Goal: Task Accomplishment & Management: Manage account settings

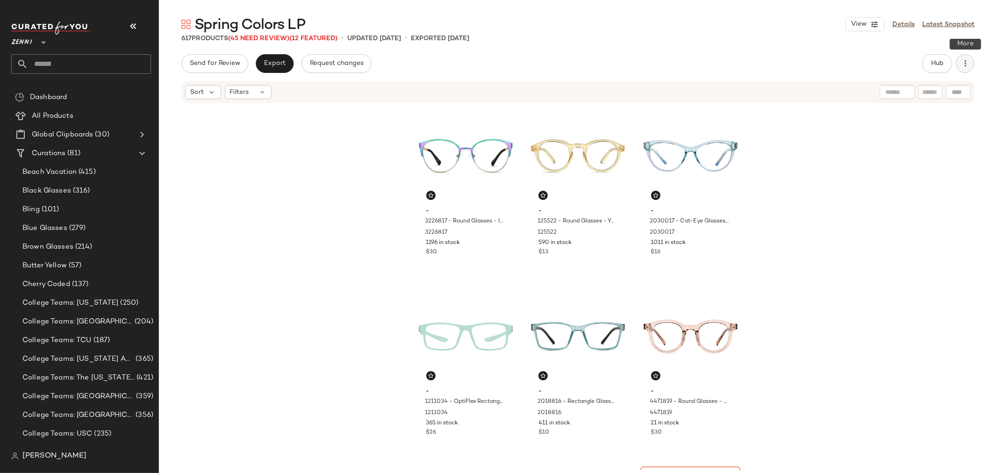
click at [967, 64] on icon "button" at bounding box center [965, 63] width 9 height 9
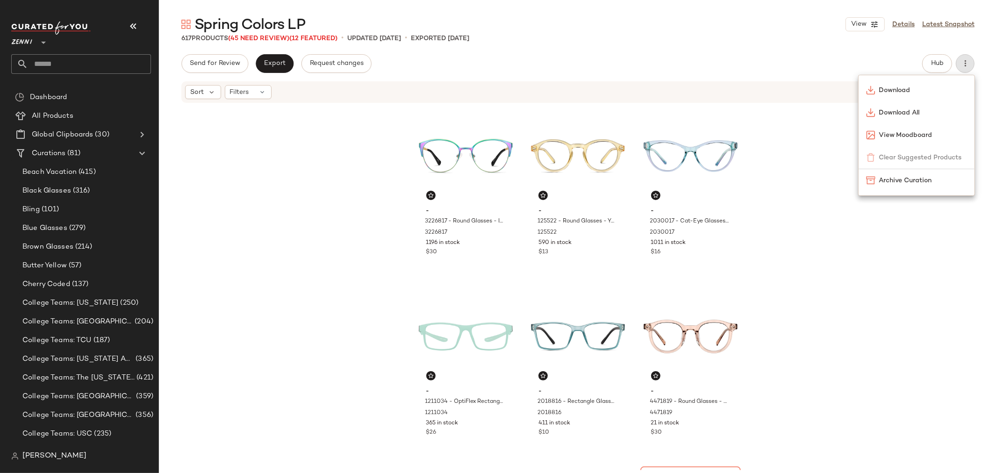
click at [797, 261] on div "- 3226817 - Round Glasses - Iridescent - Stainless Steel 3226817 1196 in stock …" at bounding box center [578, 287] width 838 height 366
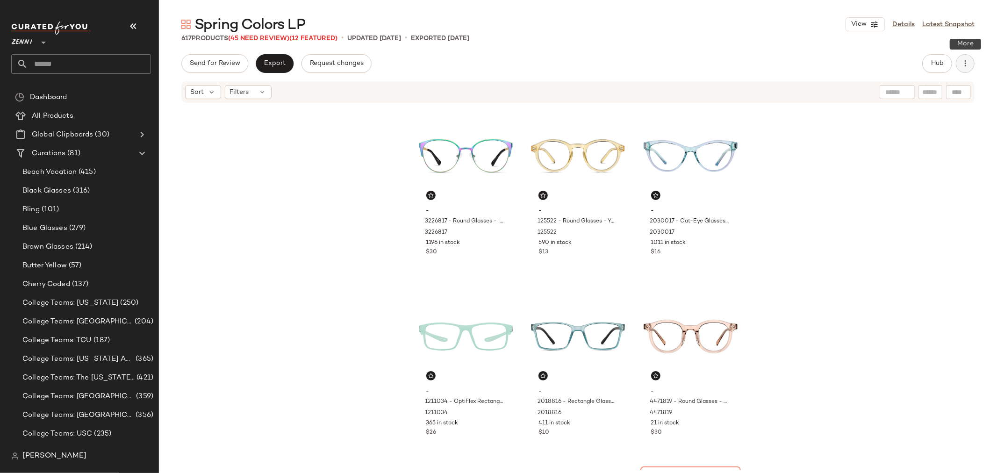
click at [965, 64] on icon "button" at bounding box center [965, 63] width 9 height 9
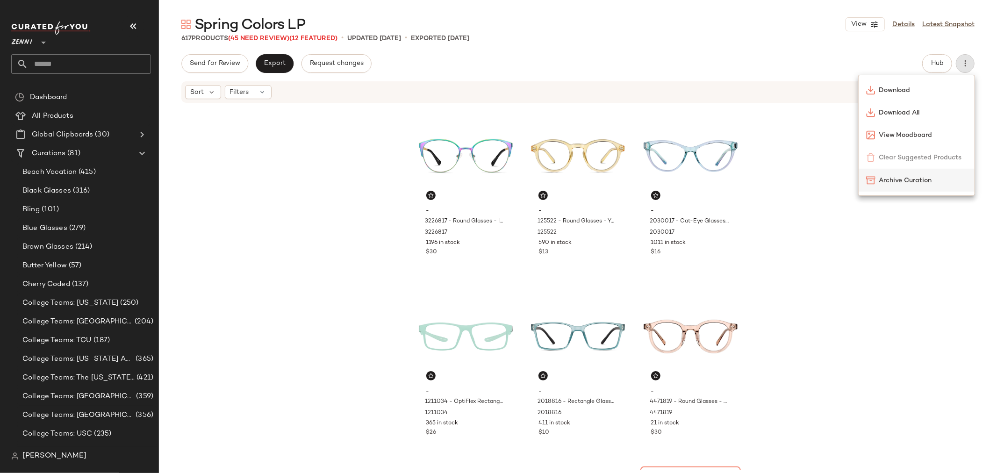
click at [893, 185] on span "Archive Curation" at bounding box center [923, 181] width 88 height 10
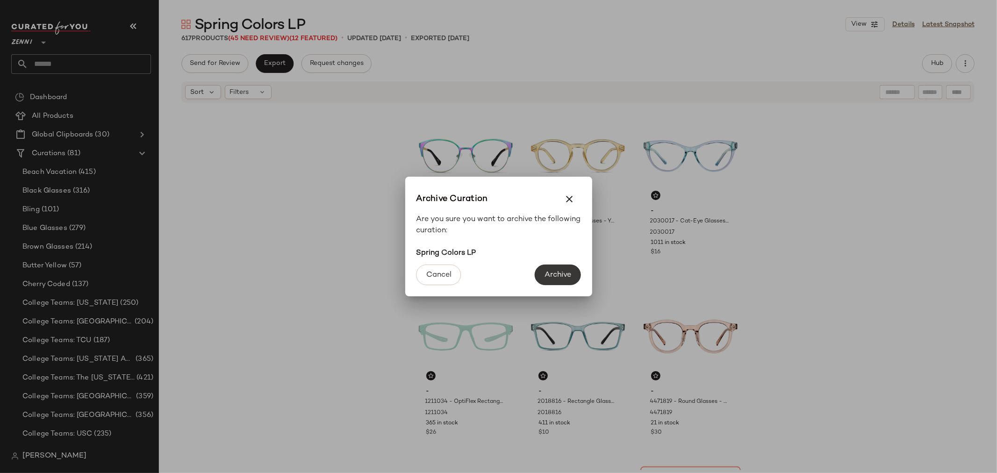
click at [561, 269] on button "Archive" at bounding box center [558, 275] width 46 height 21
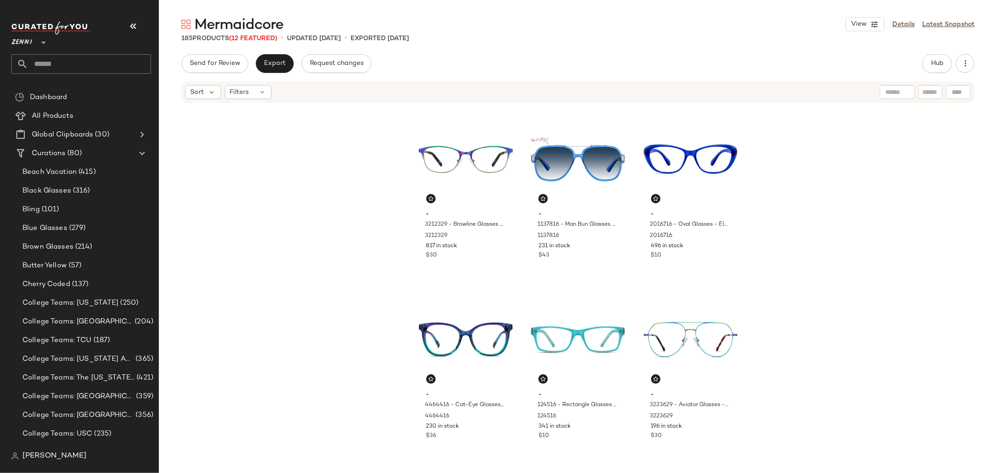
scroll to position [365, 0]
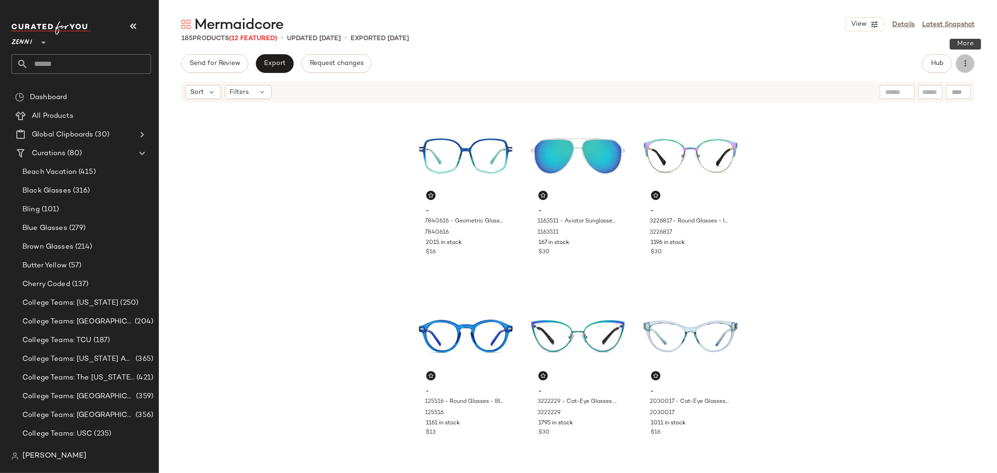
click at [970, 63] on button "button" at bounding box center [965, 63] width 19 height 19
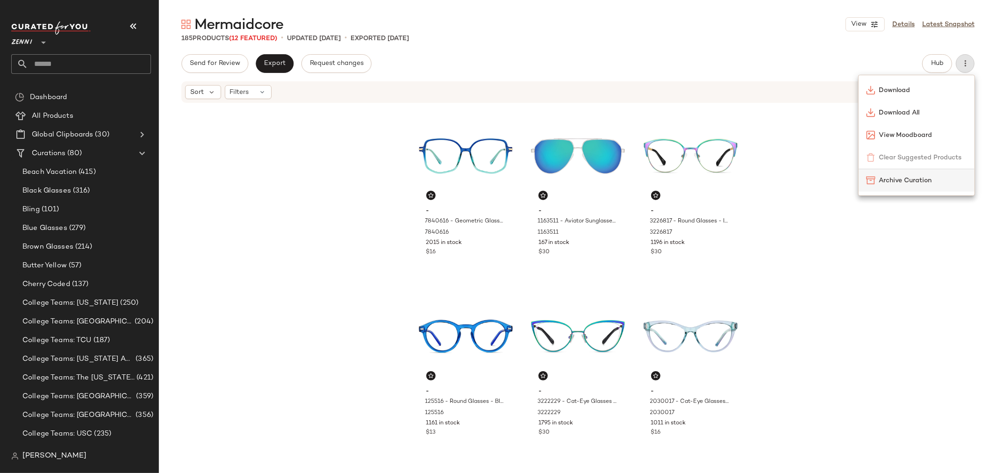
click at [905, 180] on span "Archive Curation" at bounding box center [923, 181] width 88 height 10
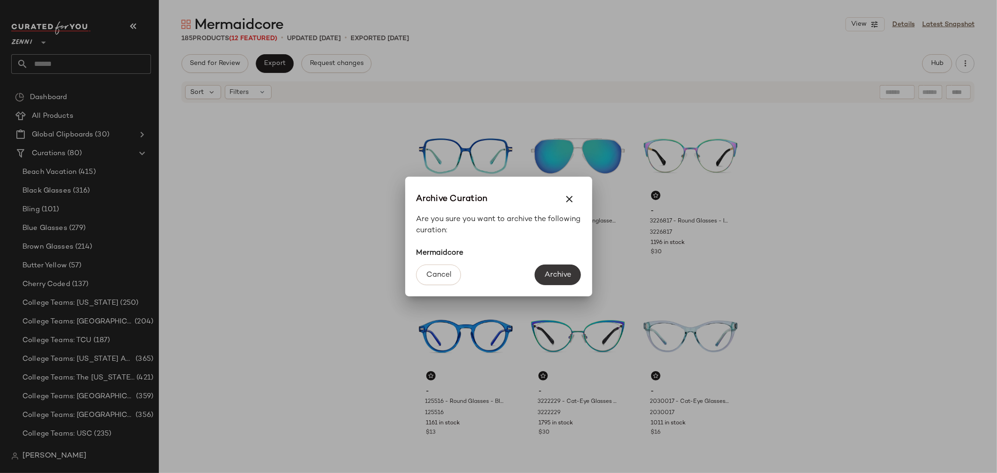
click at [567, 274] on span "Archive" at bounding box center [557, 275] width 27 height 9
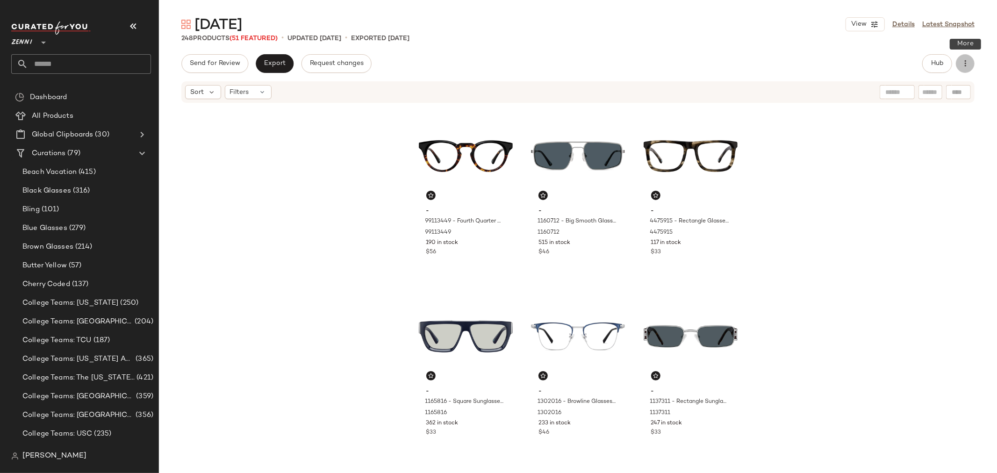
click at [968, 66] on icon "button" at bounding box center [965, 63] width 9 height 9
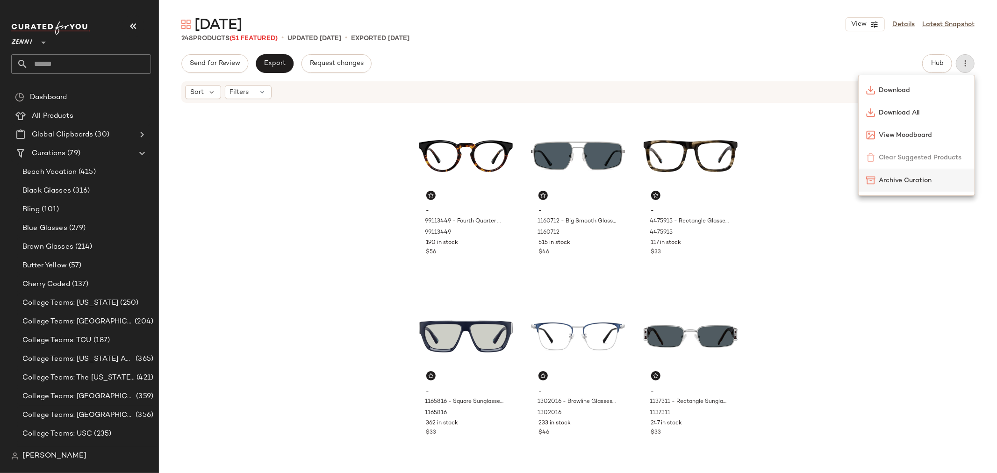
click at [922, 181] on span "Archive Curation" at bounding box center [923, 181] width 88 height 10
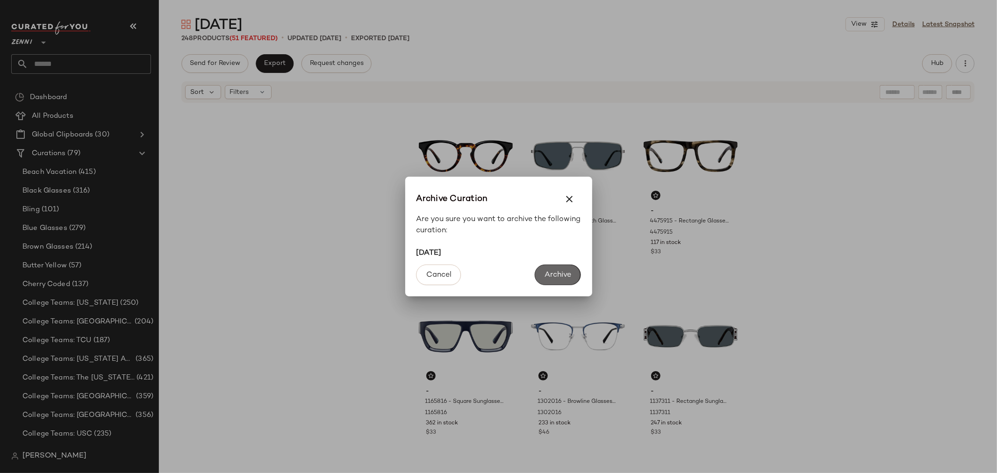
click at [563, 279] on span "Archive" at bounding box center [557, 275] width 27 height 9
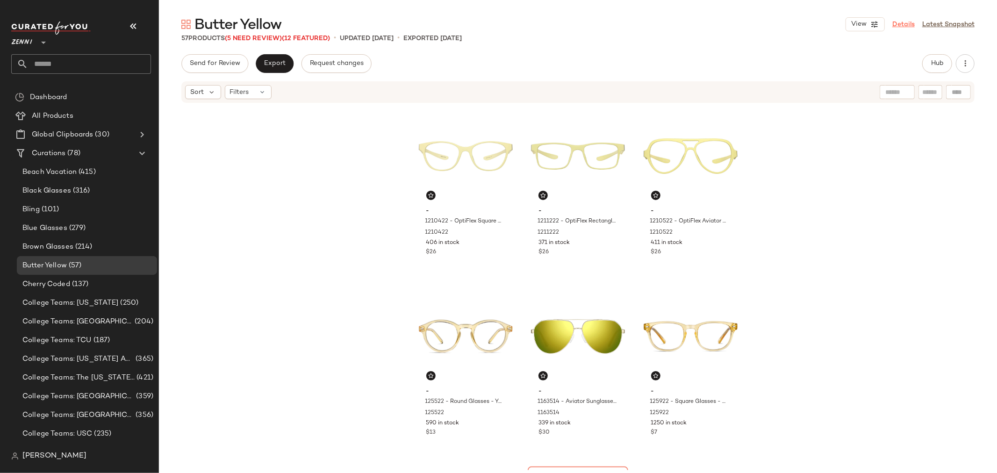
click at [898, 23] on link "Details" at bounding box center [903, 25] width 22 height 10
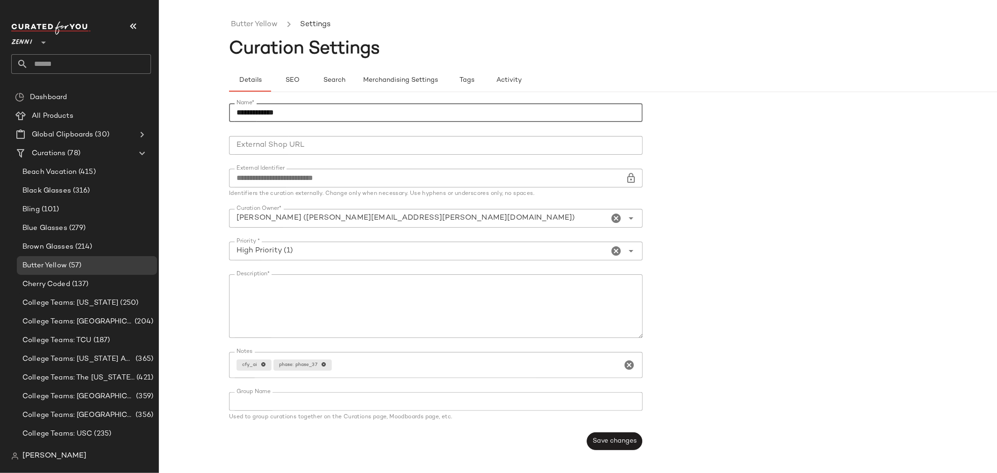
click at [317, 109] on input "**********" at bounding box center [436, 112] width 414 height 19
type input "**********"
click at [625, 441] on span "Save changes" at bounding box center [614, 441] width 44 height 7
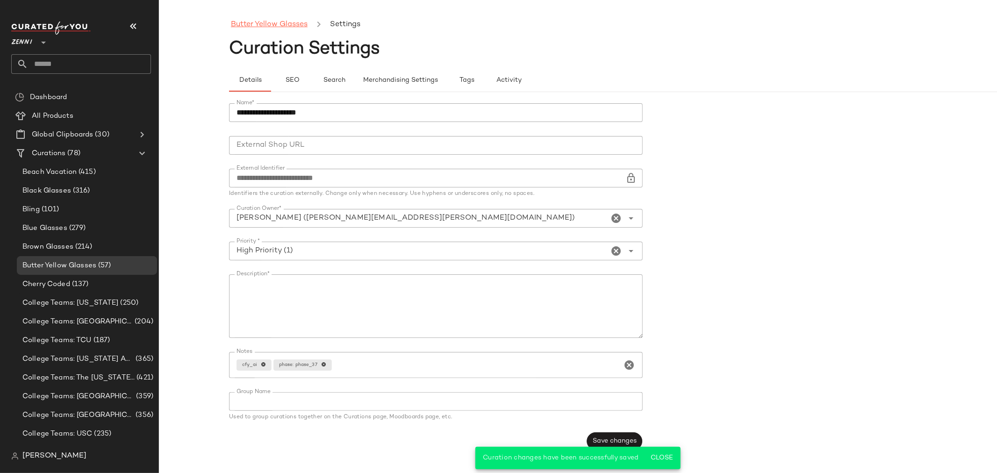
click at [277, 19] on link "Butter Yellow Glasses" at bounding box center [269, 25] width 77 height 12
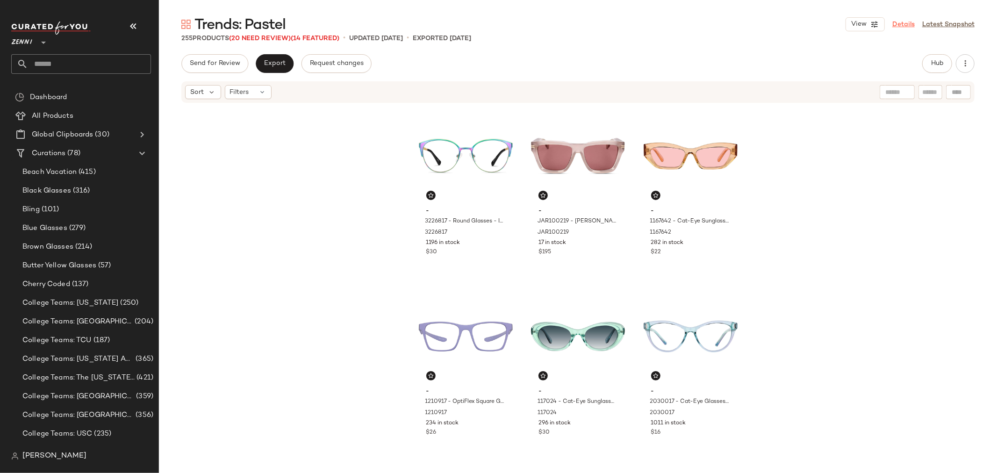
click at [904, 26] on link "Details" at bounding box center [903, 25] width 22 height 10
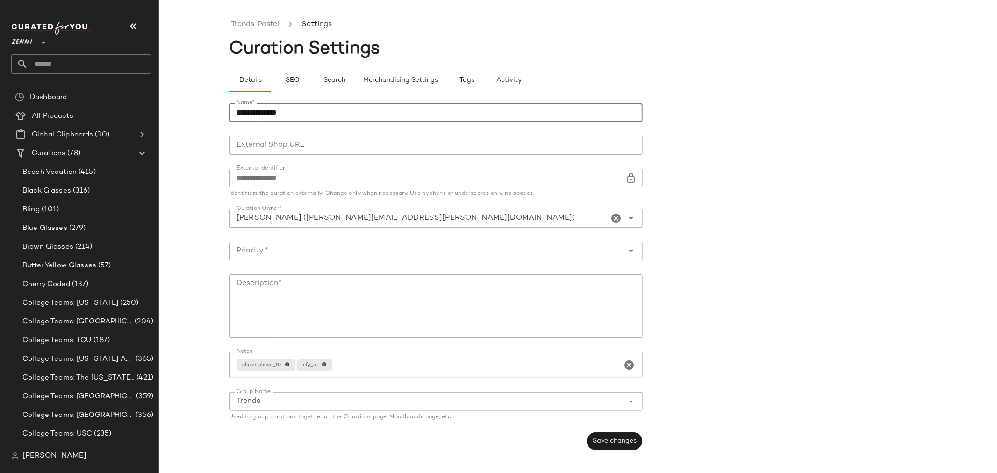
drag, startPoint x: 299, startPoint y: 113, endPoint x: 201, endPoint y: 116, distance: 97.8
click at [201, 116] on div "**********" at bounding box center [498, 244] width 997 height 458
type input "**********"
click at [245, 290] on textarea "Description*" at bounding box center [436, 306] width 414 height 64
click at [611, 439] on span "Save changes" at bounding box center [614, 441] width 44 height 7
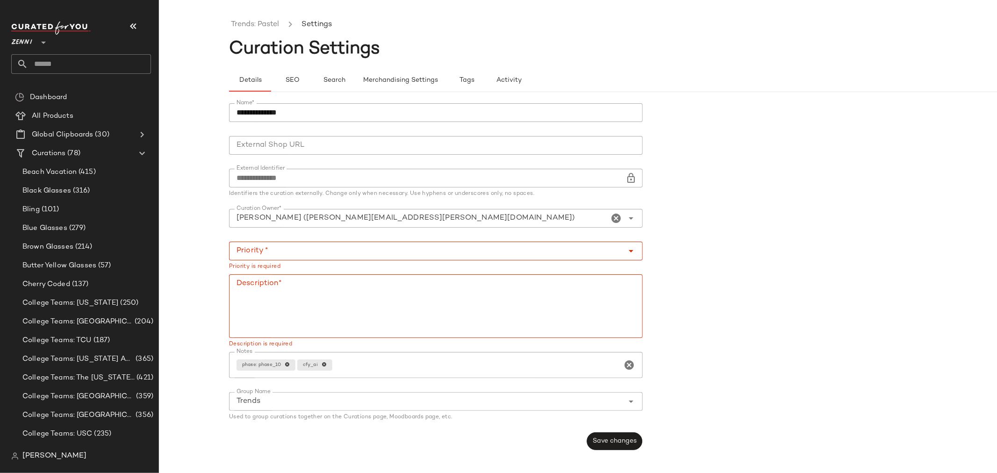
click at [627, 214] on icon "Open" at bounding box center [631, 218] width 11 height 11
type input "**********"
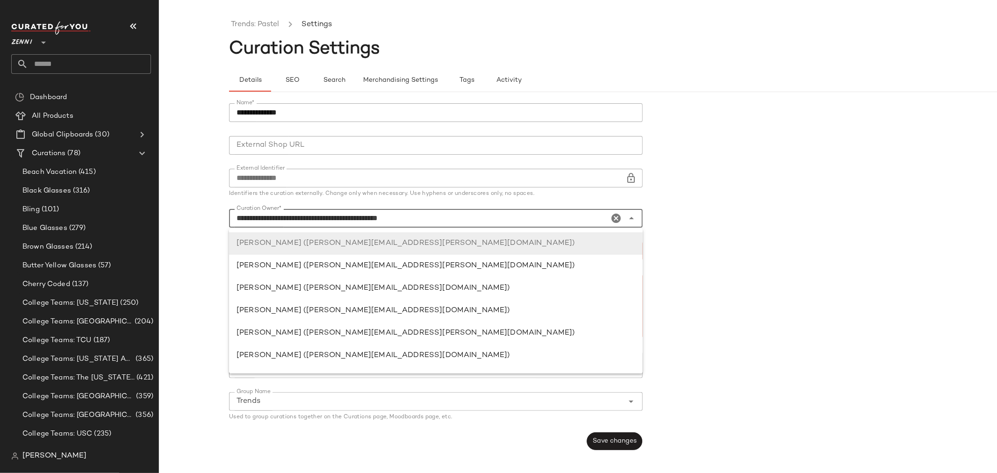
click at [699, 204] on form "**********" at bounding box center [648, 277] width 838 height 358
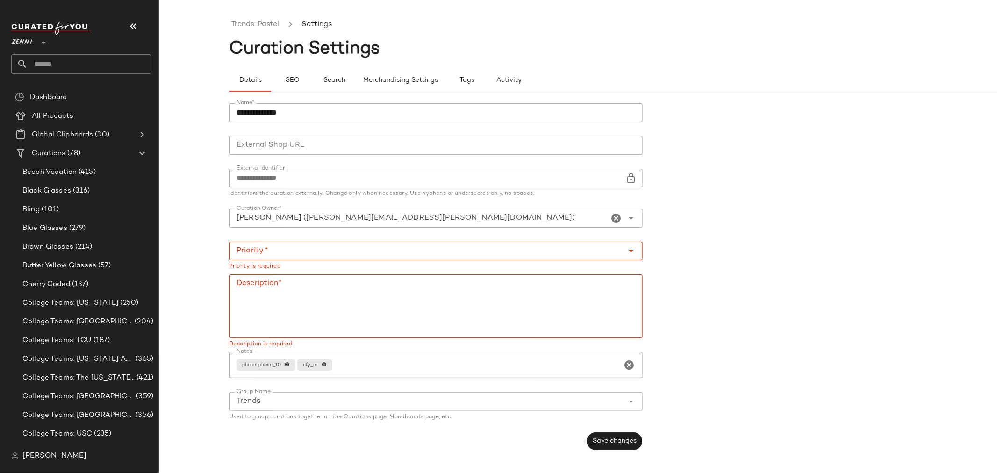
click at [629, 249] on icon "Open" at bounding box center [631, 250] width 11 height 11
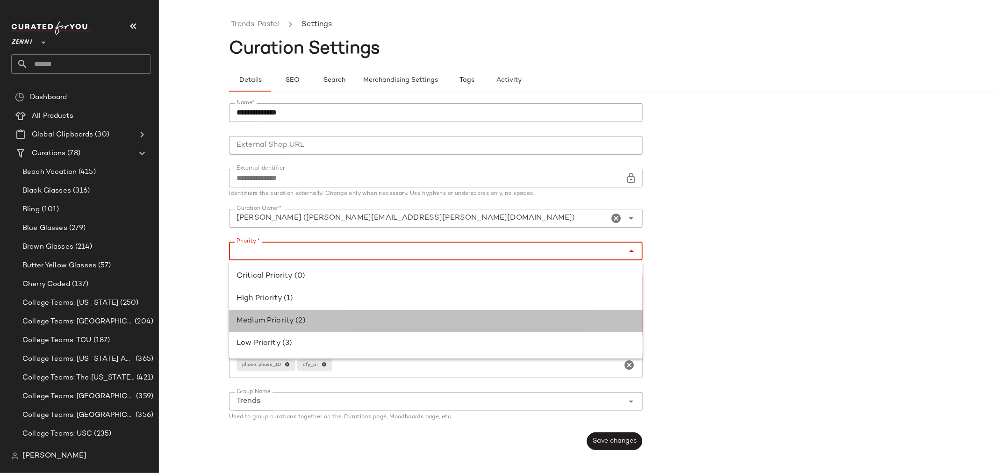
click at [520, 318] on div "Medium Priority (2)" at bounding box center [436, 321] width 399 height 11
type input "**********"
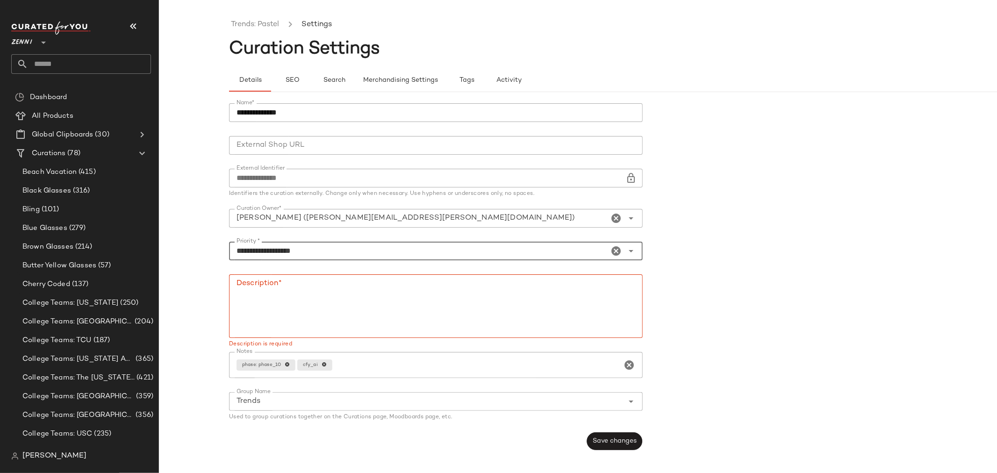
click at [533, 309] on textarea "Description*" at bounding box center [436, 306] width 414 height 64
click at [612, 436] on button "Save changes" at bounding box center [615, 441] width 56 height 18
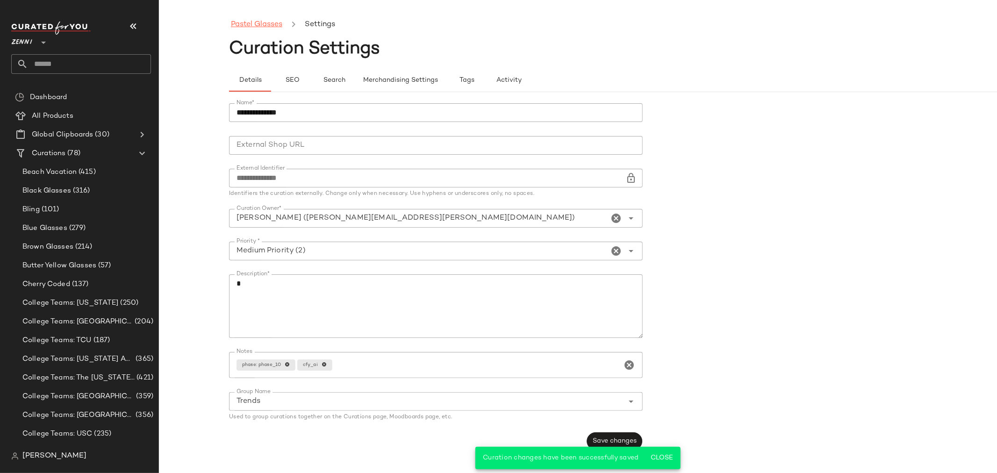
click at [262, 24] on link "Pastel Glasses" at bounding box center [256, 25] width 51 height 12
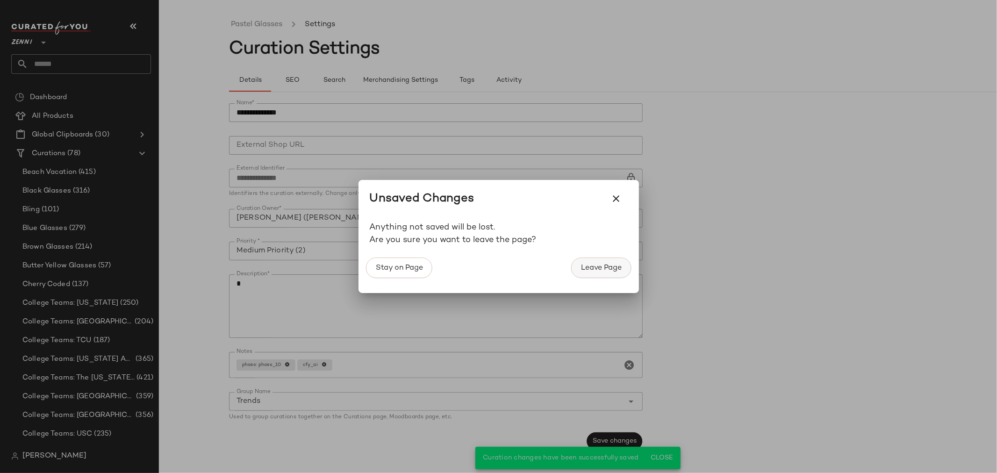
click at [590, 265] on span "Leave Page" at bounding box center [601, 268] width 41 height 9
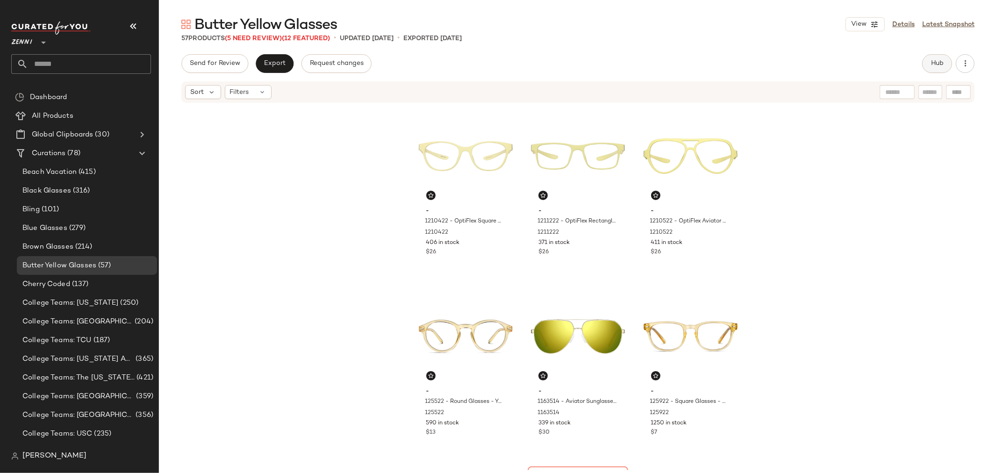
click at [932, 63] on span "Hub" at bounding box center [937, 63] width 13 height 7
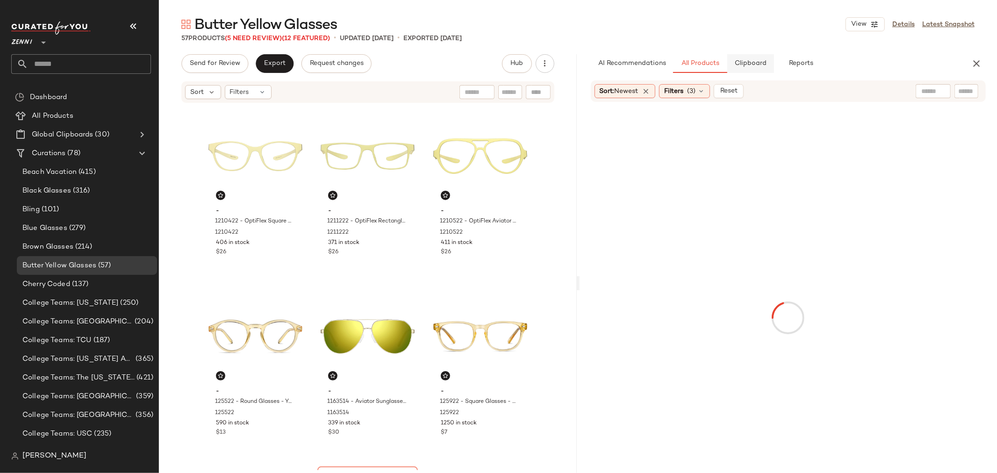
click at [747, 67] on span "Clipboard" at bounding box center [750, 63] width 32 height 7
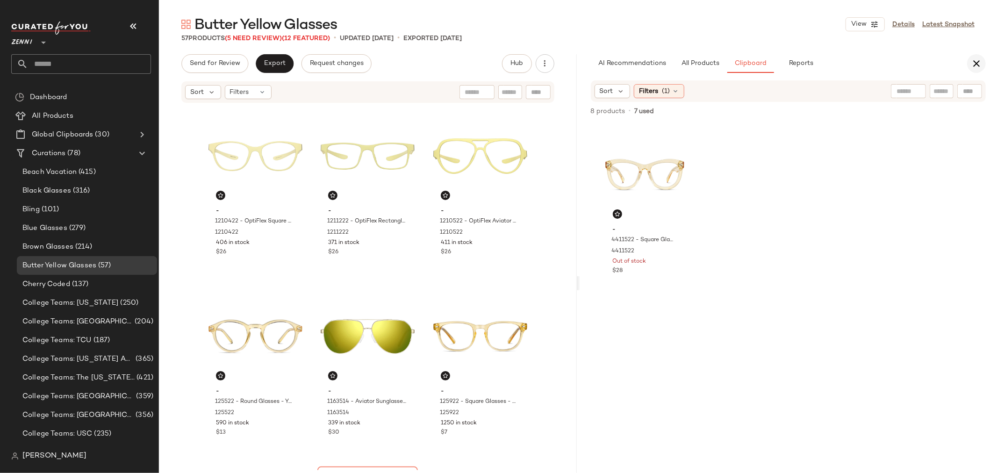
click at [977, 61] on icon "button" at bounding box center [976, 63] width 11 height 11
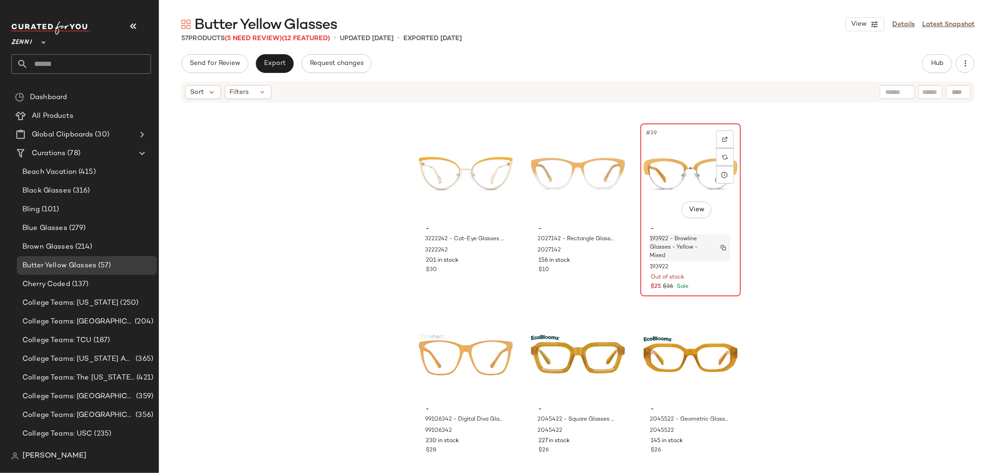
scroll to position [2190, 0]
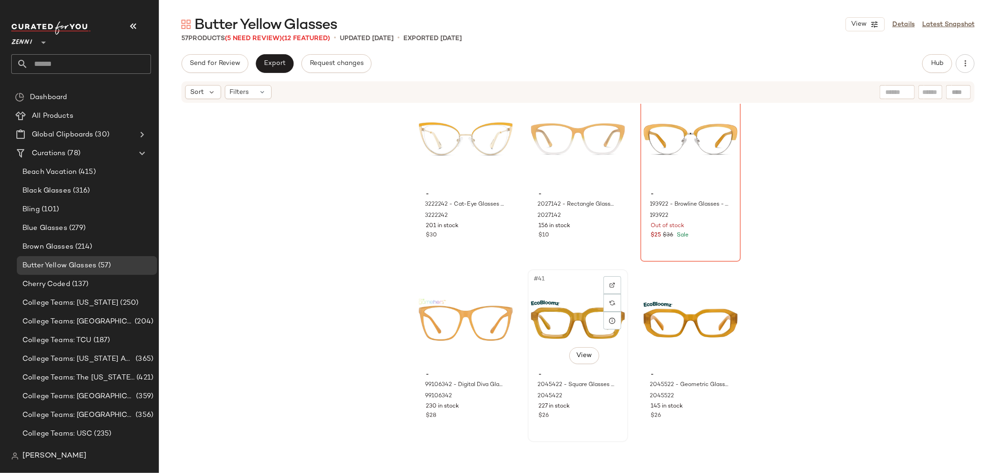
click at [567, 325] on div "#41 View" at bounding box center [578, 320] width 94 height 94
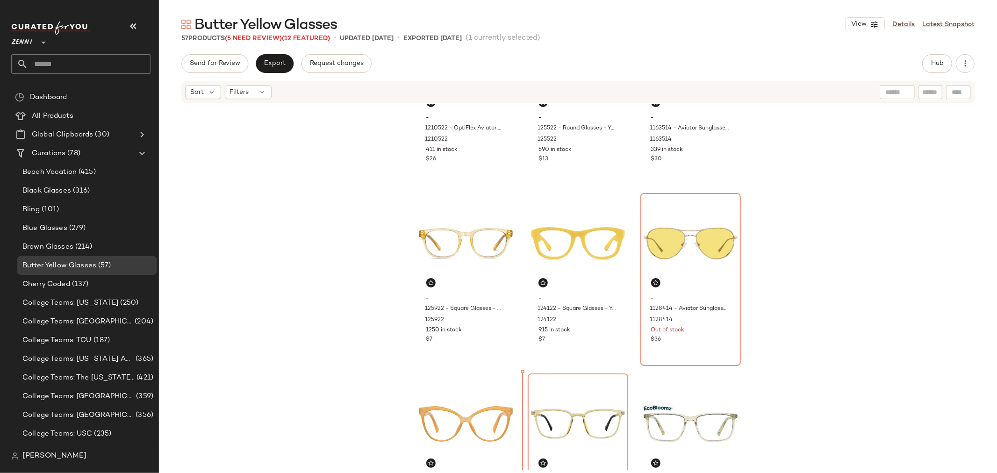
scroll to position [363, 0]
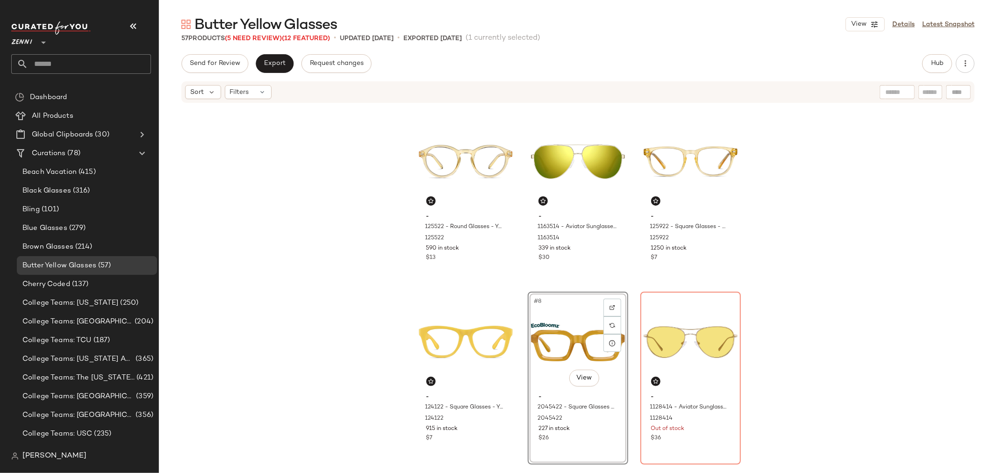
scroll to position [286, 0]
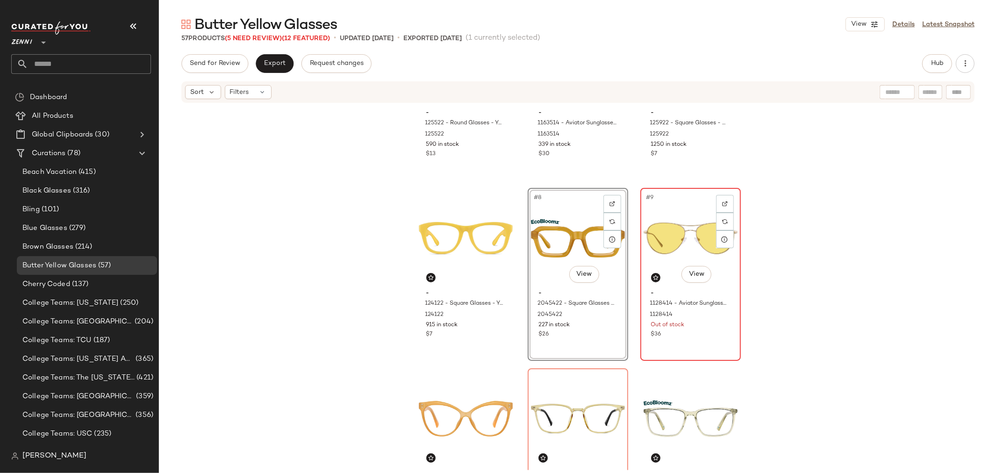
click at [666, 345] on div "#9 View - 1128414 - Aviator Sunglasses - Gold - Stainless Steel 1128414 Out of …" at bounding box center [690, 274] width 99 height 171
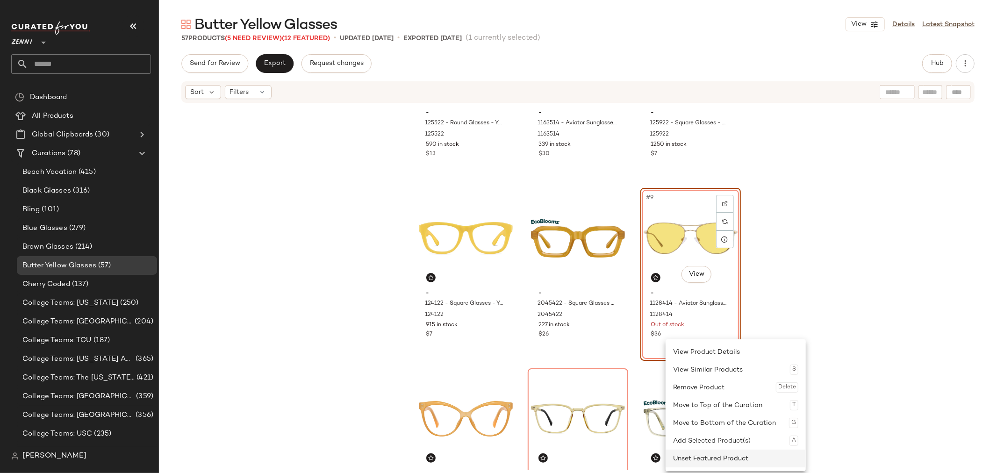
click at [690, 457] on div "Unset Featured Product" at bounding box center [735, 459] width 125 height 18
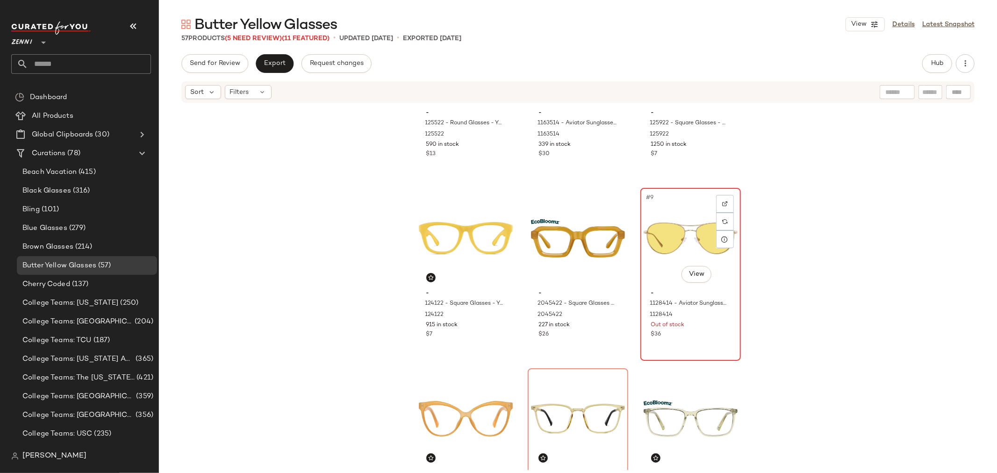
click at [672, 340] on div "#9 View - 1128414 - Aviator Sunglasses - Gold - Stainless Steel 1128414 Out of …" at bounding box center [690, 274] width 99 height 171
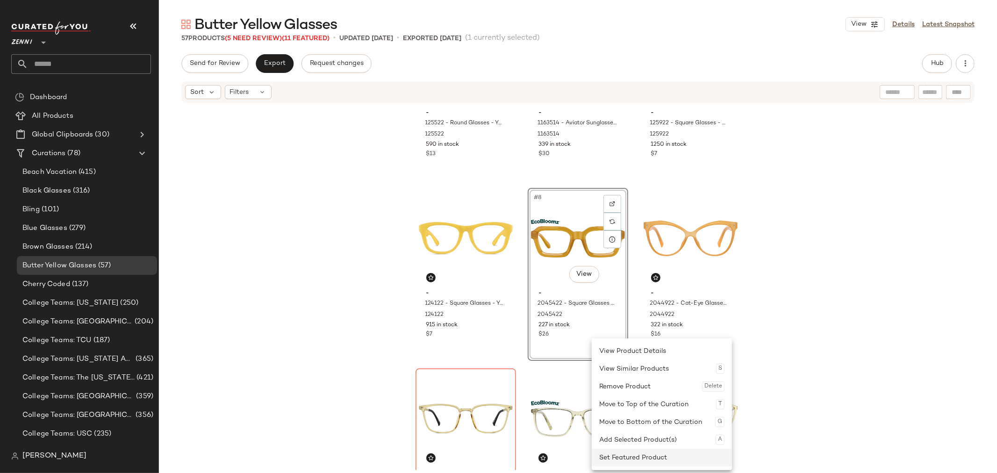
click at [652, 454] on div "Set Featured Product" at bounding box center [661, 458] width 125 height 18
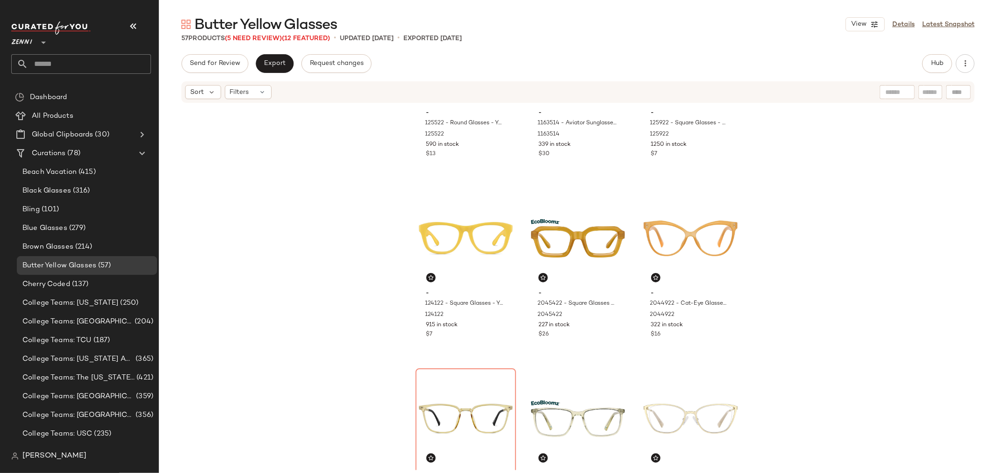
click at [795, 328] on div "- 125522 - Round Glasses - Yellow - Plastic 125522 590 in stock $13 - 1163514 -…" at bounding box center [578, 287] width 838 height 366
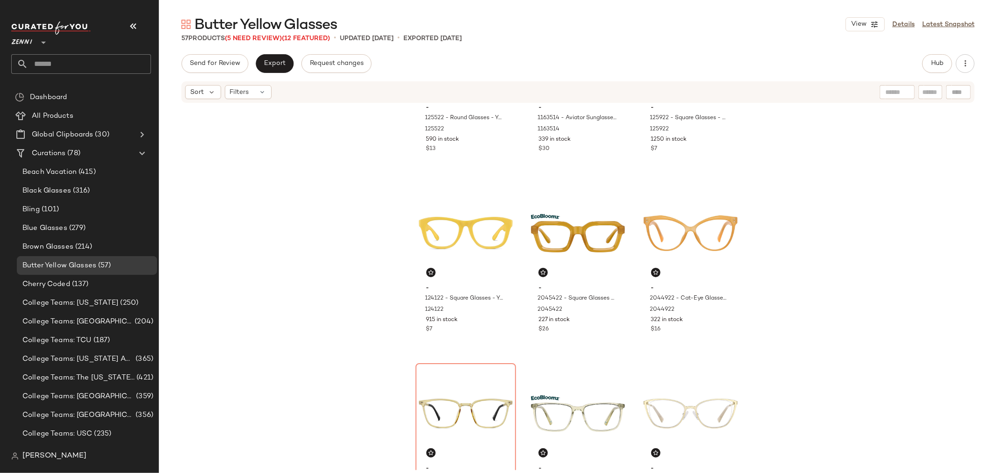
scroll to position [287, 0]
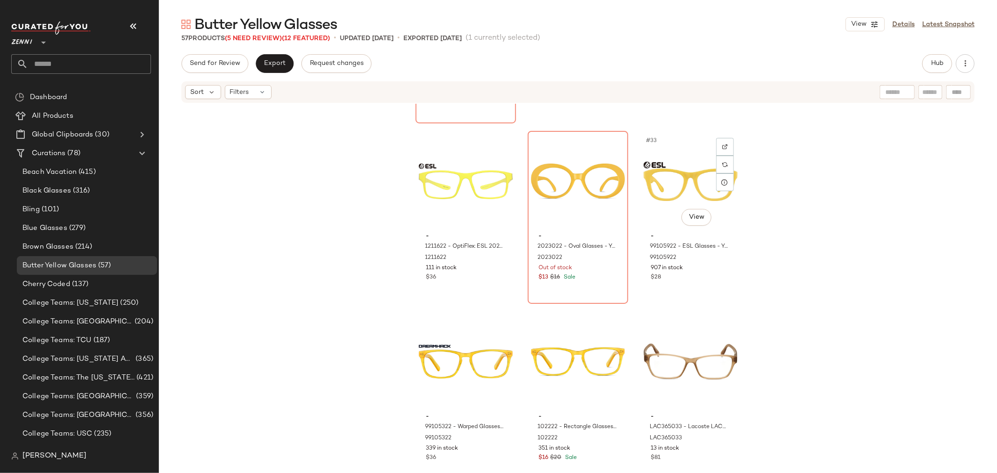
scroll to position [1825, 0]
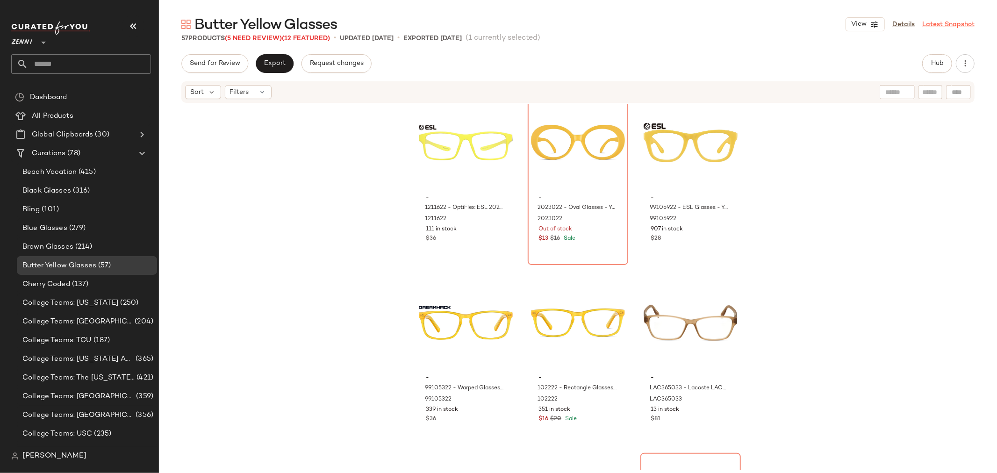
click at [935, 22] on link "Latest Snapshot" at bounding box center [948, 25] width 52 height 10
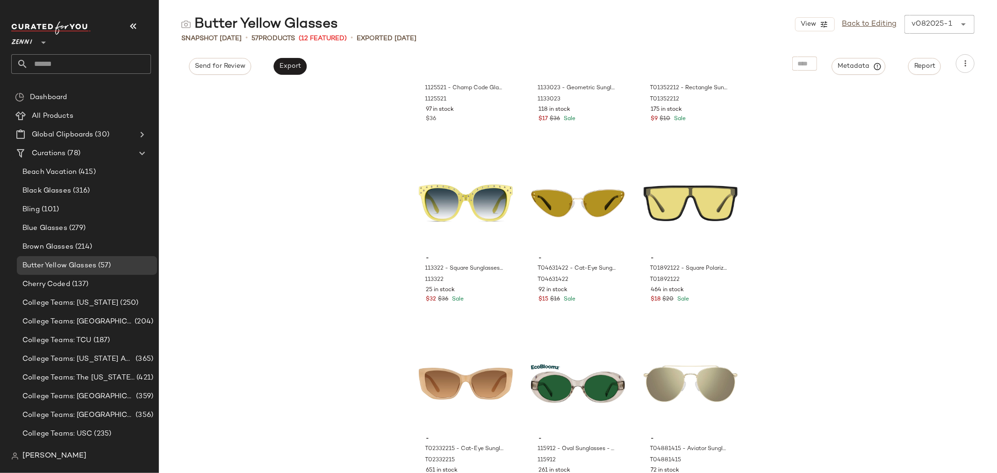
scroll to position [3041, 0]
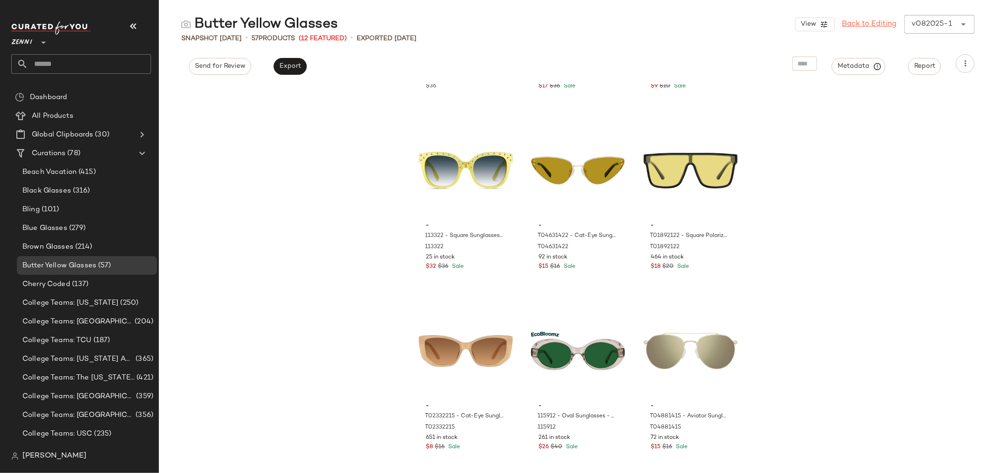
click at [869, 22] on link "Back to Editing" at bounding box center [869, 24] width 55 height 11
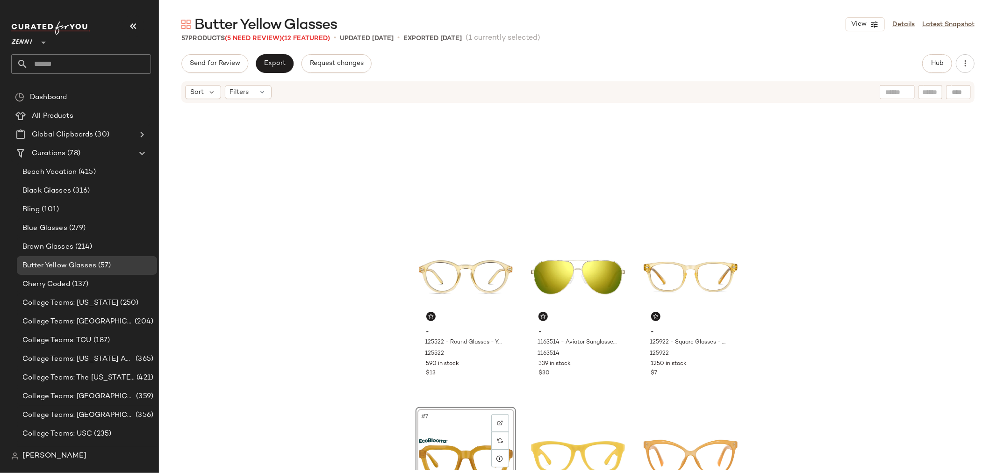
scroll to position [52, 0]
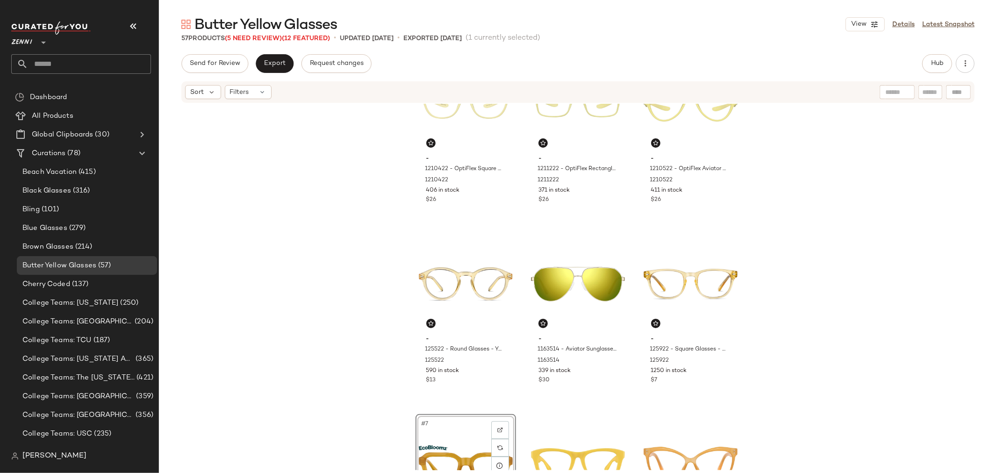
click at [926, 94] on input "text" at bounding box center [930, 92] width 16 height 10
type input "*****"
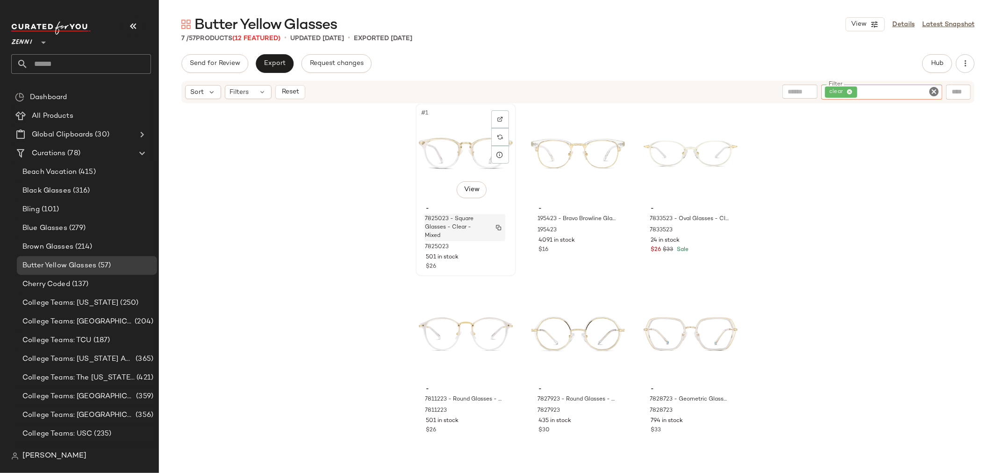
scroll to position [0, 0]
click at [428, 201] on div "#1 View" at bounding box center [466, 156] width 94 height 94
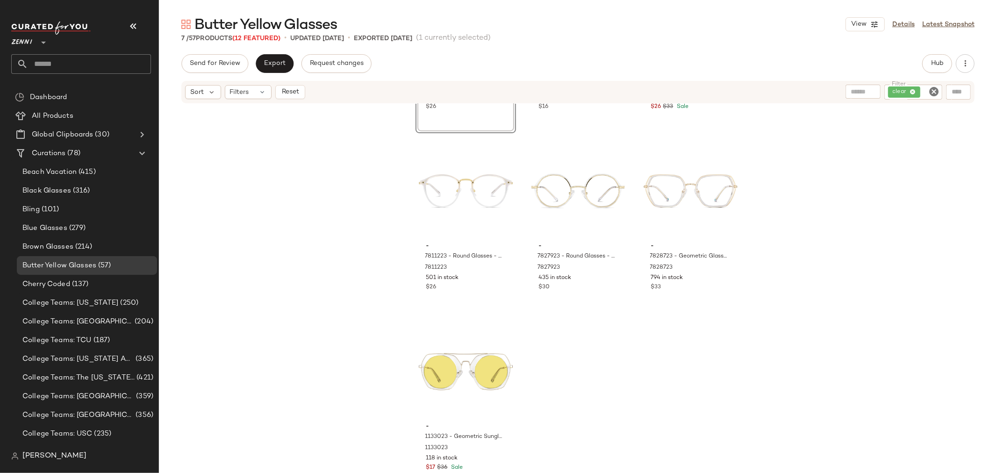
scroll to position [156, 0]
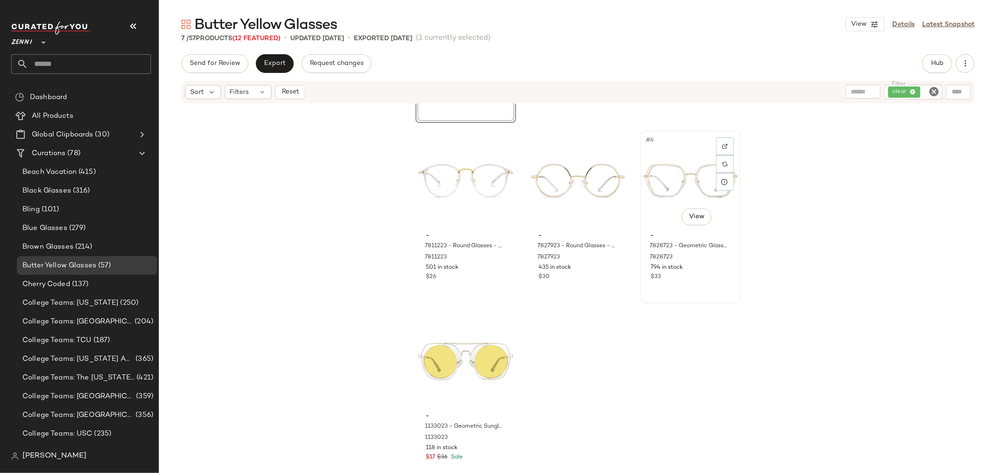
click at [673, 298] on div "#6 View - 7828723 - Geometric Glasses - Clear - Mixed 7828723 794 in stock $33" at bounding box center [690, 216] width 99 height 171
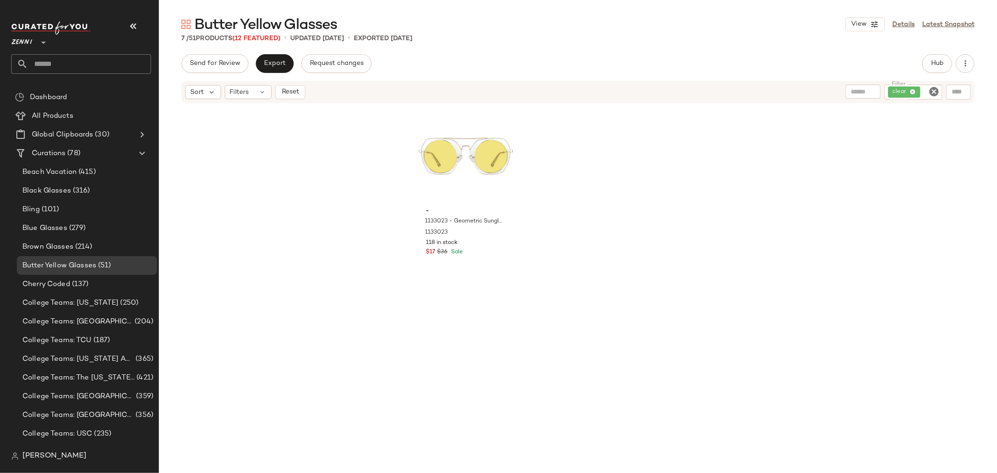
click at [936, 91] on icon "Clear Filter" at bounding box center [933, 91] width 11 height 11
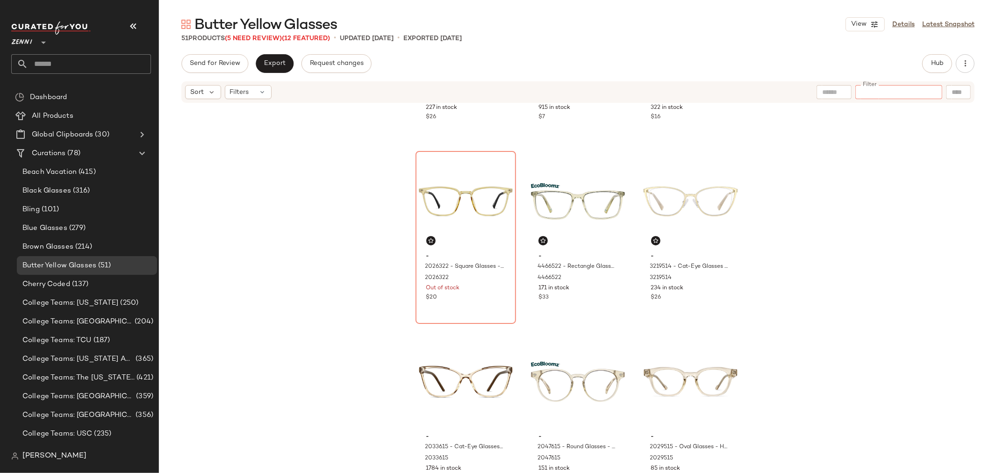
scroll to position [527, 0]
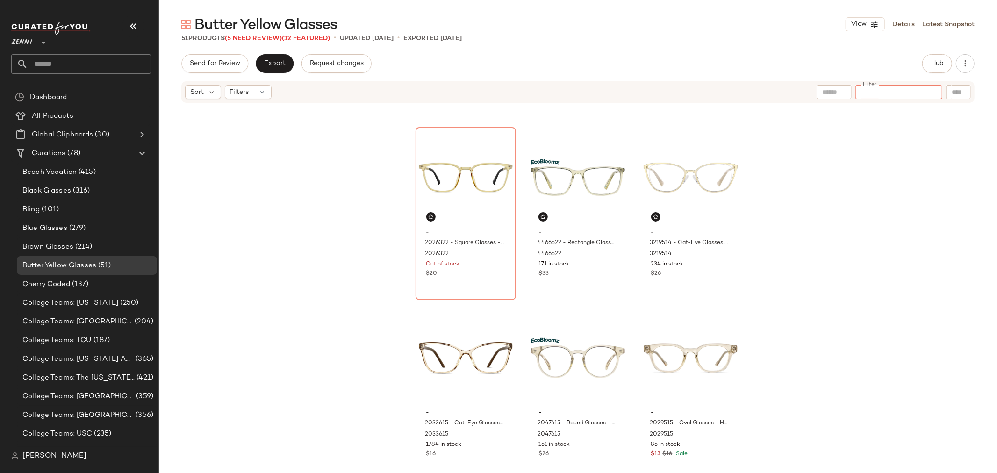
click at [880, 91] on input "Filter" at bounding box center [898, 92] width 79 height 10
type input "****"
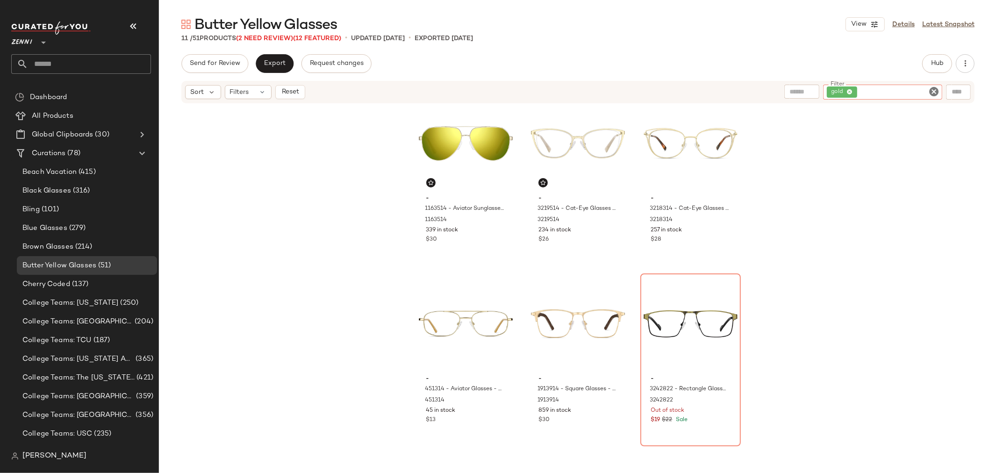
scroll to position [0, 0]
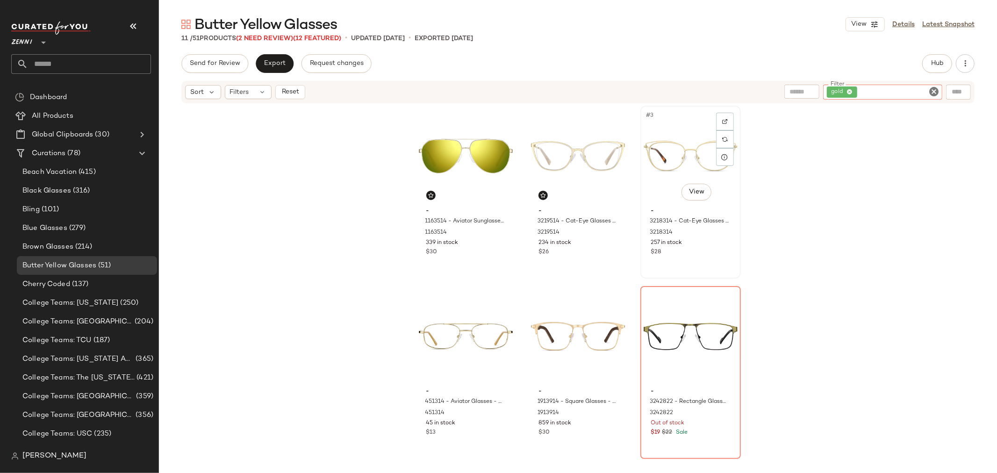
click at [648, 196] on div "#3 View" at bounding box center [691, 156] width 94 height 94
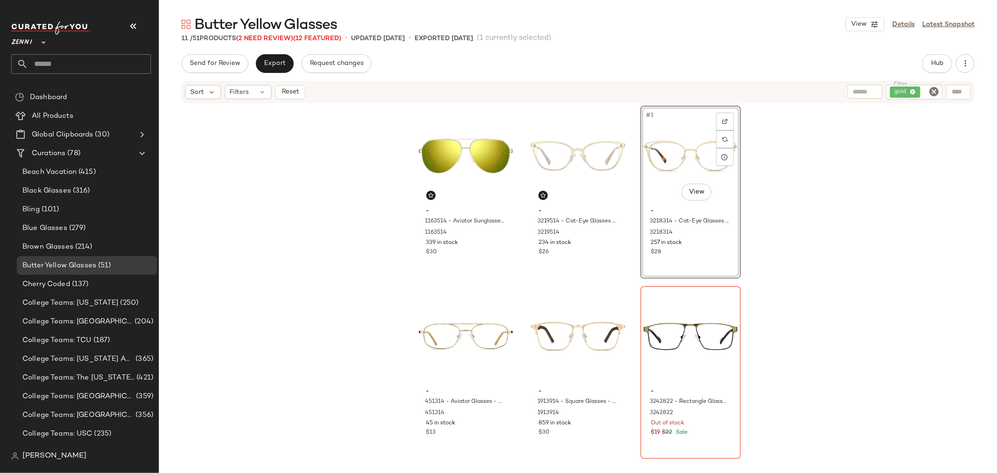
click at [657, 176] on div "#3 View" at bounding box center [691, 156] width 94 height 94
click at [716, 246] on div "#3 View - 3218314 - Cat-Eye Glasses - Gold - Stainless Steel 3218314 257 in sto…" at bounding box center [690, 192] width 101 height 173
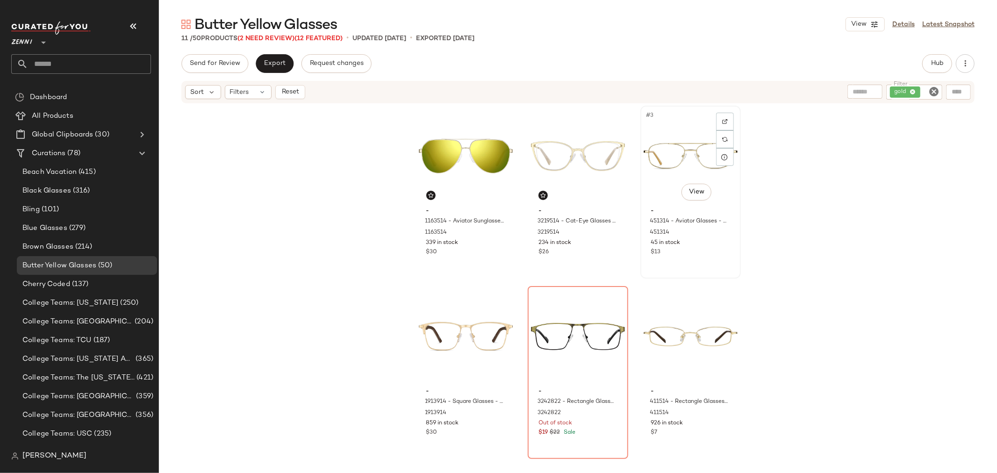
click at [703, 259] on div "#3 View - 451314 - Aviator Glasses - Gold - Stainless Steel 451314 45 in stock …" at bounding box center [690, 192] width 99 height 171
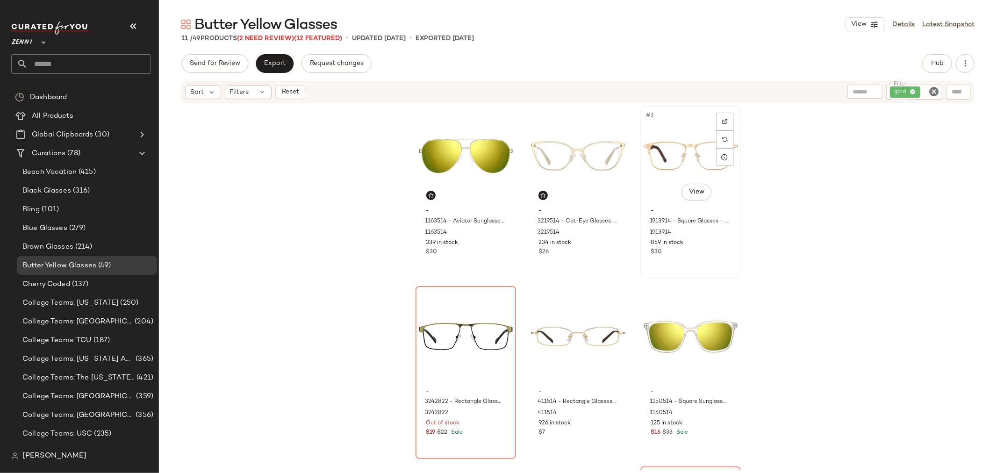
click at [704, 258] on div "#3 View - 1913914 - Square Glasses - Gold - Mixed 1913914 859 in stock $30" at bounding box center [690, 192] width 99 height 171
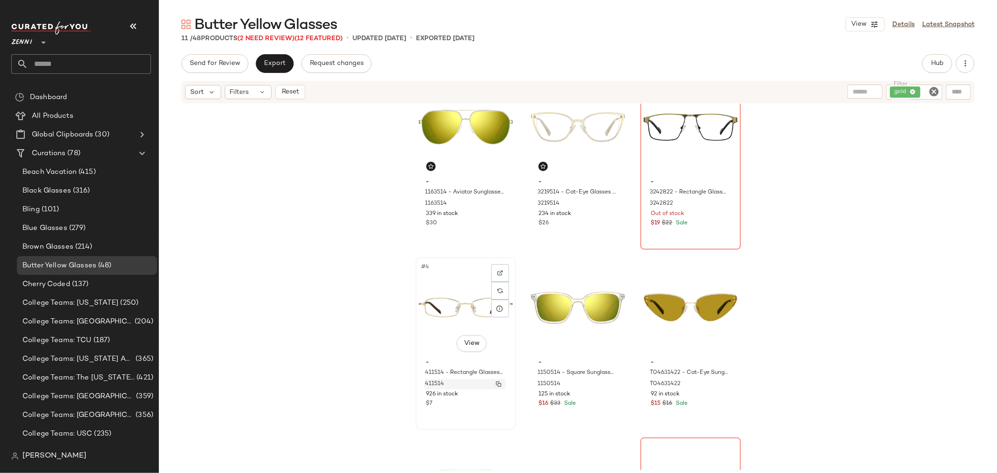
scroll to position [52, 0]
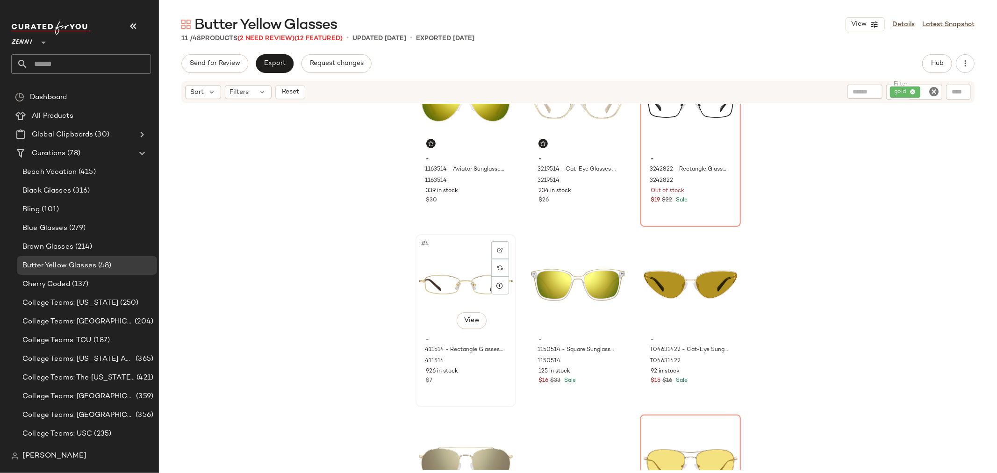
click at [474, 390] on div "#4 View - 411514 - Rectangle Glasses - Gold - Stainless Steel 411514 926 in sto…" at bounding box center [466, 320] width 99 height 171
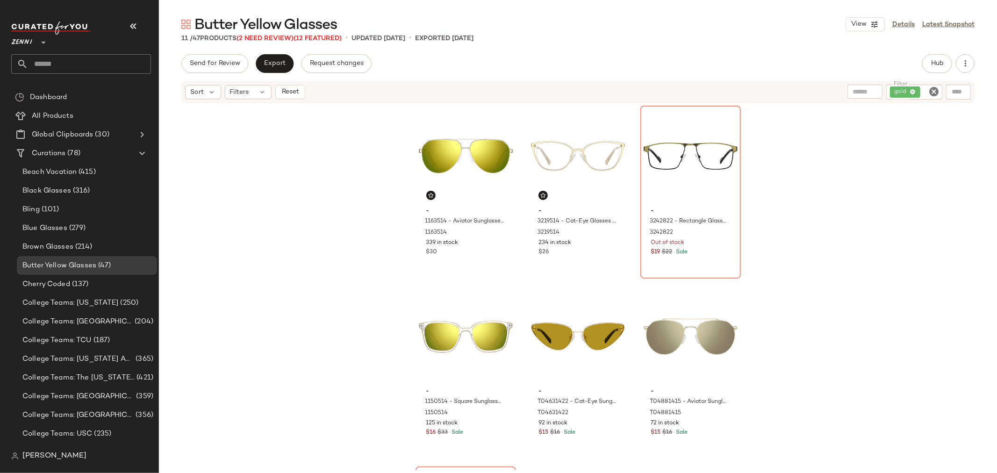
click at [933, 91] on icon "Clear Filter" at bounding box center [933, 91] width 11 height 11
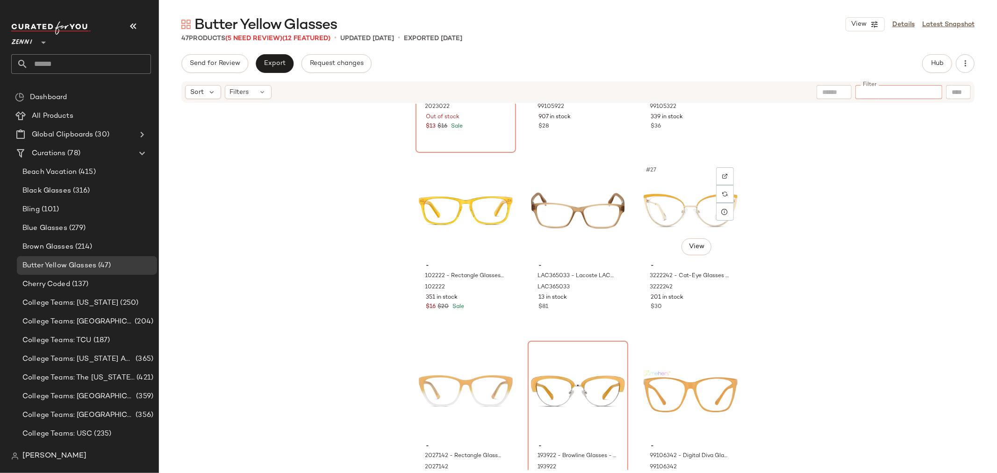
scroll to position [1410, 0]
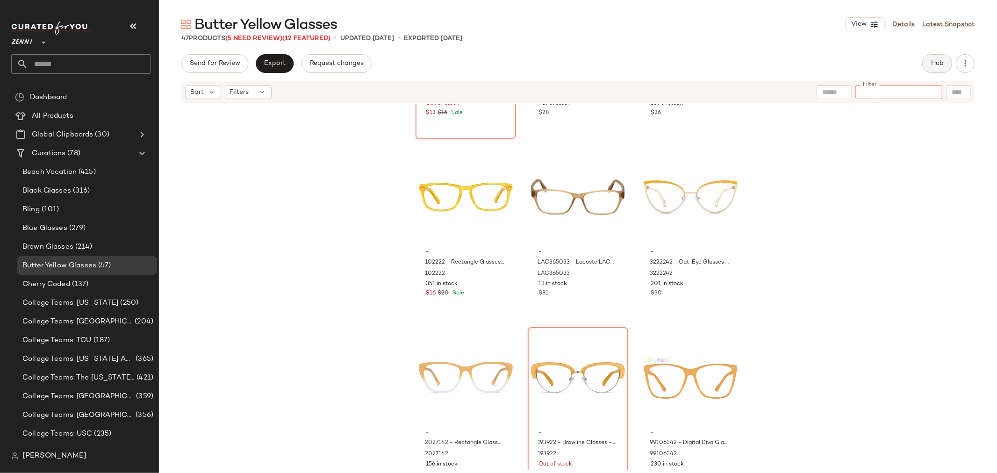
click at [934, 62] on span "Hub" at bounding box center [937, 63] width 13 height 7
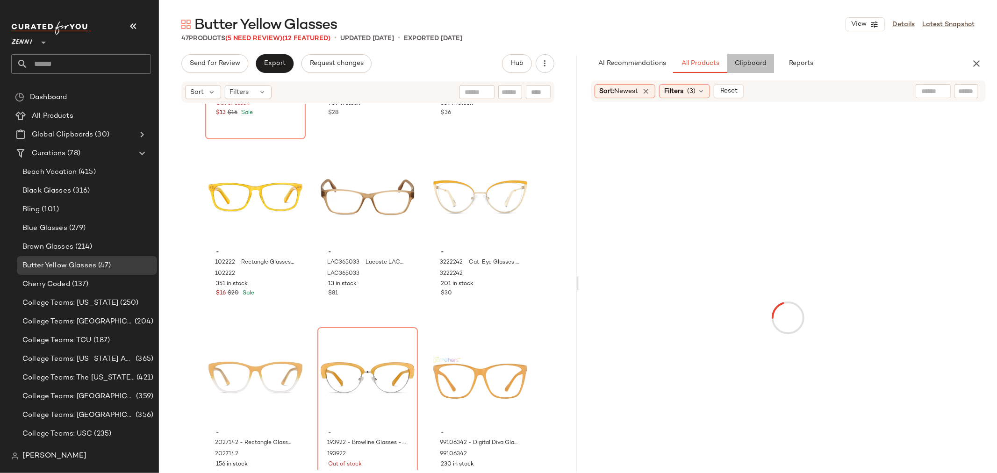
click at [741, 63] on span "Clipboard" at bounding box center [750, 63] width 32 height 7
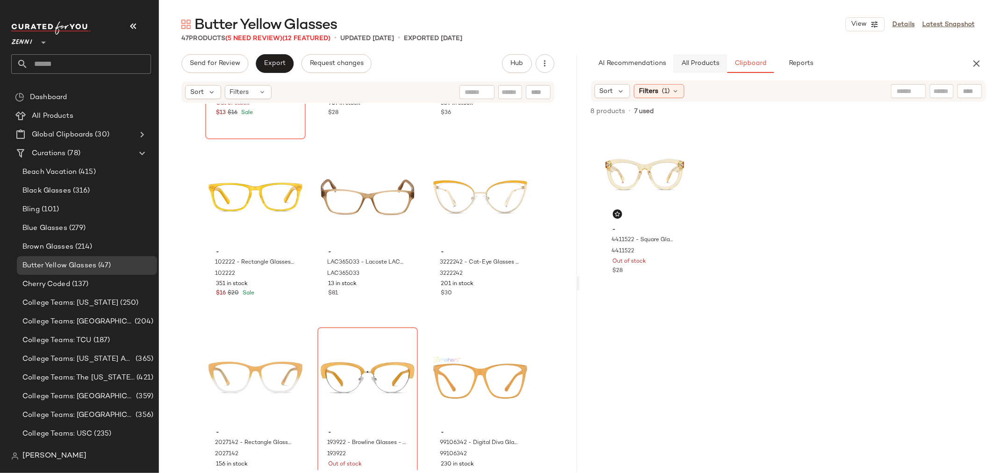
click at [692, 58] on button "All Products" at bounding box center [700, 63] width 54 height 19
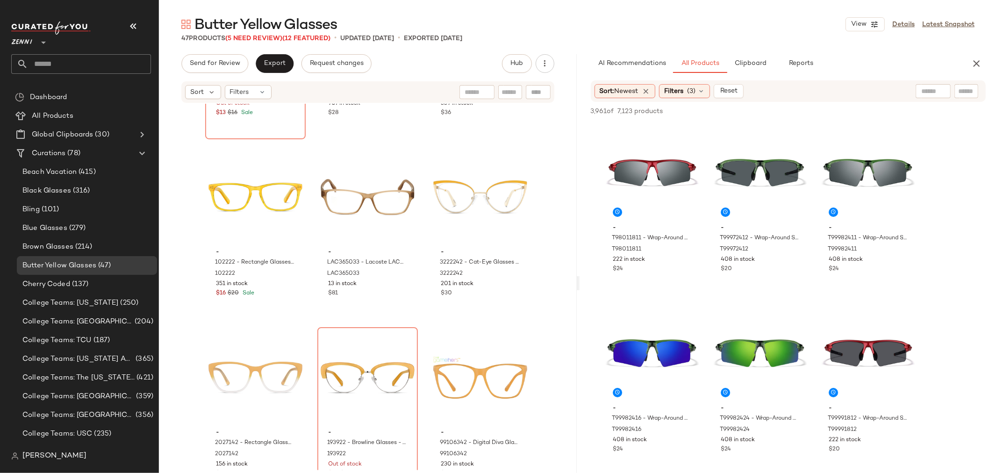
drag, startPoint x: 956, startPoint y: 87, endPoint x: 962, endPoint y: 89, distance: 5.9
click at [961, 89] on div at bounding box center [967, 91] width 24 height 14
type input "******"
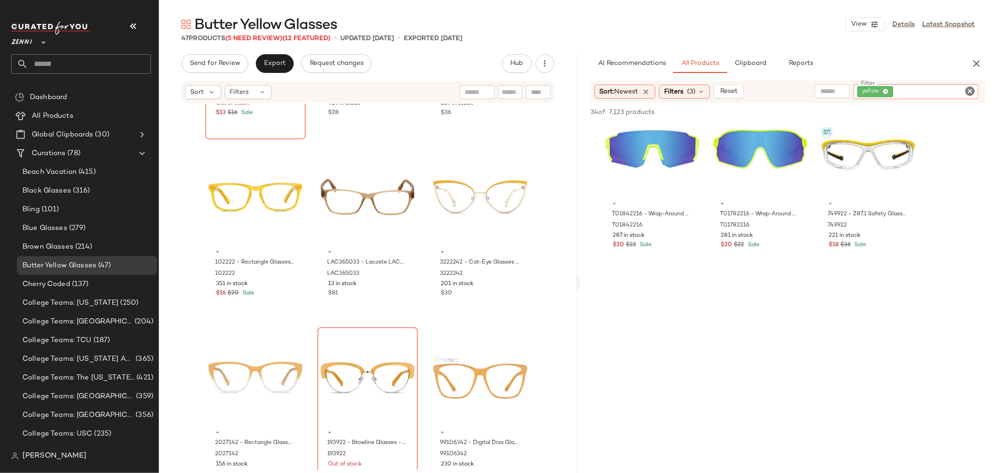
scroll to position [935, 0]
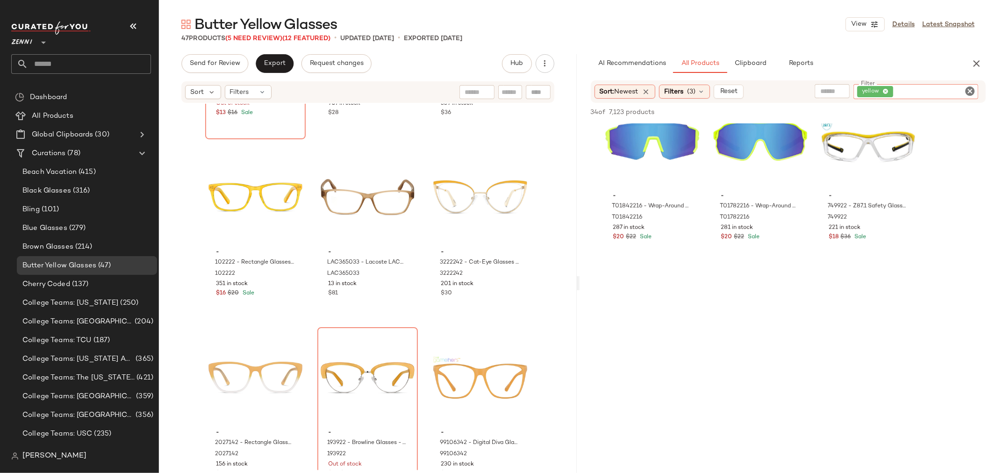
click at [973, 90] on icon "Clear Filter" at bounding box center [969, 91] width 11 height 11
click at [975, 64] on icon "button" at bounding box center [976, 63] width 11 height 11
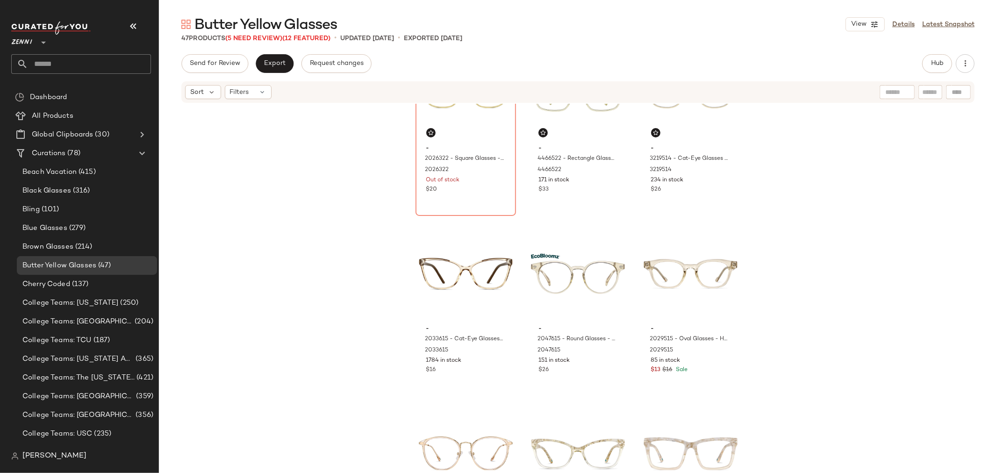
scroll to position [632, 0]
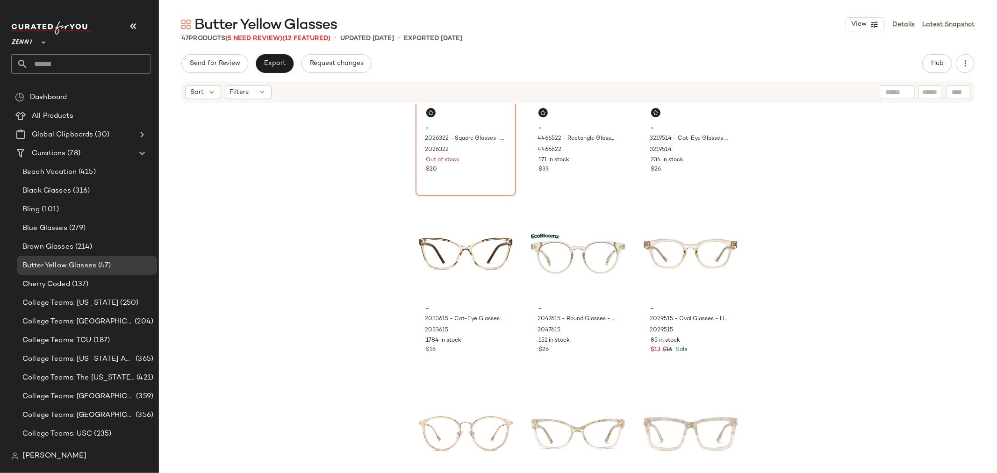
click at [932, 90] on input "text" at bounding box center [930, 92] width 16 height 10
type input "******"
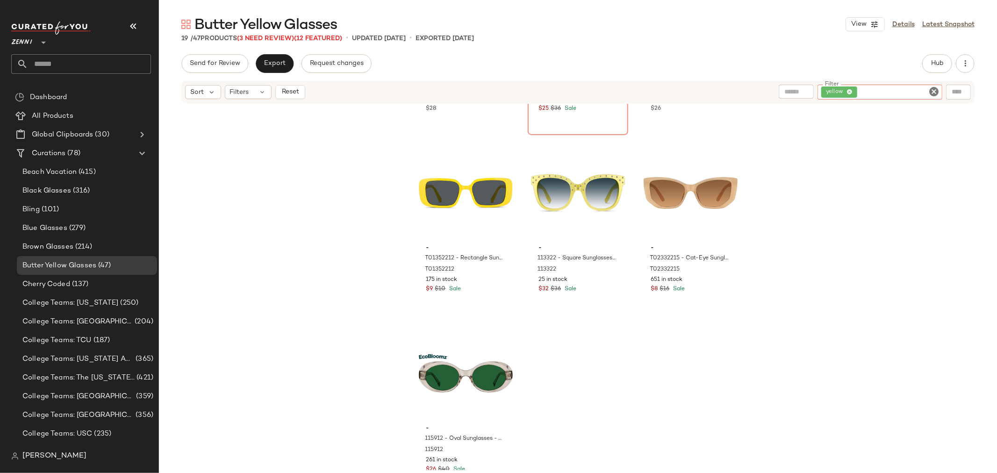
scroll to position [891, 0]
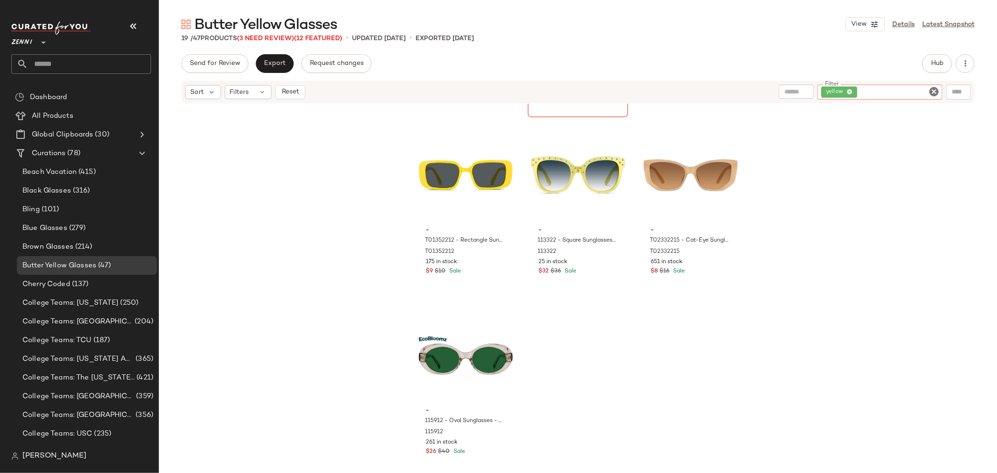
click at [934, 92] on icon "Clear Filter" at bounding box center [933, 91] width 11 height 11
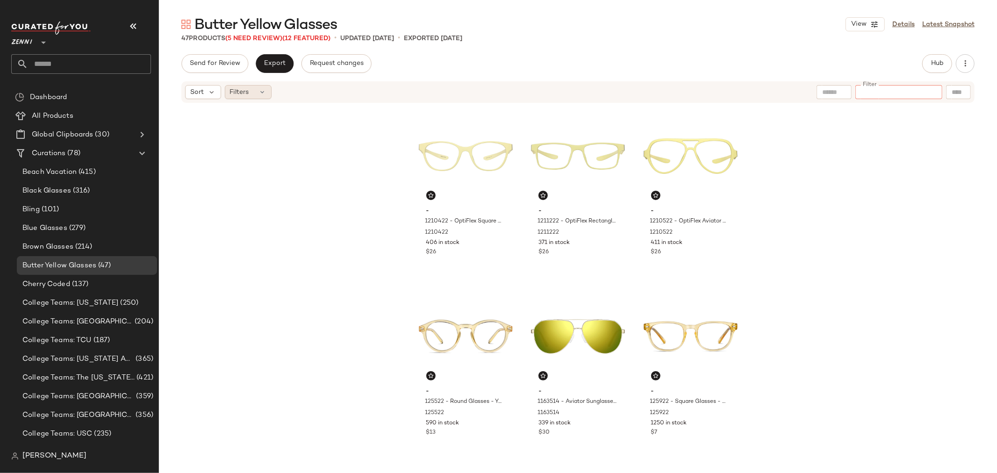
click at [262, 92] on icon at bounding box center [262, 91] width 7 height 7
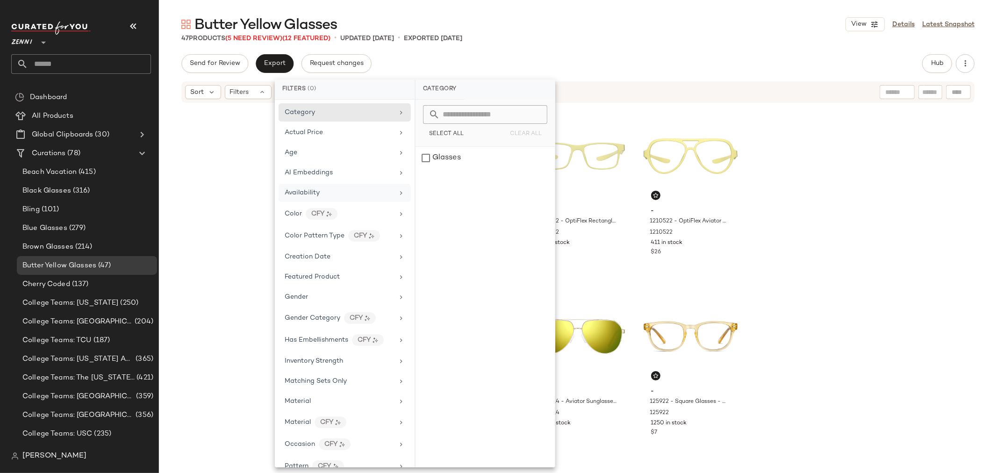
click at [316, 189] on span "Availability" at bounding box center [302, 192] width 35 height 7
click at [425, 180] on div "out_of_stock" at bounding box center [485, 180] width 139 height 22
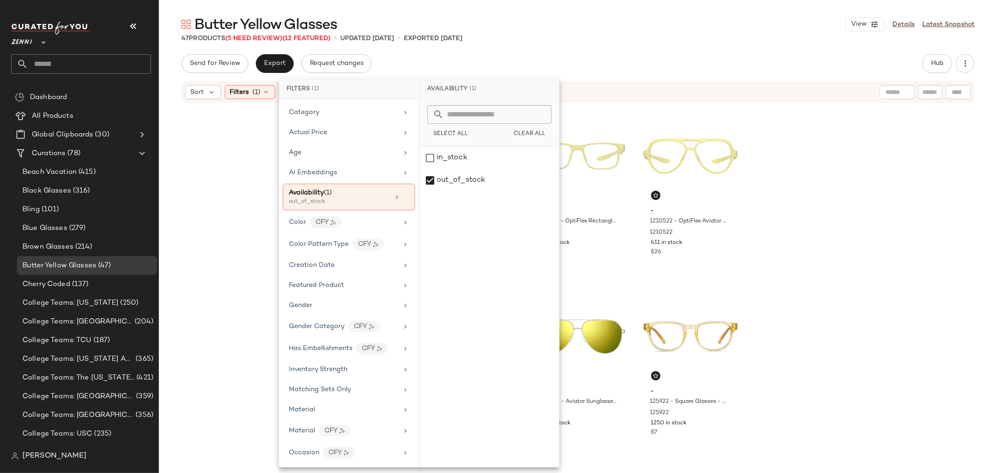
click at [207, 206] on div "- 1210422 - OptiFlex Square Glasses - Yellow - Plastic 1210422 406 in stock $26…" at bounding box center [578, 287] width 838 height 366
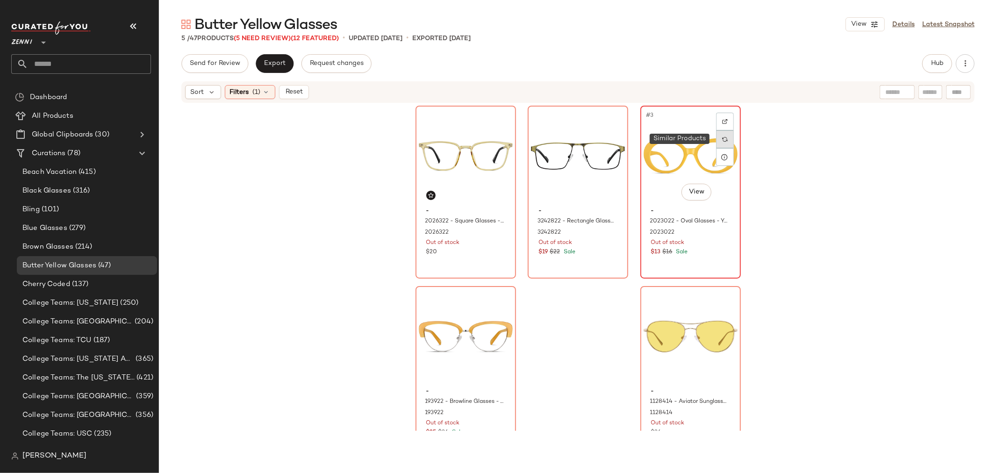
click at [723, 136] on img at bounding box center [725, 139] width 6 height 6
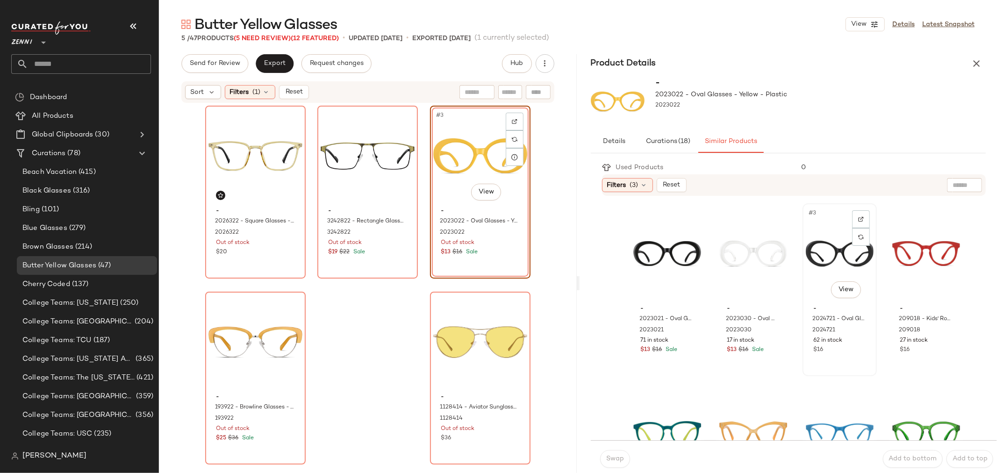
scroll to position [156, 0]
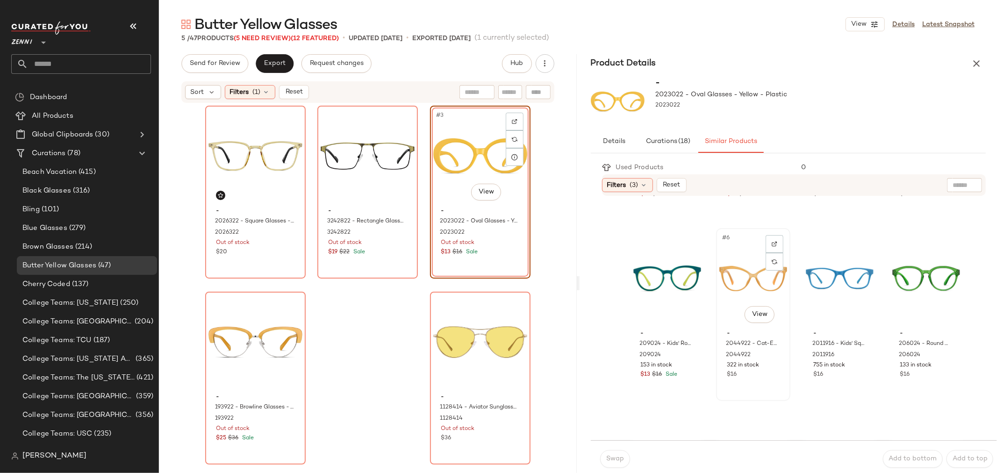
click at [724, 289] on div "#6 View" at bounding box center [753, 278] width 68 height 94
click at [899, 461] on span "Add to bottom" at bounding box center [913, 458] width 49 height 7
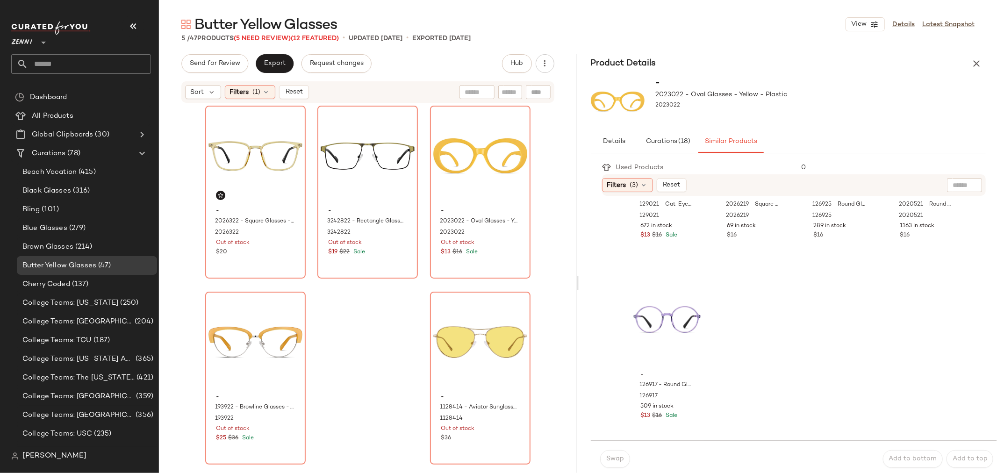
scroll to position [1018, 0]
click at [442, 175] on div "#3 View" at bounding box center [480, 156] width 94 height 94
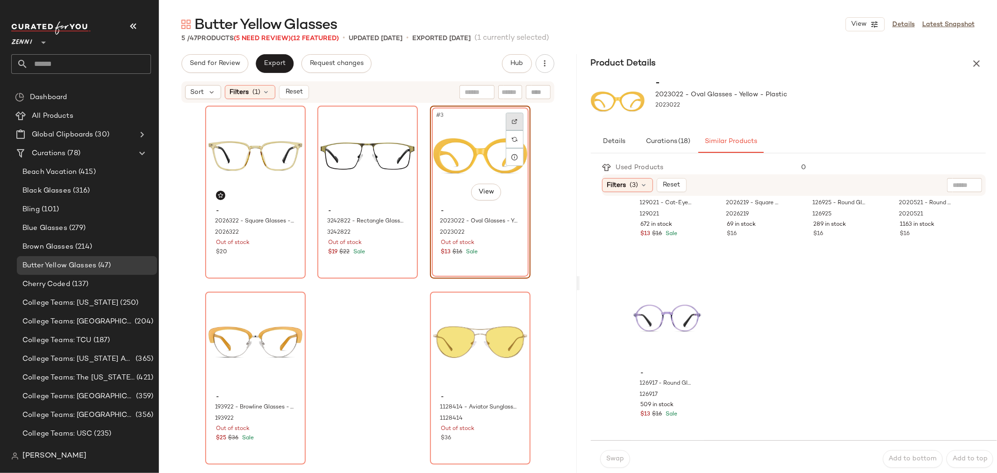
click at [512, 121] on img at bounding box center [515, 122] width 6 height 6
click at [976, 64] on icon "button" at bounding box center [976, 63] width 11 height 11
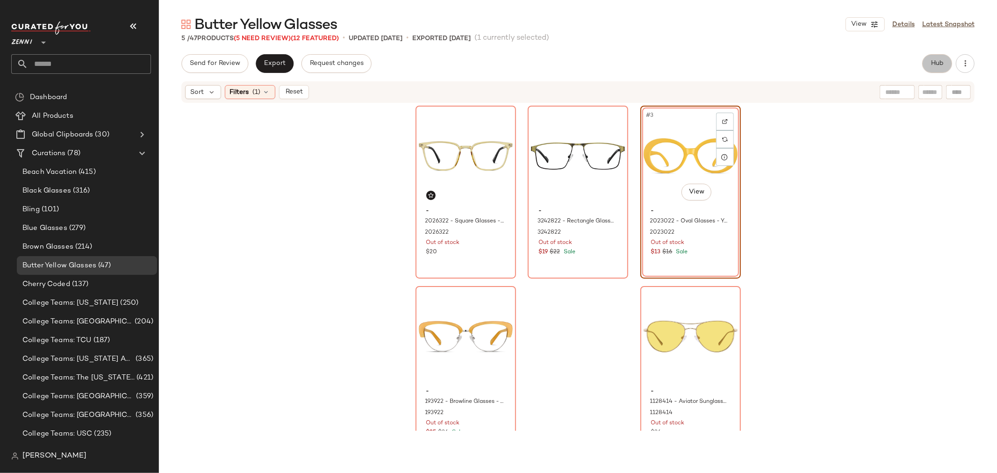
click at [935, 65] on span "Hub" at bounding box center [937, 63] width 13 height 7
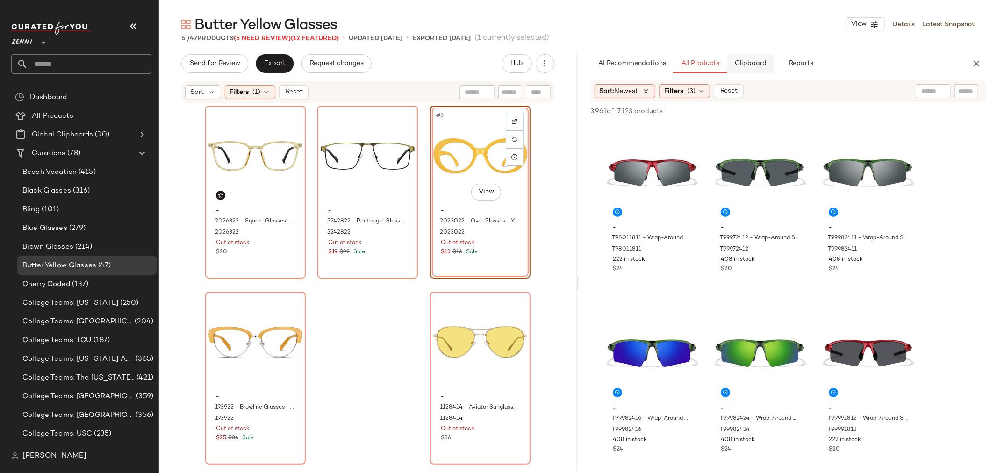
click at [744, 66] on span "Clipboard" at bounding box center [750, 63] width 32 height 7
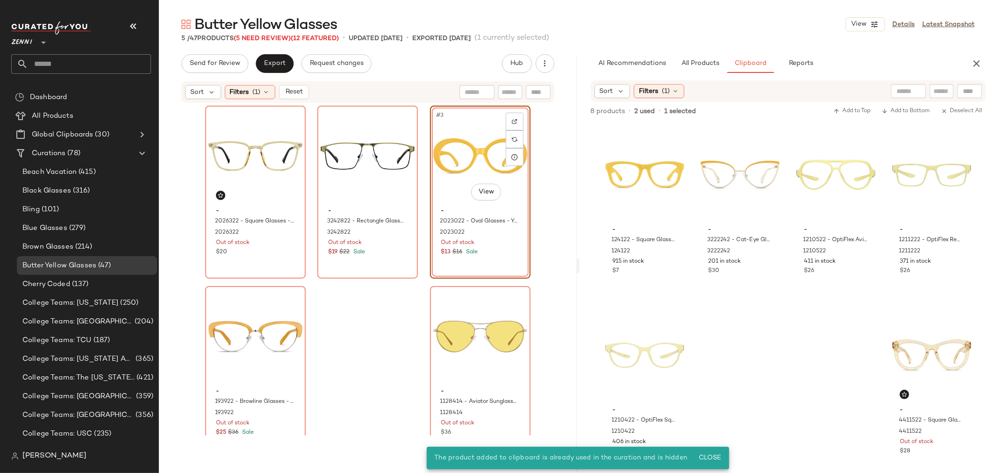
click at [468, 151] on div "#3 View" at bounding box center [480, 156] width 94 height 94
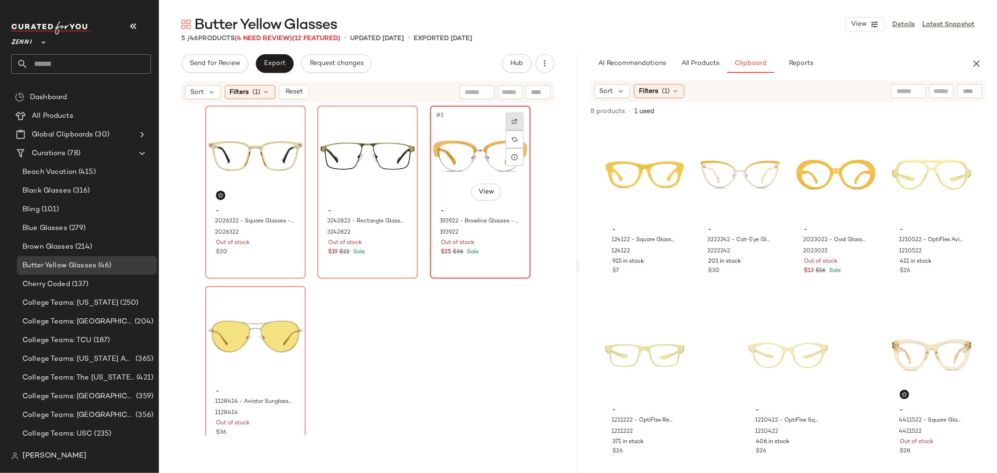
click at [514, 120] on img at bounding box center [515, 122] width 6 height 6
click at [513, 123] on img at bounding box center [515, 122] width 6 height 6
click at [456, 169] on div "#3 View" at bounding box center [480, 156] width 94 height 94
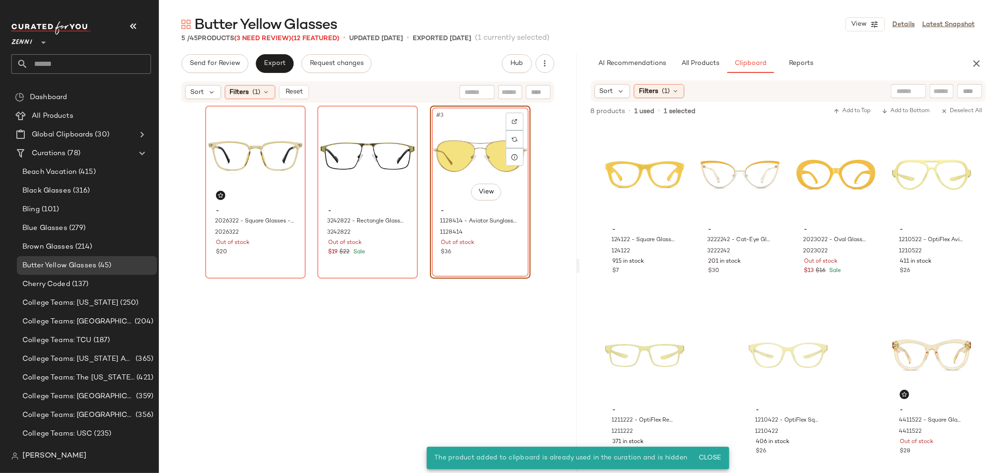
click at [462, 172] on div "#3 View" at bounding box center [480, 156] width 94 height 94
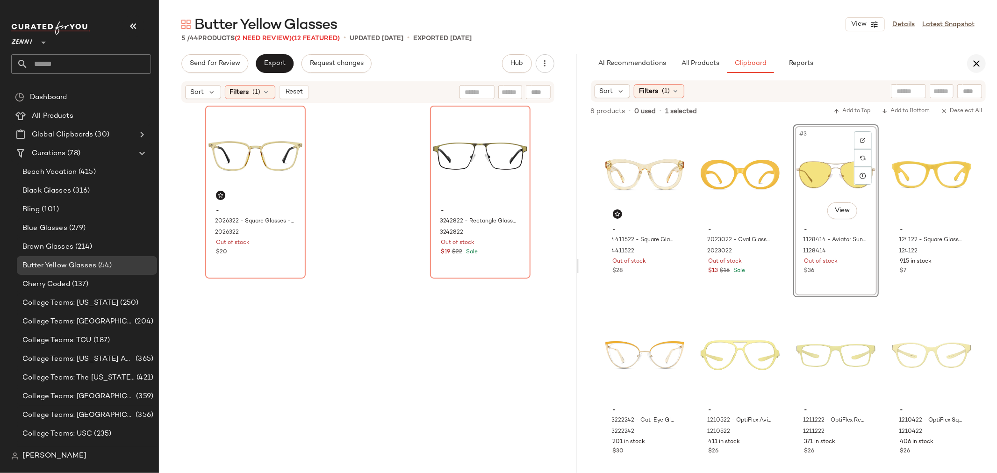
click at [975, 64] on icon "button" at bounding box center [976, 63] width 11 height 11
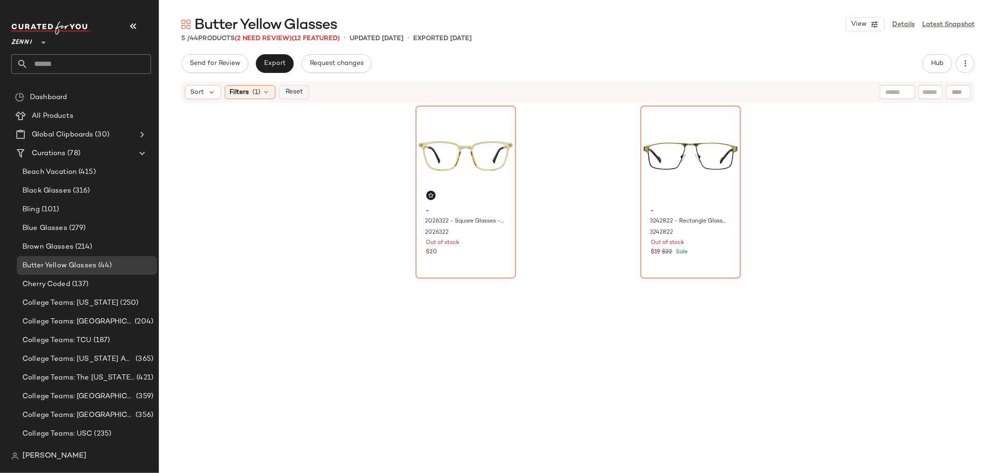
click at [293, 89] on span "Reset" at bounding box center [294, 91] width 18 height 7
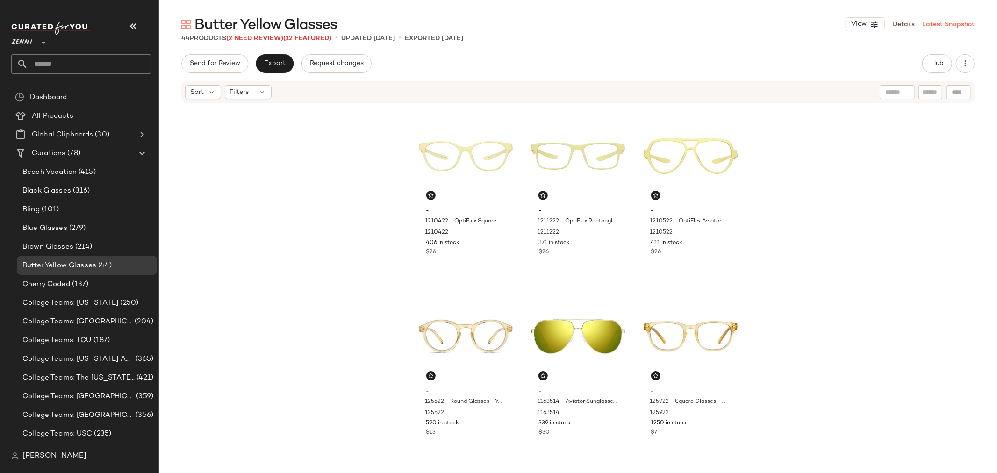
click at [936, 24] on link "Latest Snapshot" at bounding box center [948, 25] width 52 height 10
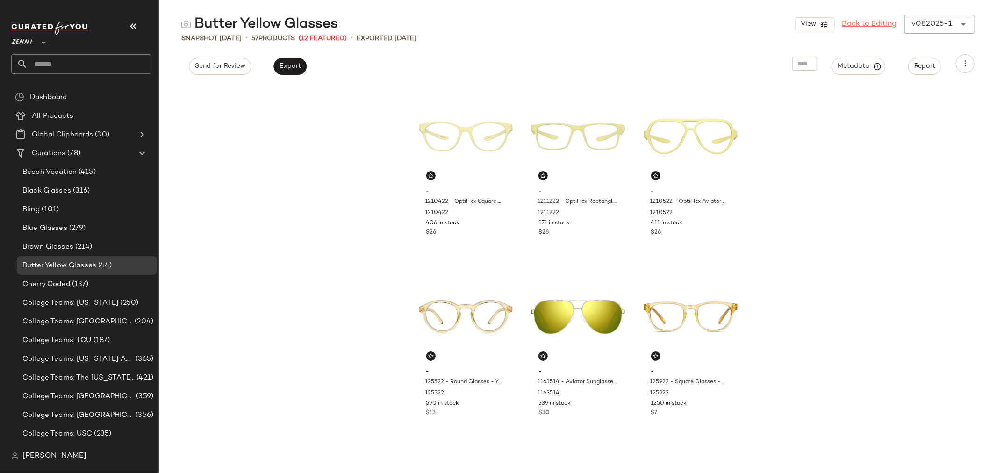
click at [879, 22] on link "Back to Editing" at bounding box center [869, 24] width 55 height 11
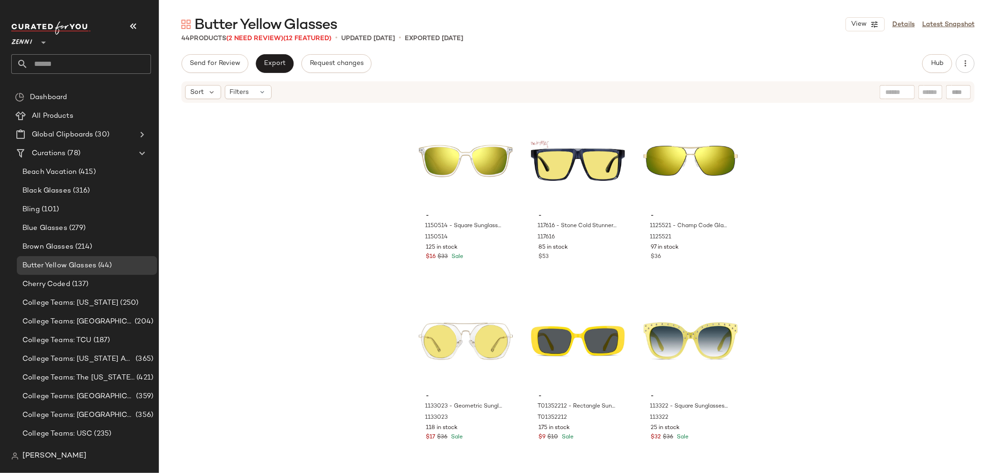
scroll to position [1978, 0]
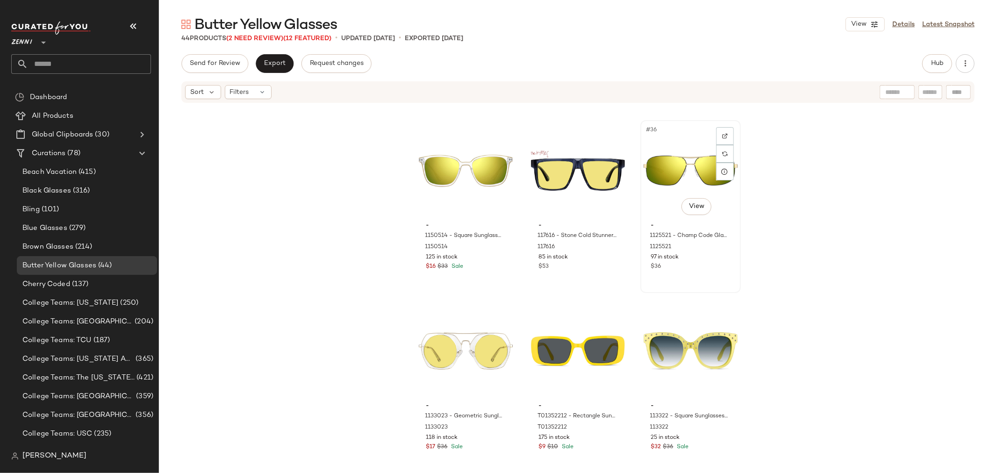
click at [684, 174] on div "#36 View" at bounding box center [691, 170] width 94 height 94
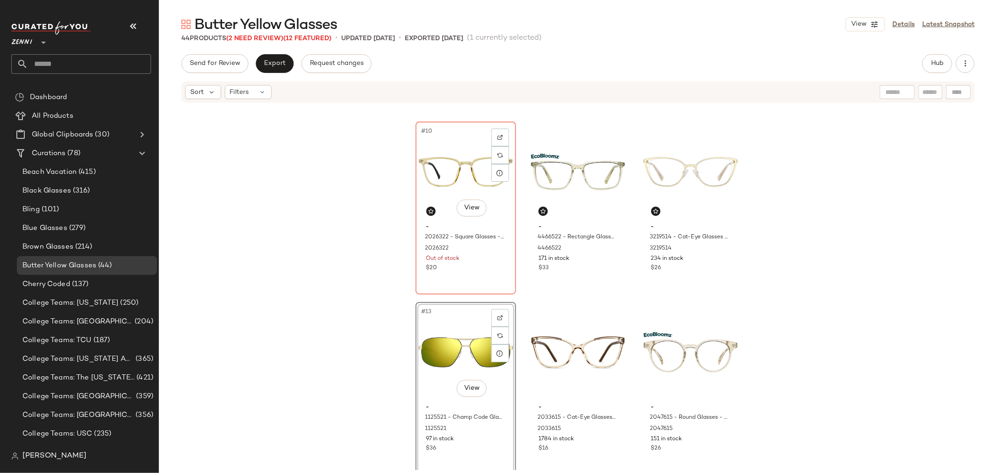
scroll to position [522, 0]
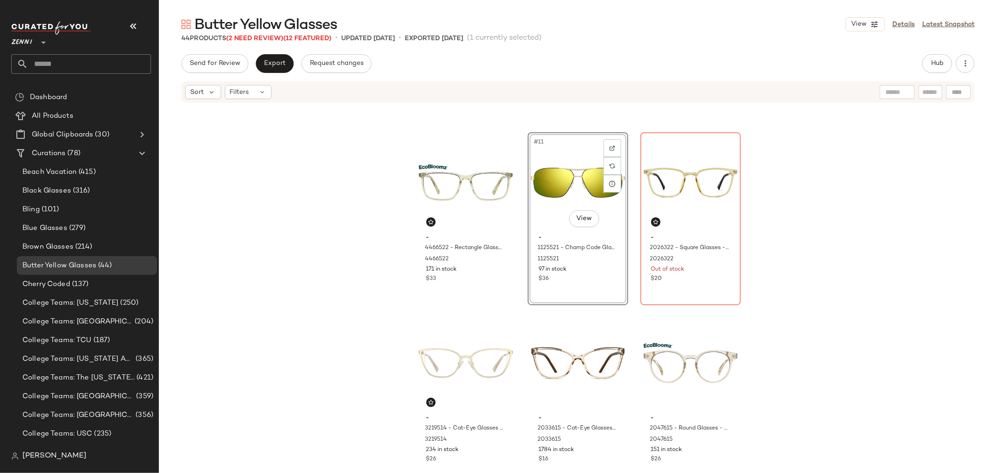
click at [629, 316] on div "- 4466522 - Rectangle Glasses - Yellow - bio_based 4466522 171 in stock $33 #11…" at bounding box center [578, 287] width 838 height 366
click at [589, 284] on div "#11 View - 1125521 - Champ Code Glasses - Black - Stainless Steel 1125521 97 in…" at bounding box center [578, 218] width 99 height 171
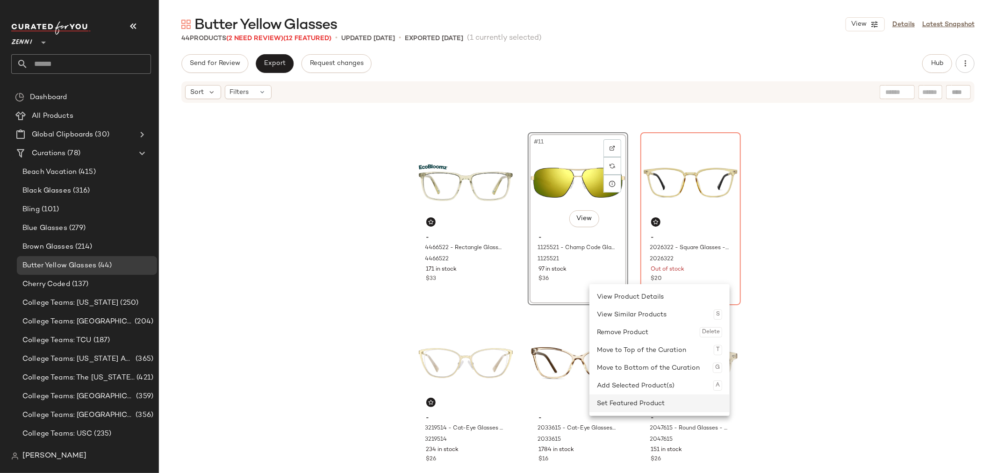
click at [620, 403] on div "Set Featured Product" at bounding box center [659, 404] width 125 height 18
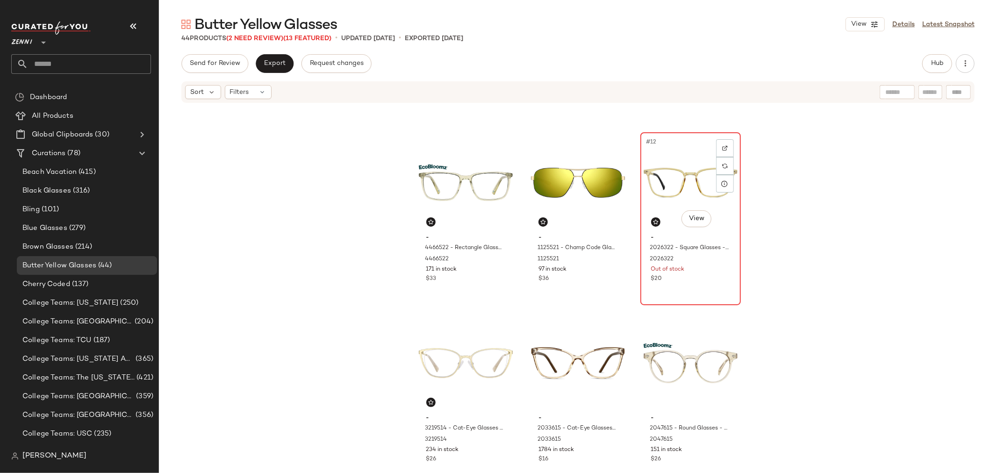
click at [695, 286] on div "#12 View - 2026322 - Square Glasses - Yellow - Plastic 2026322 Out of stock $20" at bounding box center [690, 218] width 99 height 171
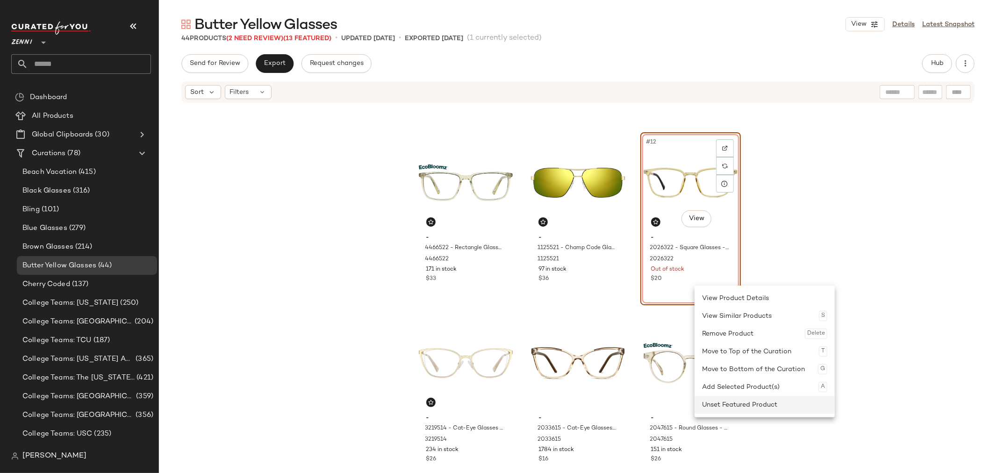
click at [710, 400] on div "Unset Featured Product" at bounding box center [764, 405] width 125 height 18
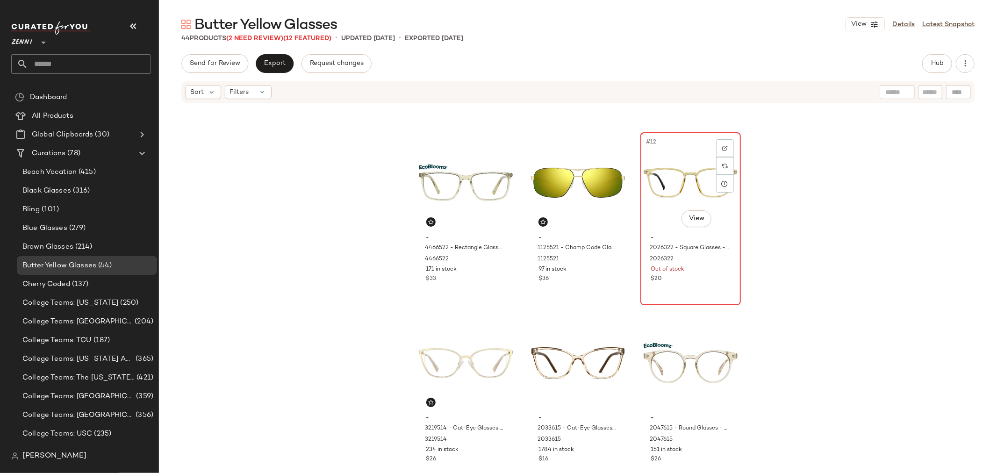
click at [704, 280] on div "$20" at bounding box center [690, 279] width 79 height 8
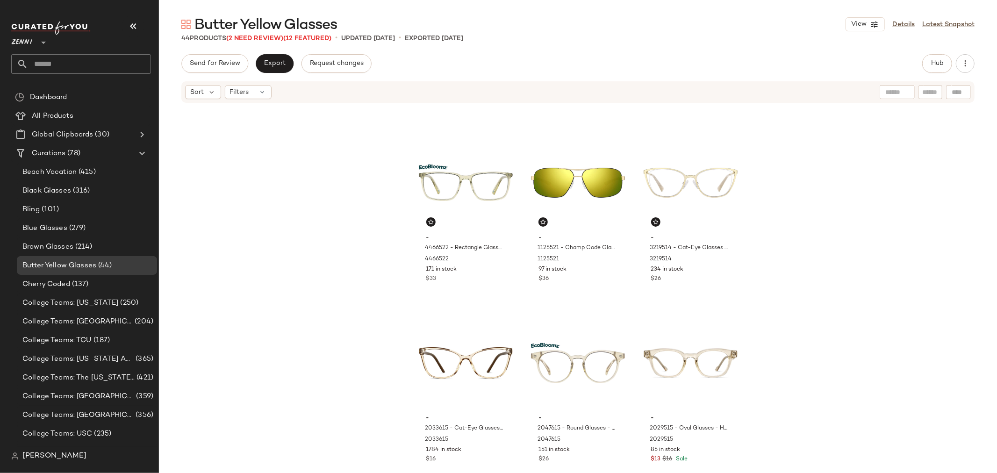
click at [928, 93] on input "text" at bounding box center [930, 92] width 16 height 10
type input "******"
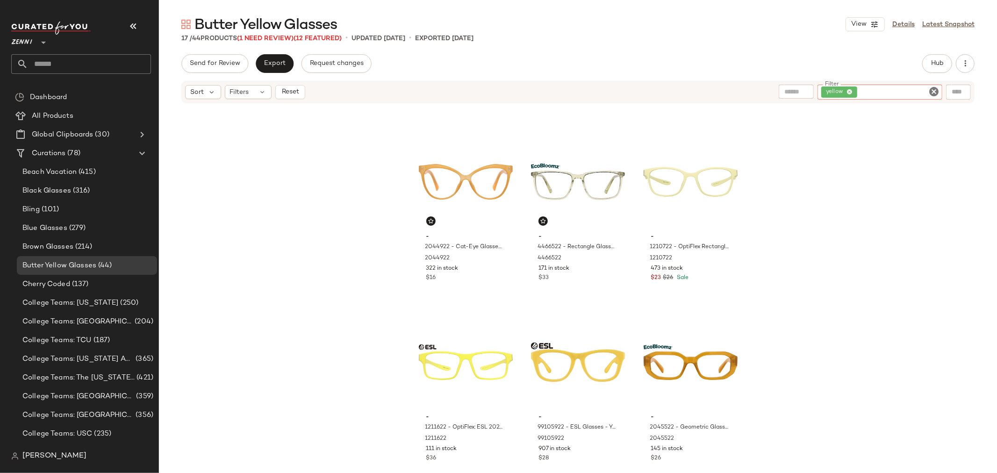
scroll to position [354, 0]
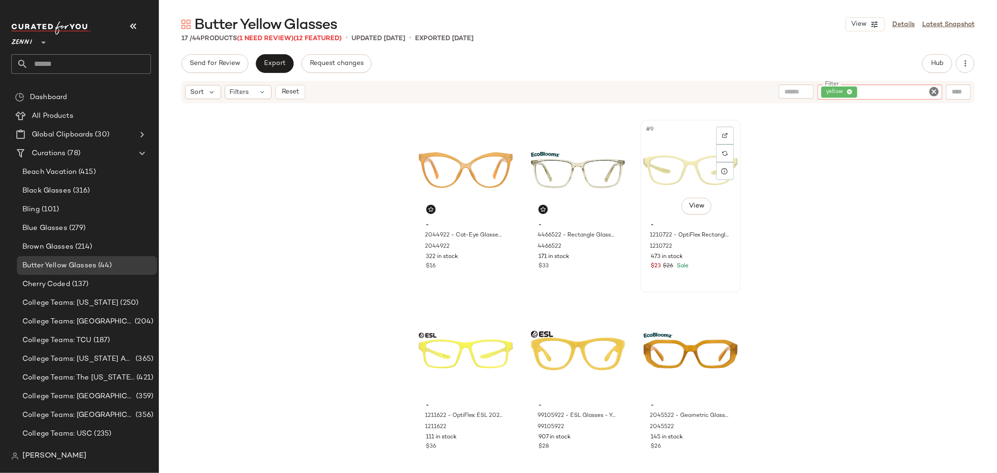
click at [655, 199] on div "#9 View" at bounding box center [691, 170] width 94 height 94
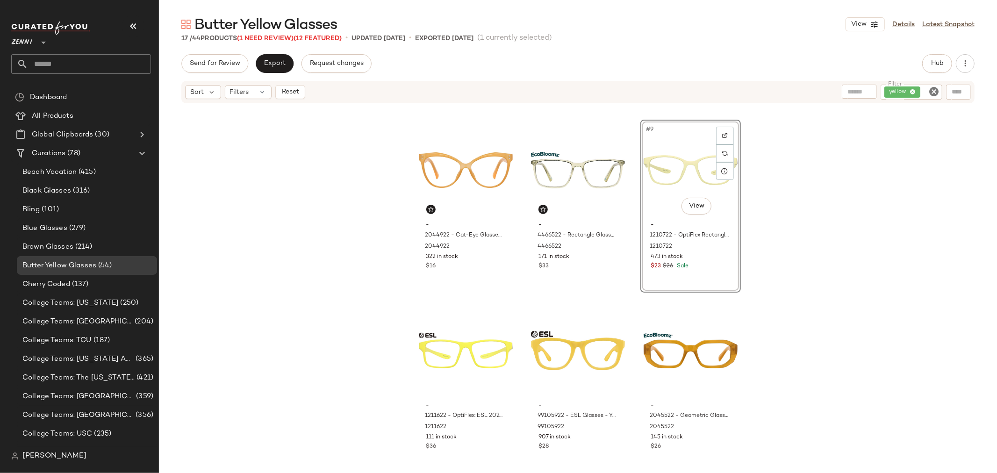
click at [936, 90] on icon "Clear Filter" at bounding box center [933, 91] width 11 height 11
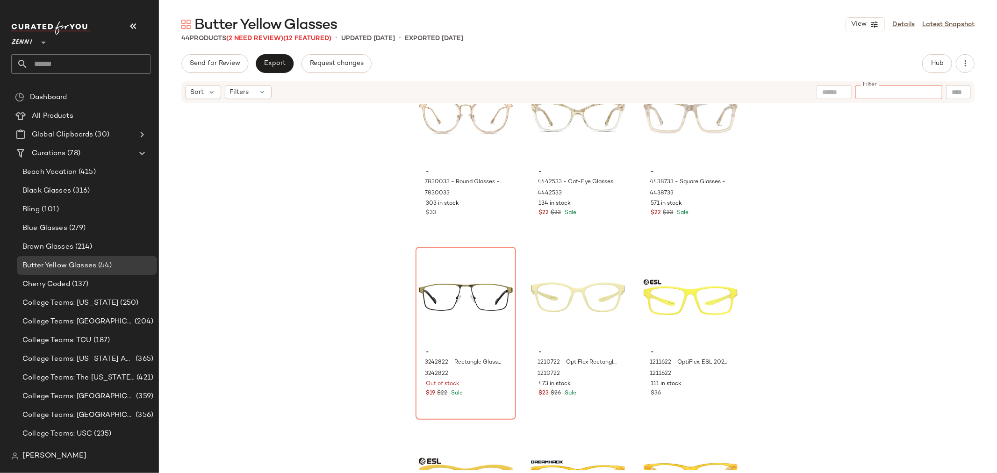
scroll to position [942, 0]
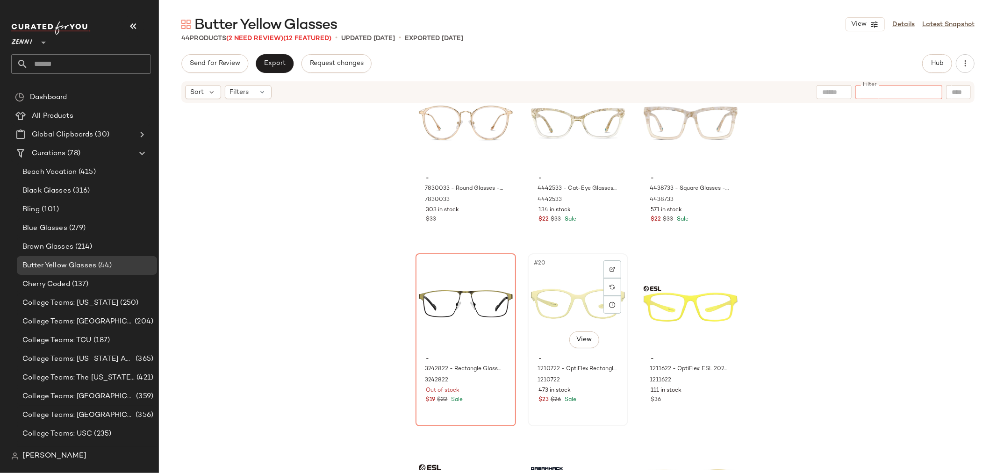
click at [565, 306] on div "#20 View" at bounding box center [578, 304] width 94 height 94
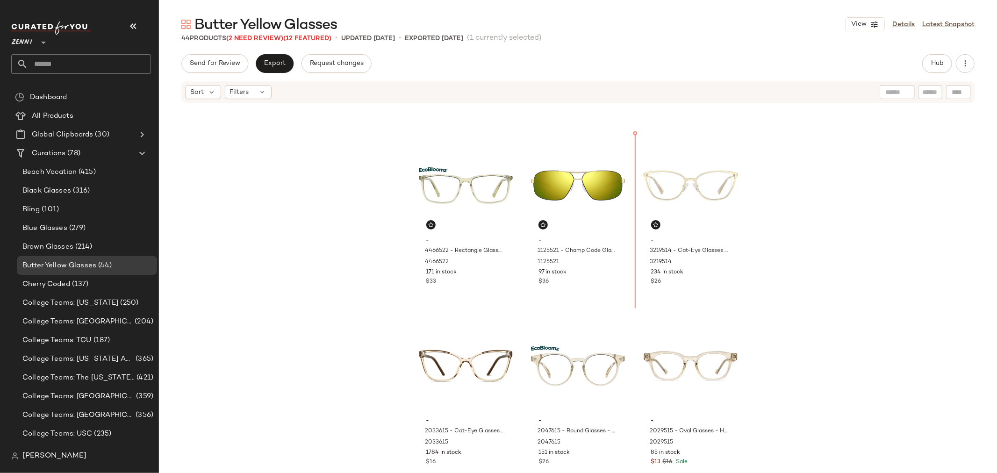
scroll to position [501, 0]
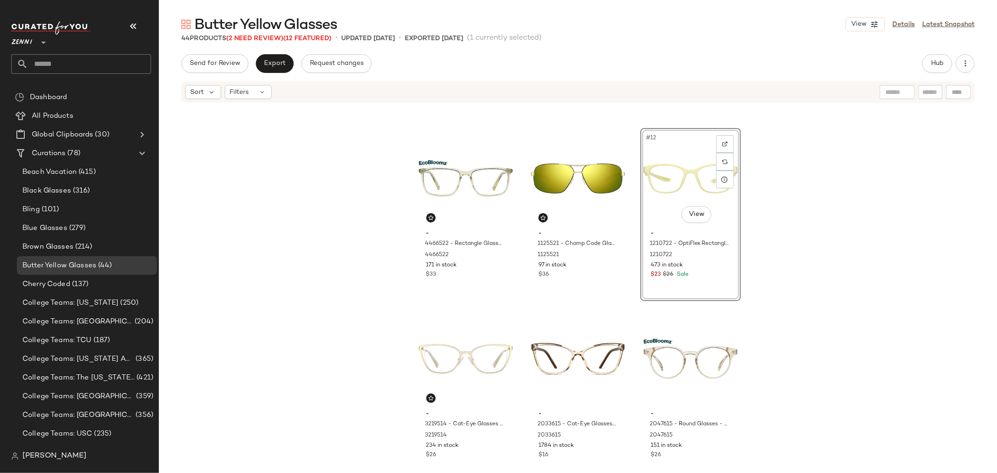
scroll to position [527, 0]
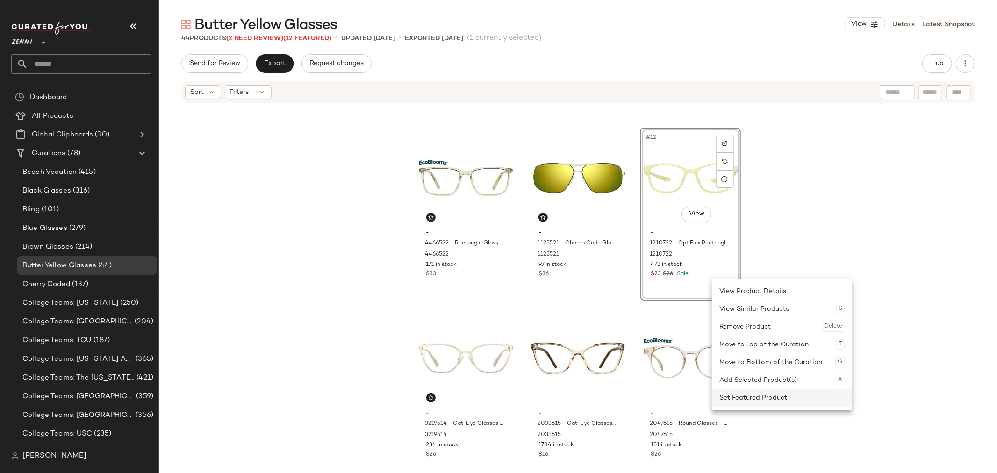
click at [742, 395] on div "Set Featured Product" at bounding box center [781, 398] width 125 height 18
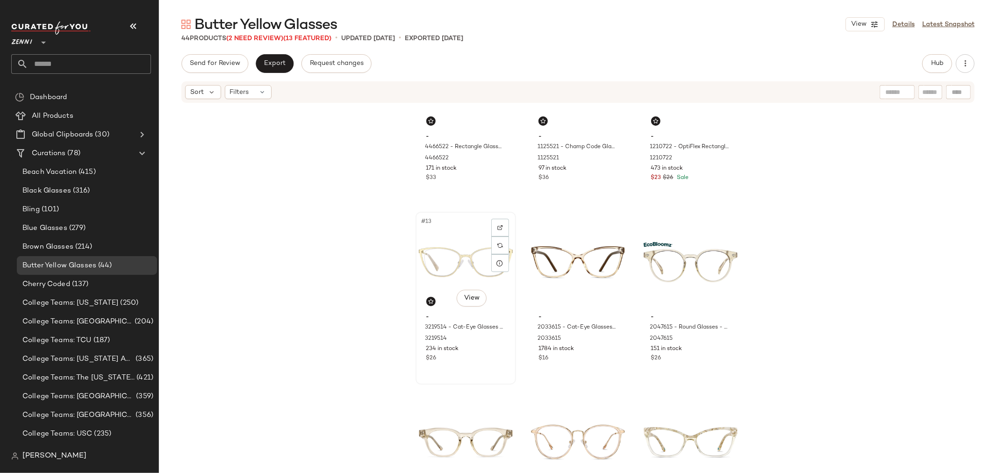
scroll to position [683, 0]
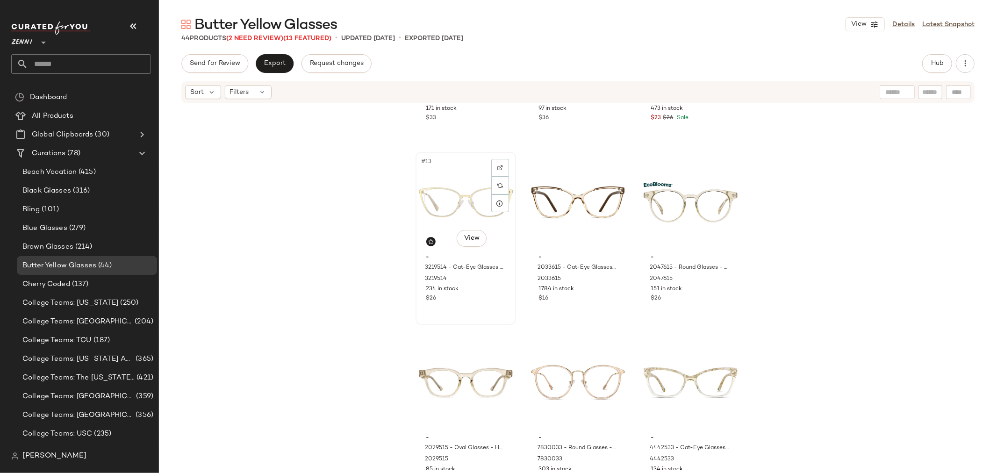
click at [466, 307] on div "#13 View - 3219514 - Cat-Eye Glasses - Gold - Stainless Steel 3219514 234 in st…" at bounding box center [466, 238] width 99 height 171
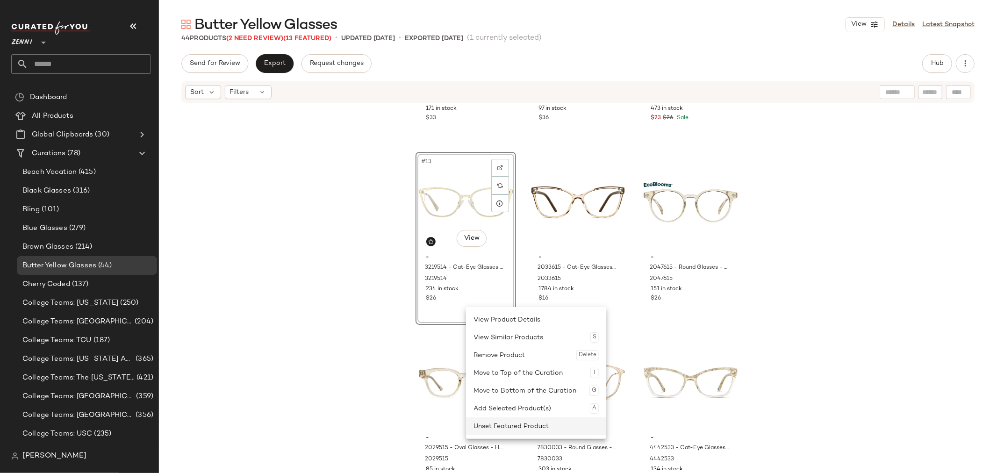
click at [499, 426] on div "Unset Featured Product" at bounding box center [536, 426] width 125 height 18
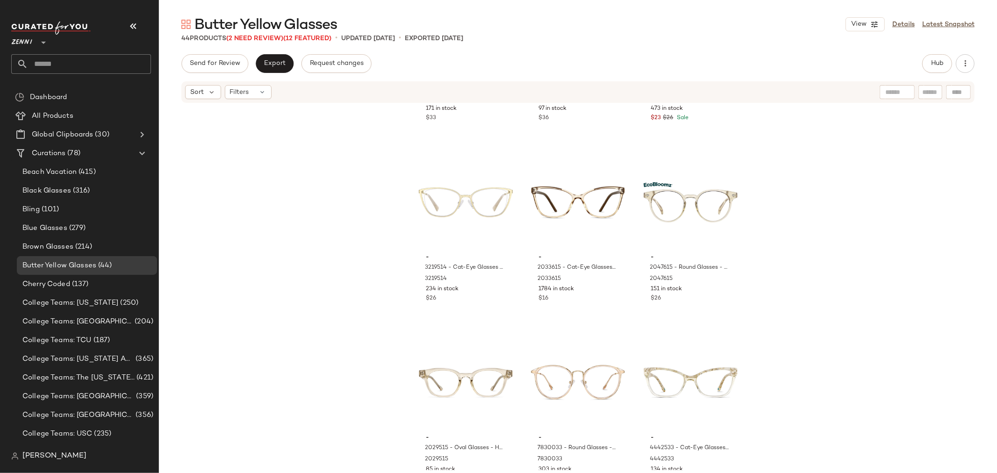
click at [524, 325] on div "- 4466522 - Rectangle Glasses - Yellow - bio_based 4466522 171 in stock $33 - 1…" at bounding box center [578, 287] width 838 height 366
click at [264, 91] on icon at bounding box center [262, 91] width 7 height 7
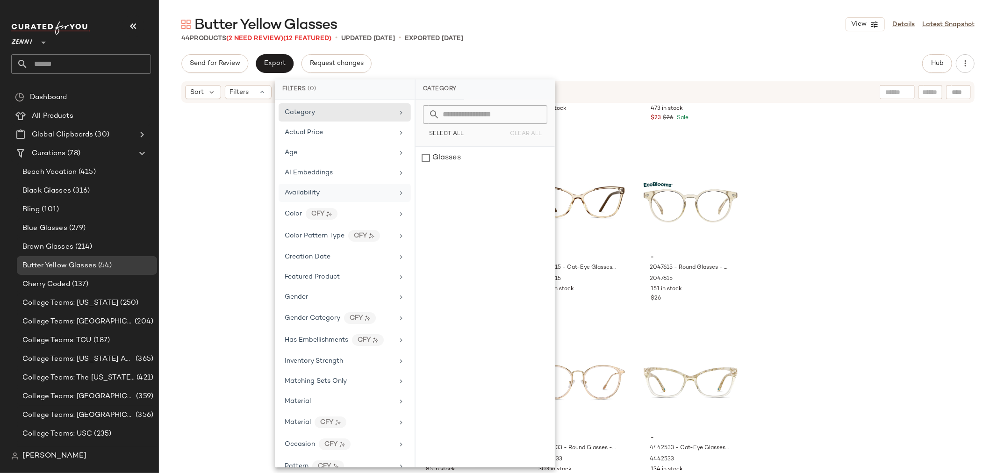
click at [330, 193] on div "Availability" at bounding box center [339, 193] width 109 height 10
click at [421, 178] on div "out_of_stock" at bounding box center [485, 180] width 139 height 22
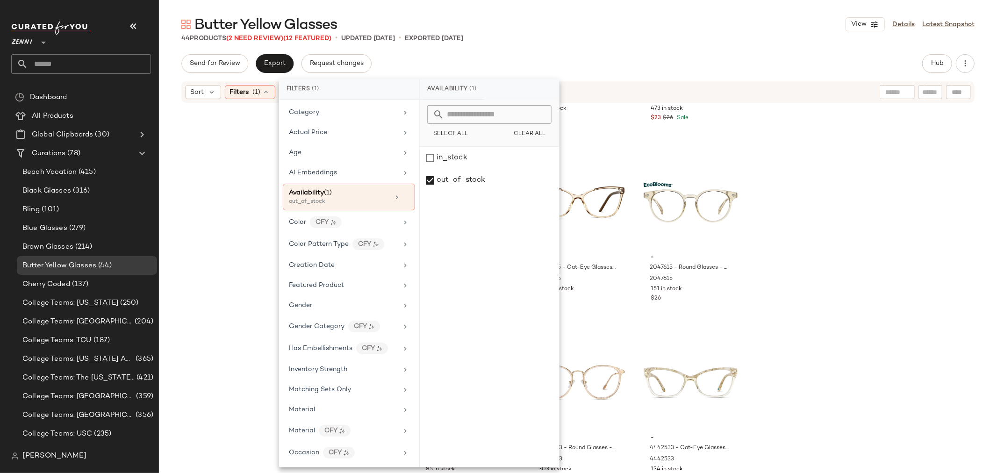
click at [216, 217] on div "- 4466522 - Rectangle Glasses - Yellow - bio_based 4466522 171 in stock $33 - 1…" at bounding box center [578, 287] width 838 height 366
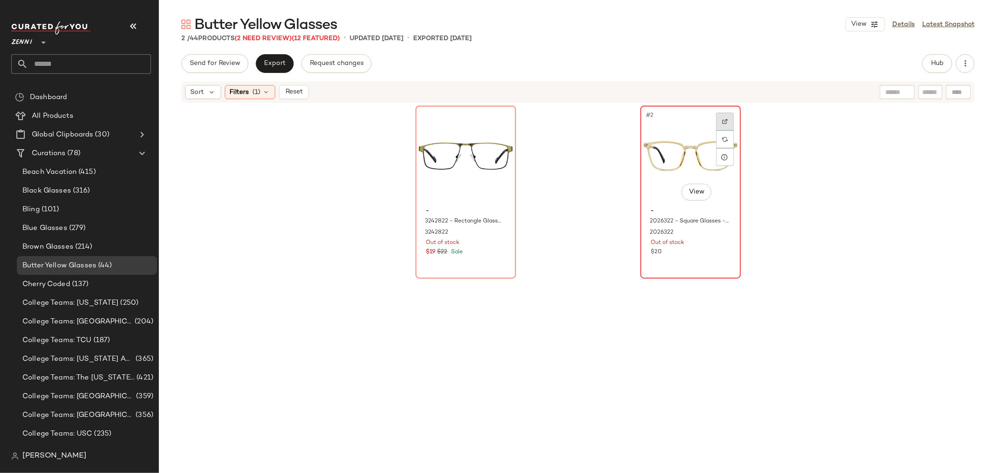
click at [725, 119] on div at bounding box center [725, 122] width 18 height 18
click at [661, 181] on div "#2 View" at bounding box center [691, 156] width 94 height 94
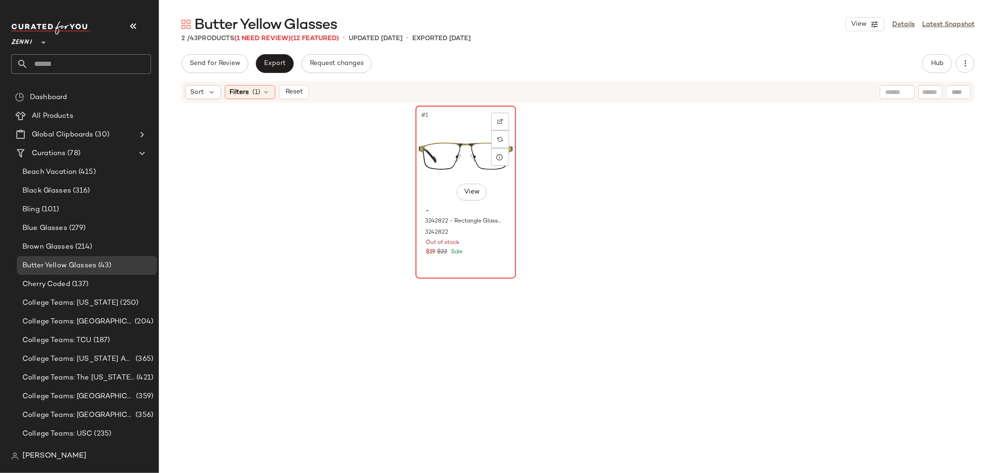
click at [465, 256] on div "- 3242822 - Rectangle Glasses - Antique Gold - Stainless Steel 3242822 Out of s…" at bounding box center [466, 230] width 94 height 54
click at [474, 255] on div "#1 View - 3242822 - Rectangle Glasses - Antique Gold - Stainless Steel 3242822 …" at bounding box center [466, 192] width 101 height 173
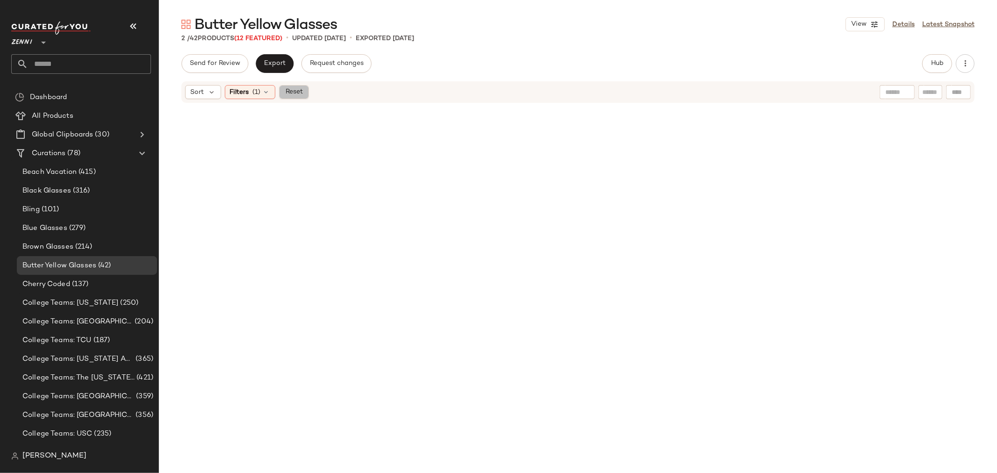
click at [298, 94] on span "Reset" at bounding box center [294, 91] width 18 height 7
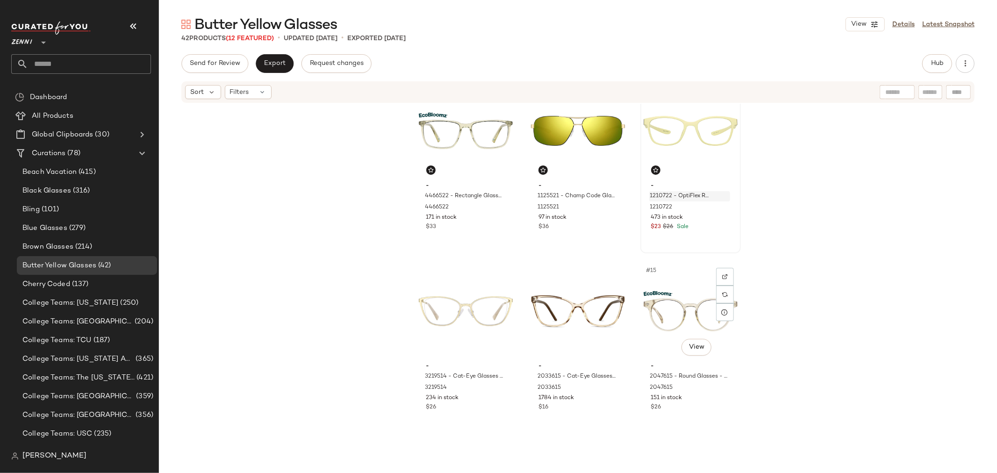
scroll to position [579, 0]
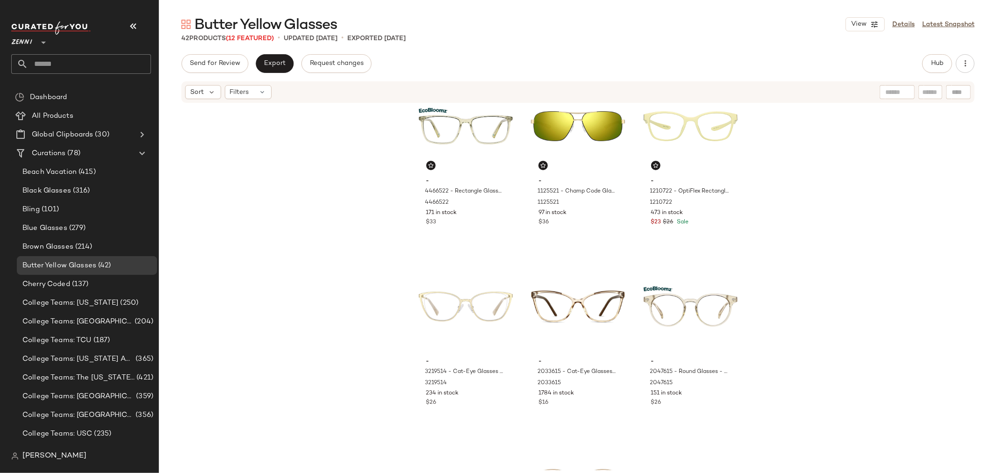
click at [931, 94] on input "text" at bounding box center [930, 92] width 16 height 10
type input "****"
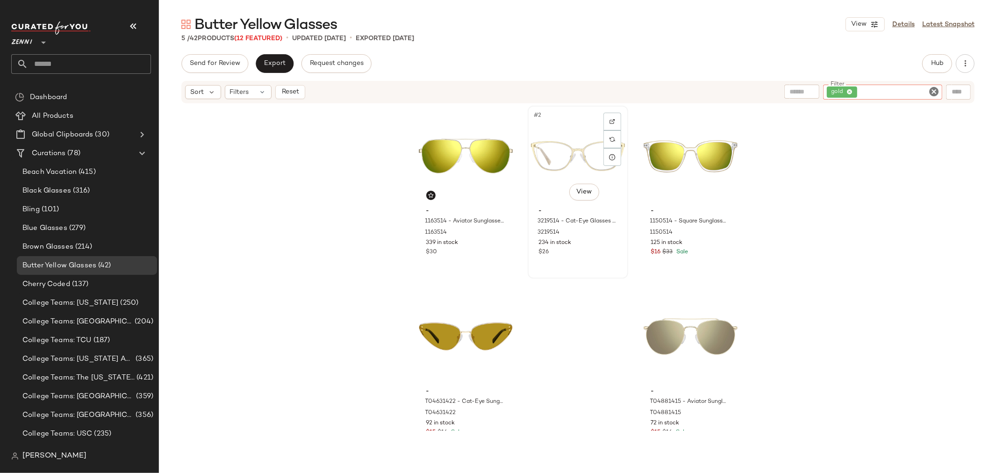
click at [555, 157] on div "#2 View" at bounding box center [578, 156] width 94 height 94
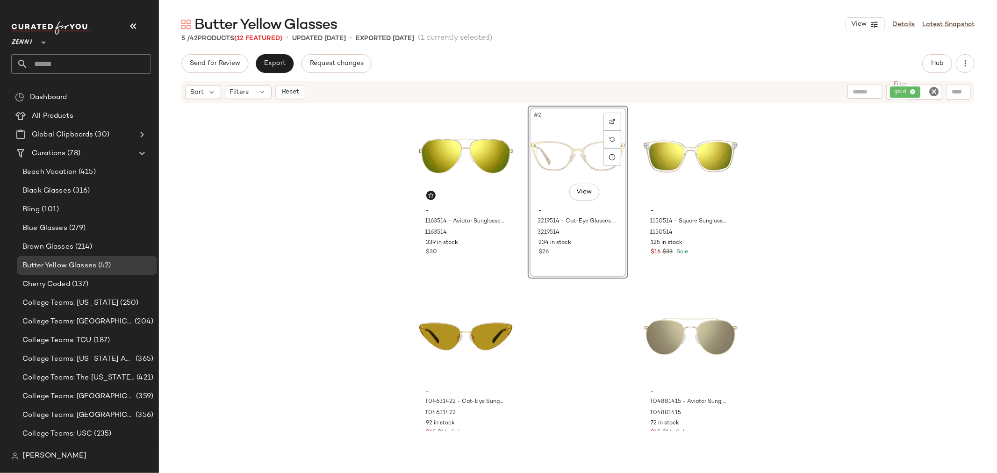
scroll to position [28, 0]
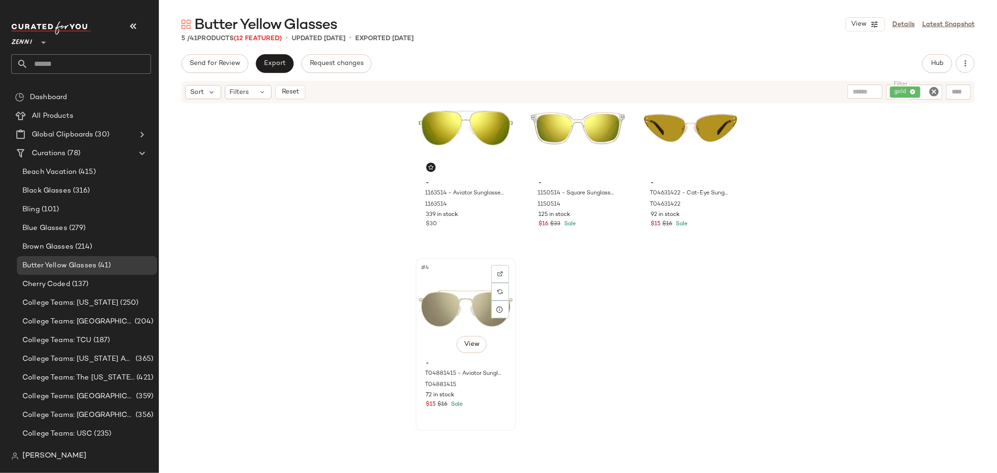
click at [431, 315] on div "#4 View" at bounding box center [466, 308] width 94 height 94
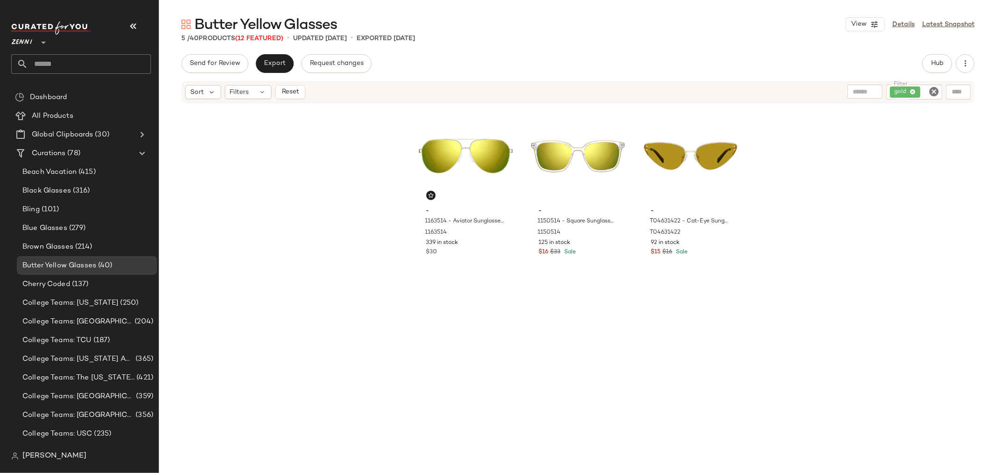
click at [932, 90] on icon "Clear Filter" at bounding box center [933, 91] width 11 height 11
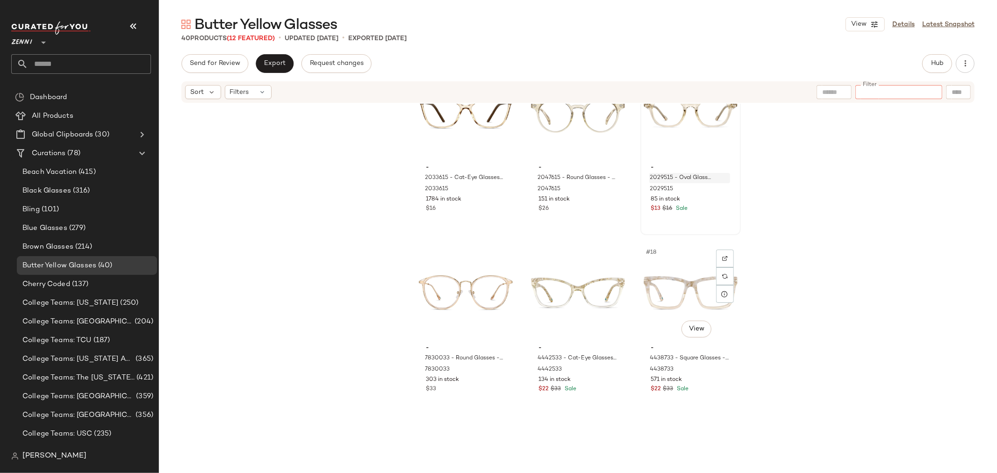
scroll to position [787, 0]
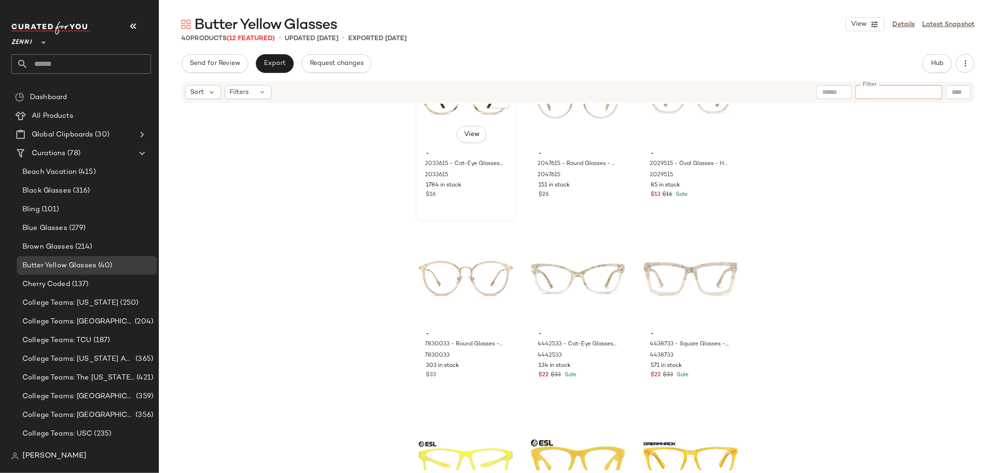
click at [488, 202] on div "#13 View - 2033615 - Cat-Eye Glasses - Brown - Plastic 2033615 1784 in stock $16" at bounding box center [466, 134] width 99 height 171
click at [722, 374] on div "$22 $33 Sale" at bounding box center [690, 375] width 79 height 8
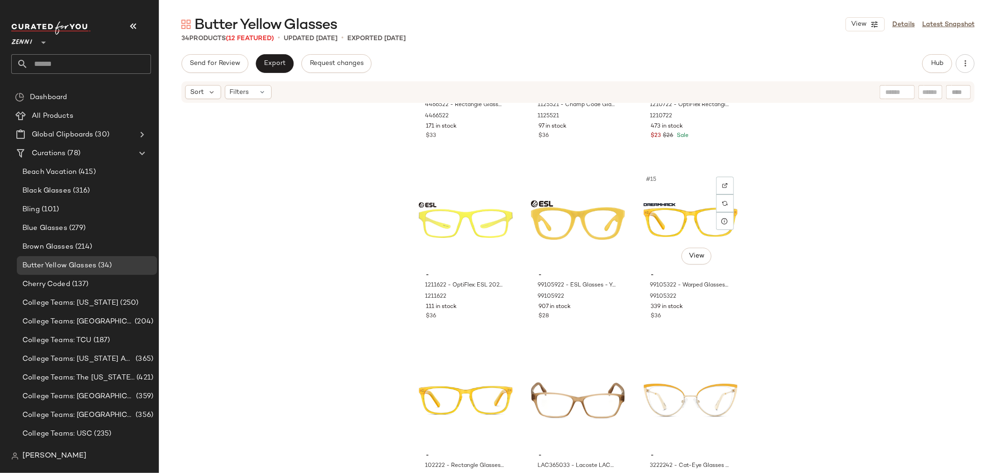
scroll to position [683, 0]
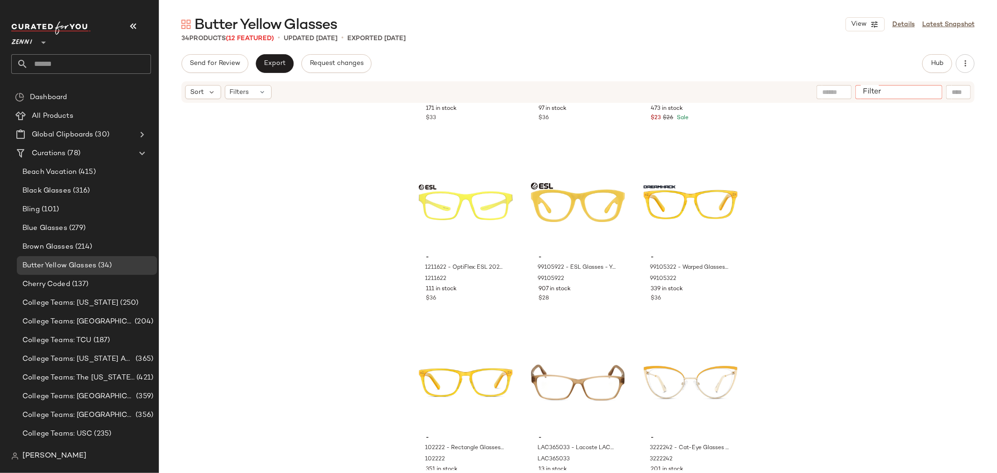
click at [926, 92] on input "Filter" at bounding box center [898, 92] width 79 height 10
type input "******"
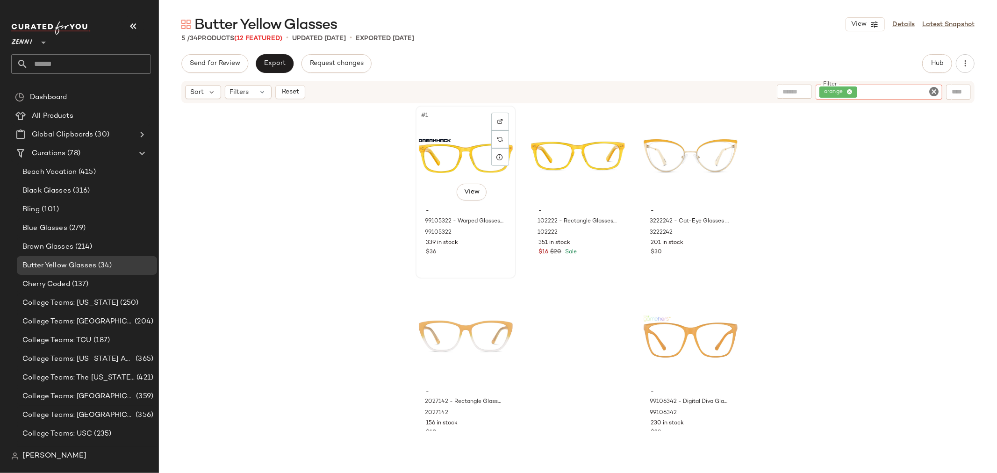
click at [469, 250] on div "$36" at bounding box center [465, 252] width 79 height 8
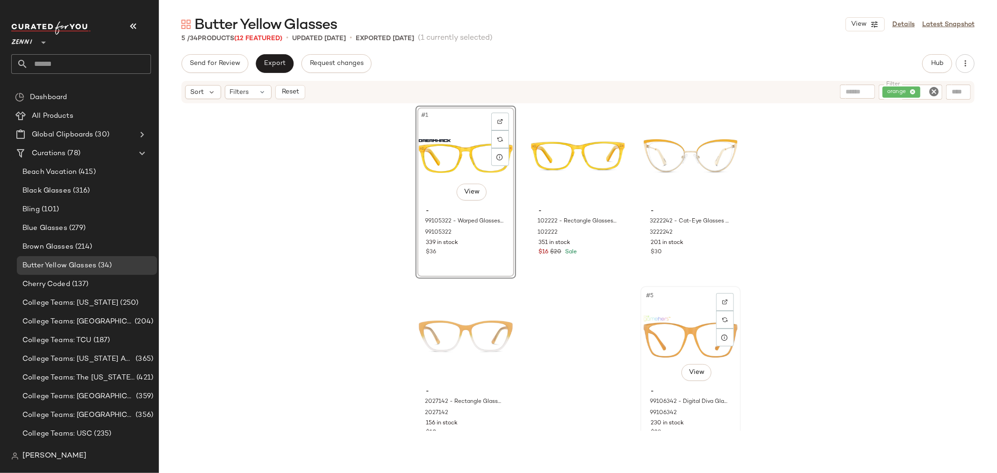
click at [722, 419] on div "230 in stock" at bounding box center [690, 423] width 79 height 8
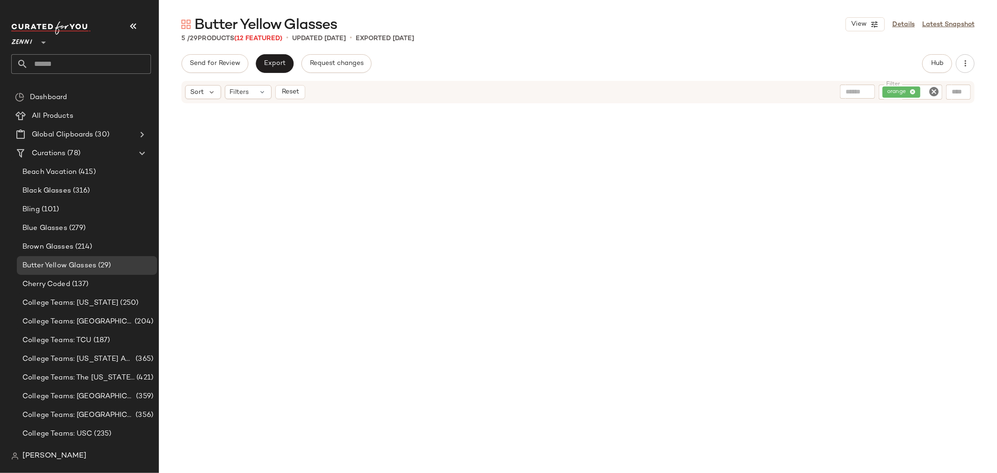
click at [934, 93] on icon "Clear Filter" at bounding box center [933, 91] width 11 height 11
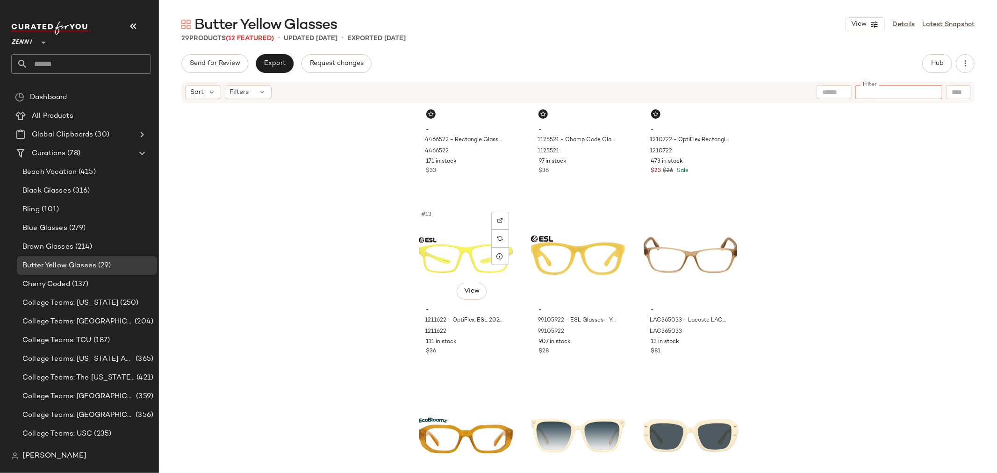
scroll to position [631, 0]
click at [699, 358] on div "#15 View - LAC365033 - Lacoste LAC3650 - Beige - Plastic LAC365033 13 in stock …" at bounding box center [690, 290] width 99 height 171
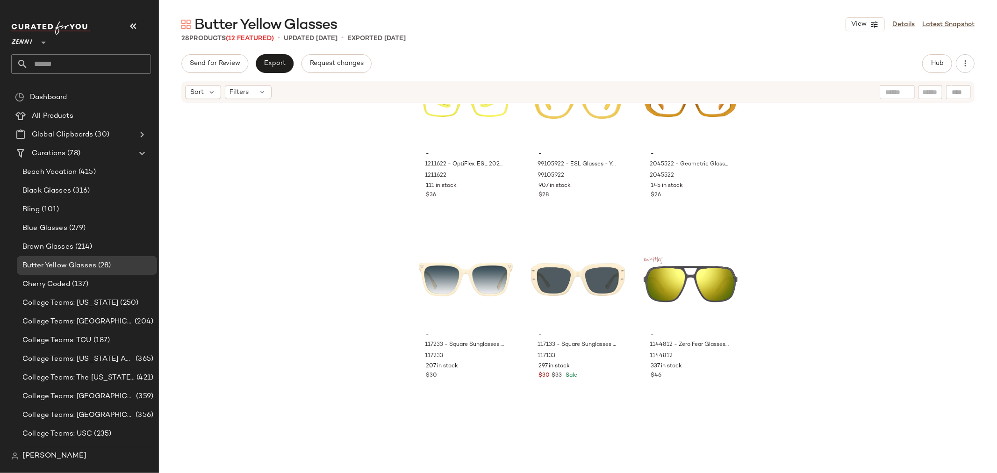
scroll to position [787, 0]
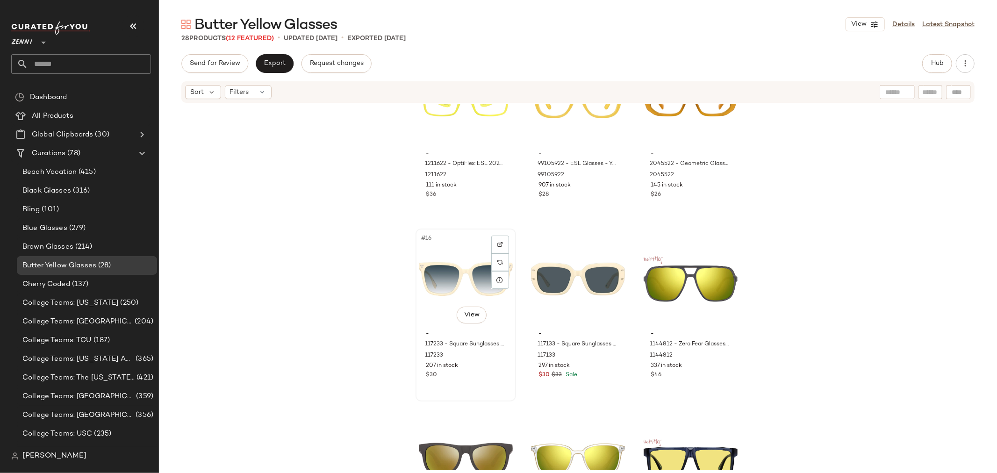
click at [465, 379] on div "$30" at bounding box center [465, 375] width 79 height 8
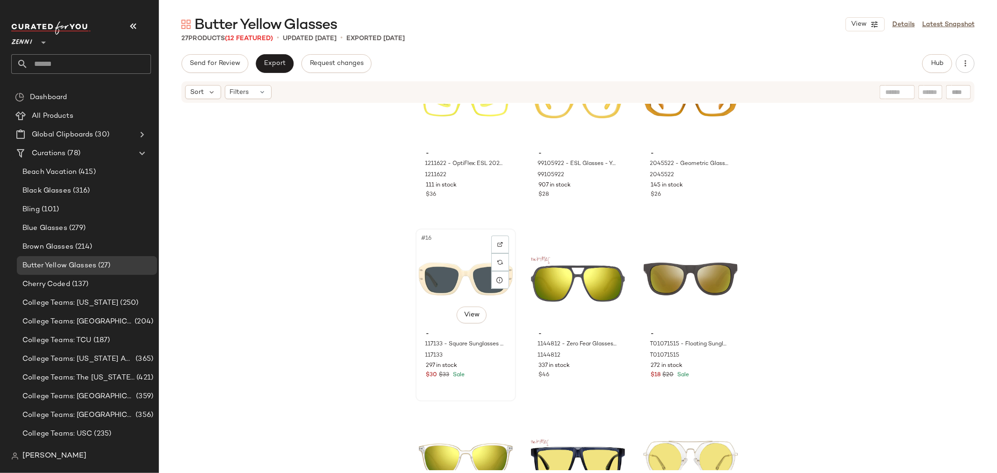
click at [476, 384] on div "#16 View - 117133 - Square Sunglasses - Cream - Acetate 117133 297 in stock $30…" at bounding box center [466, 315] width 99 height 171
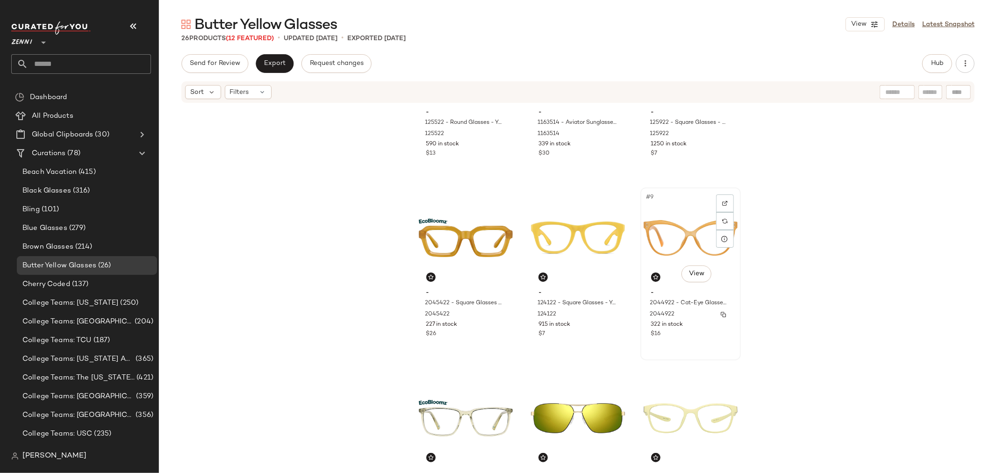
scroll to position [268, 0]
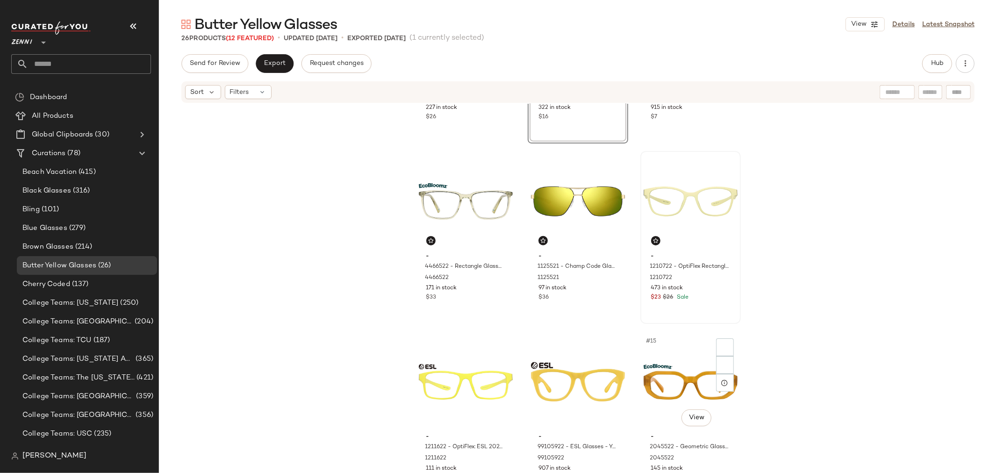
scroll to position [527, 0]
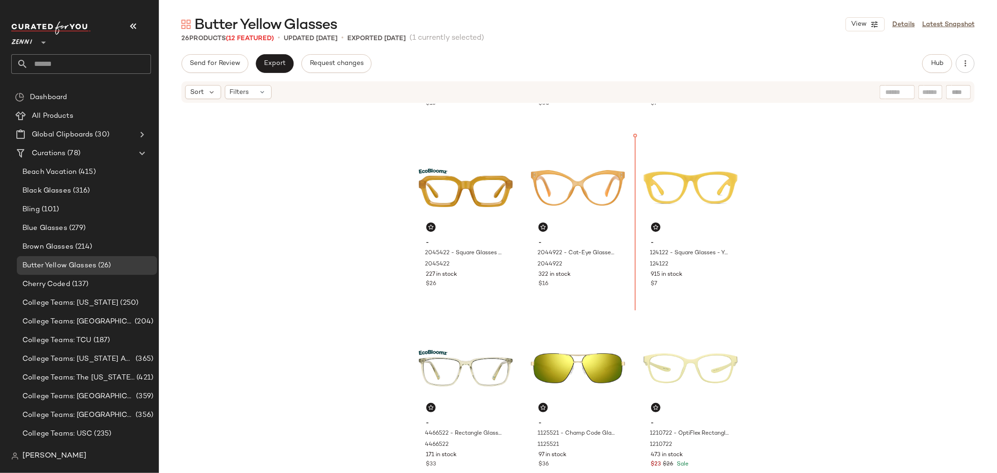
scroll to position [327, 0]
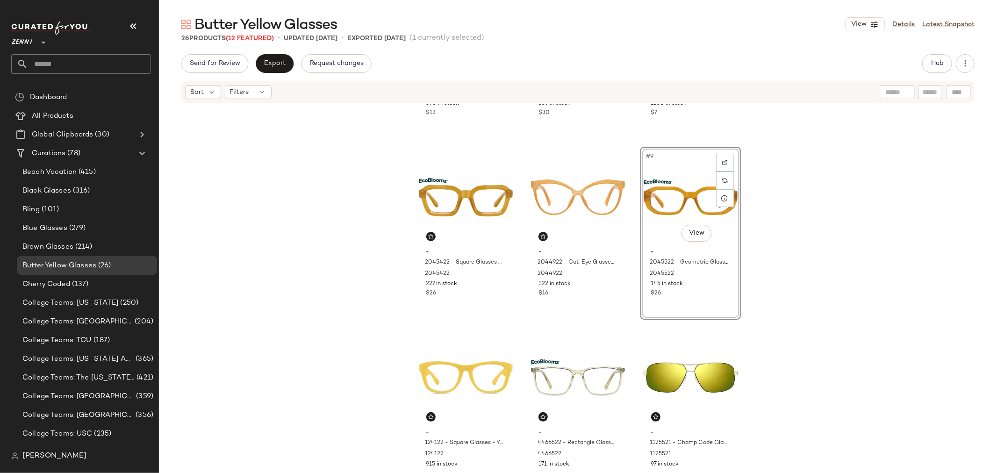
click at [628, 306] on div "- 125522 - Round Glasses - Yellow - Plastic 125522 590 in stock $13 - 1163514 -…" at bounding box center [578, 287] width 838 height 366
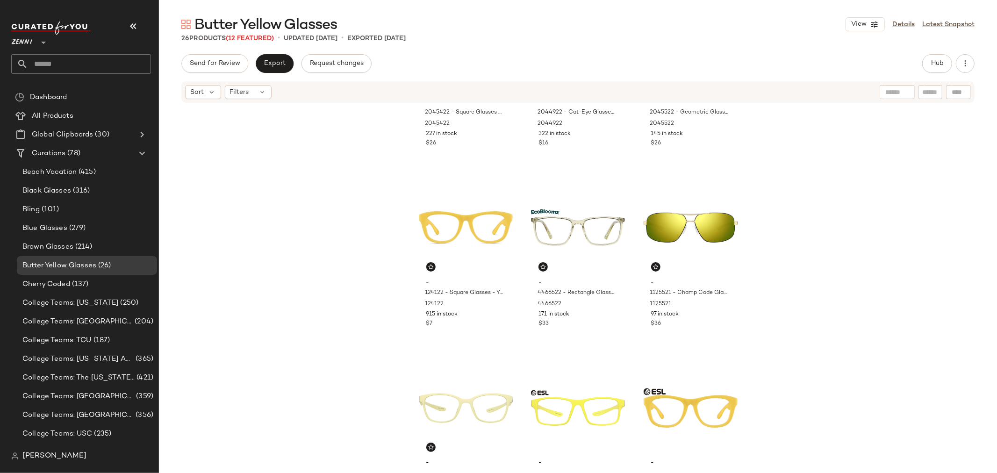
scroll to position [483, 0]
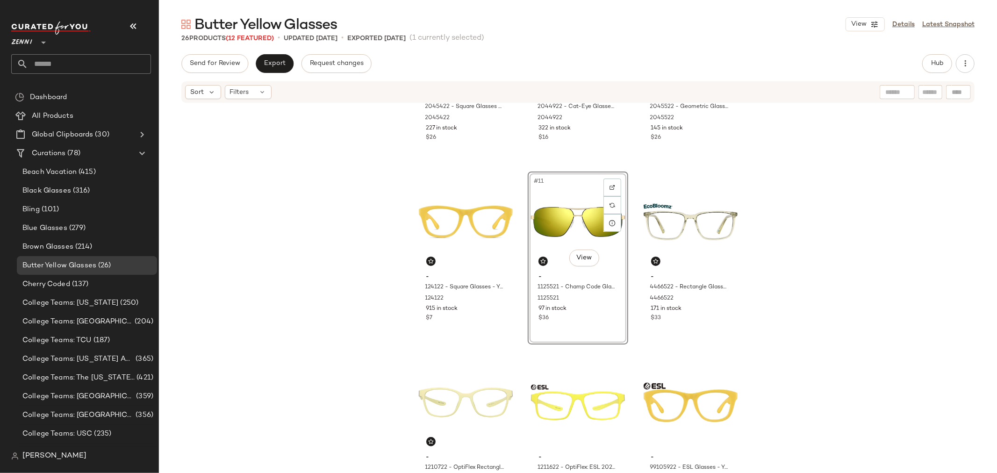
click at [631, 302] on div "- 2045422 - Square Glasses - Yellow - bio_based 2045422 227 in stock $26 - 2044…" at bounding box center [578, 287] width 838 height 366
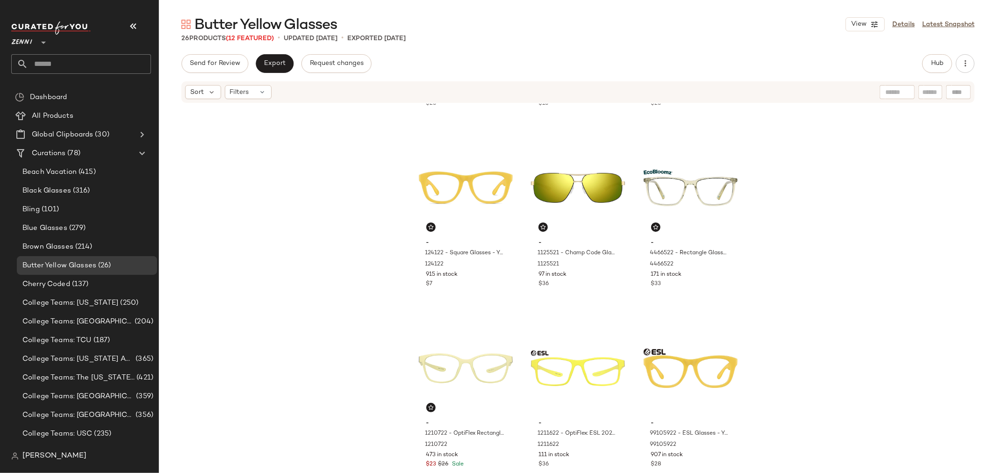
scroll to position [535, 0]
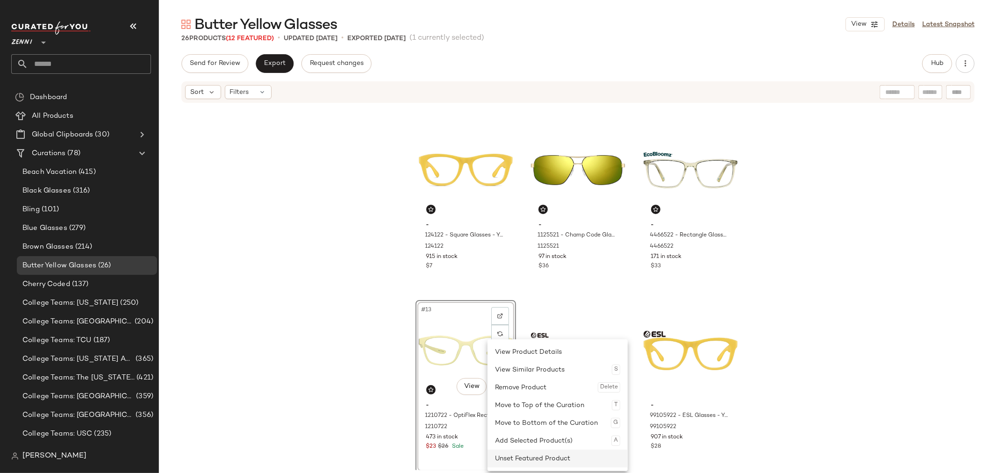
click at [517, 455] on div "Unset Featured Product" at bounding box center [557, 459] width 125 height 18
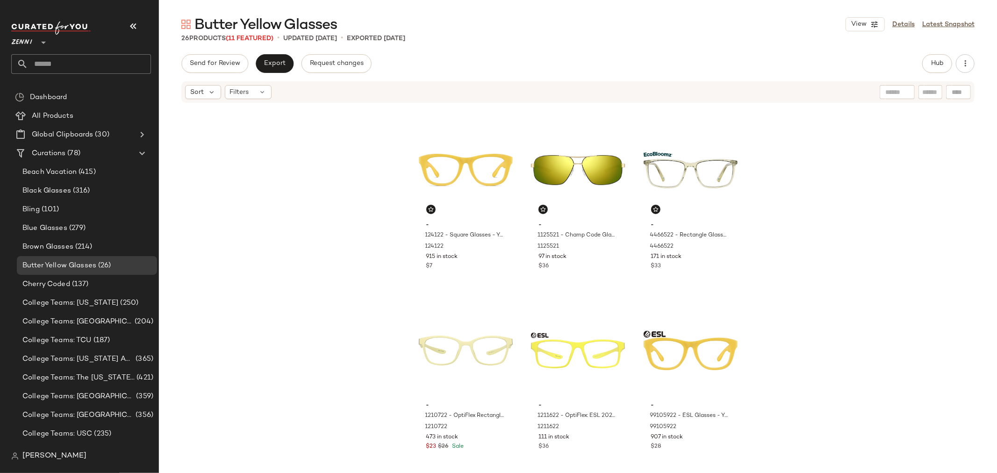
click at [519, 368] on div "- 2045422 - Square Glasses - Yellow - bio_based 2045422 227 in stock $26 - 2044…" at bounding box center [578, 287] width 838 height 366
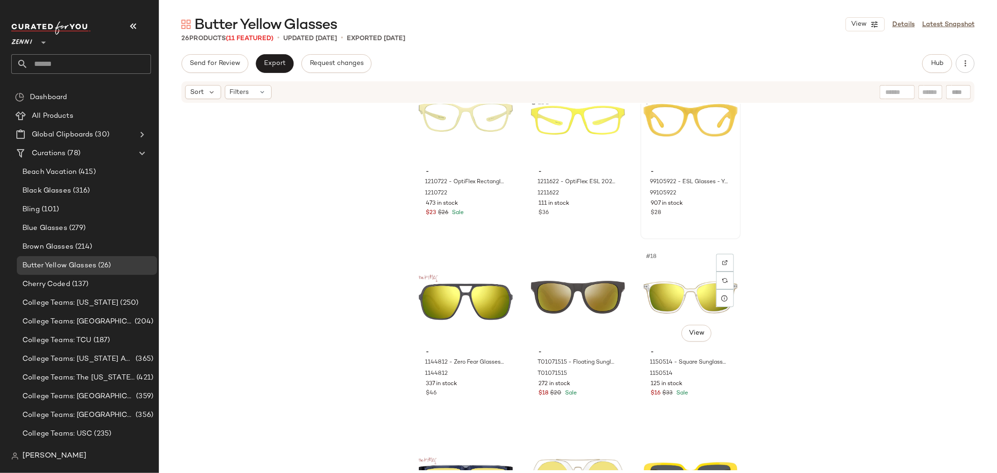
scroll to position [787, 0]
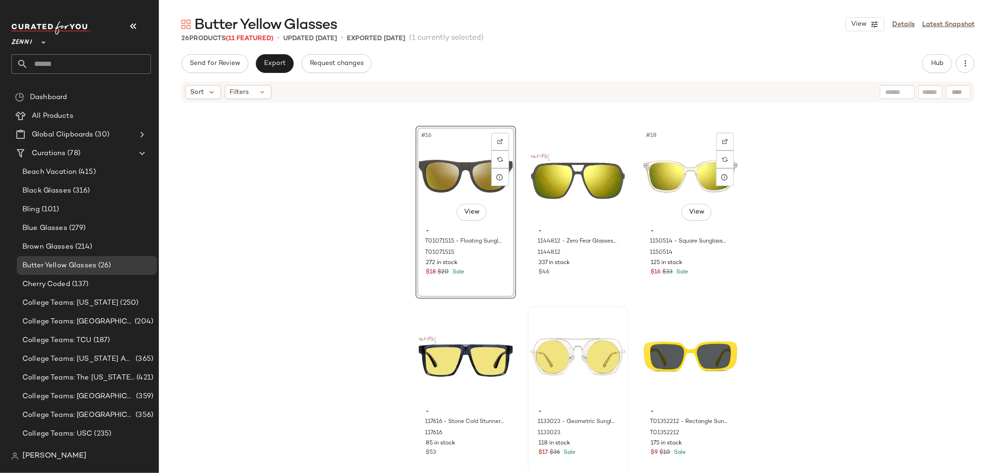
scroll to position [891, 0]
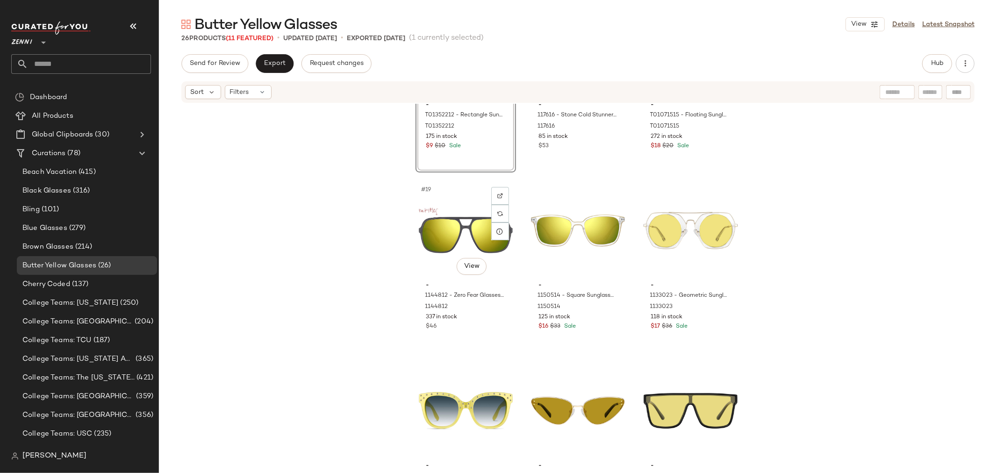
scroll to position [1046, 0]
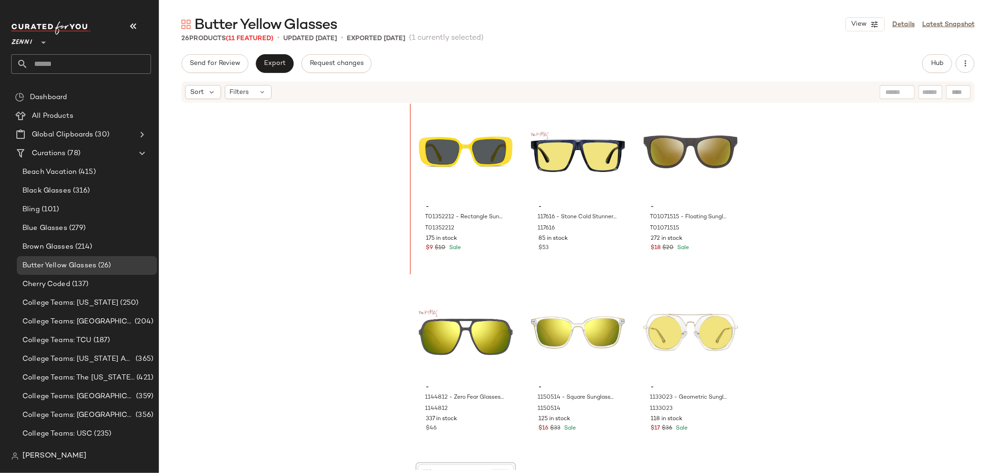
scroll to position [914, 0]
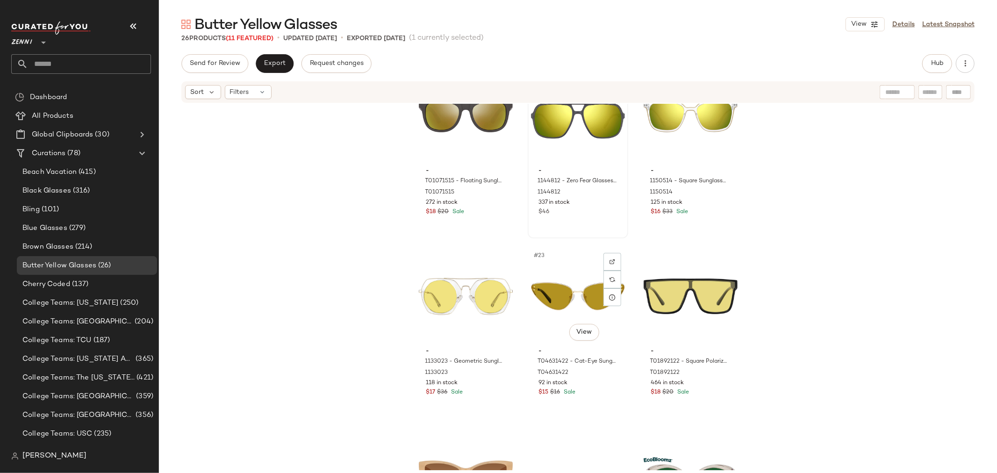
scroll to position [1122, 0]
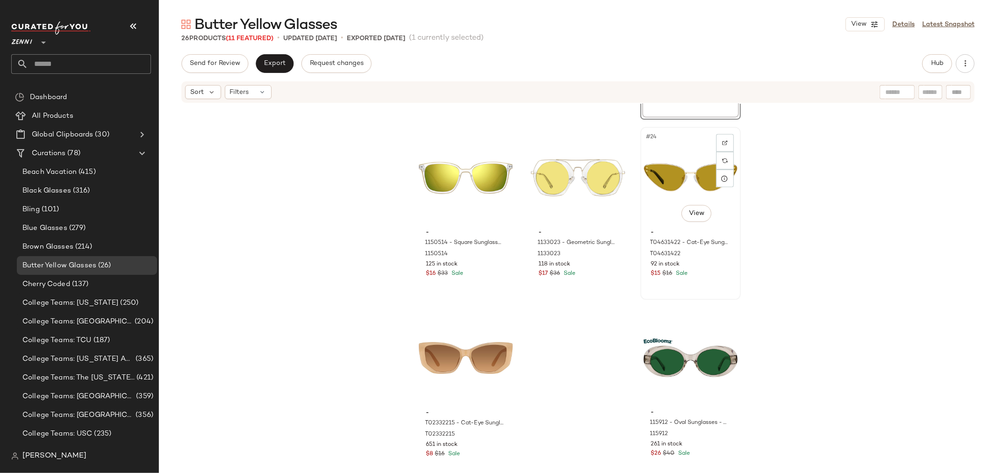
scroll to position [1259, 0]
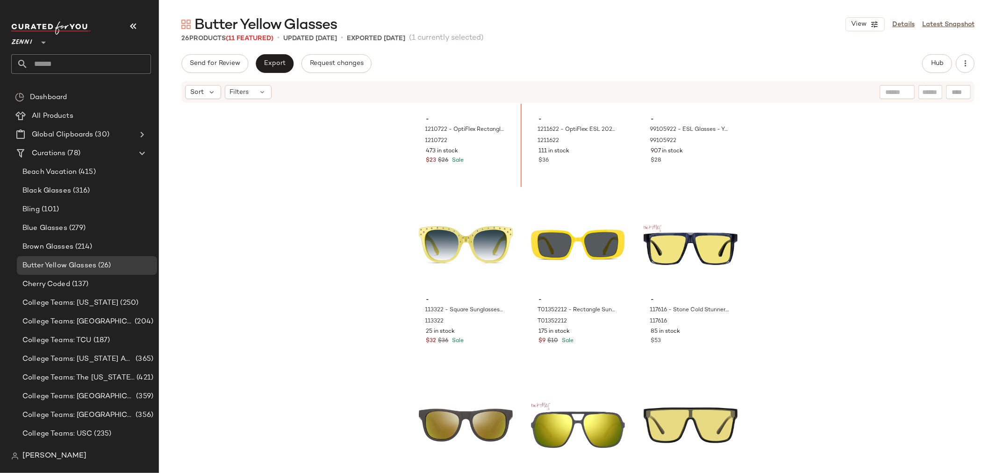
scroll to position [816, 0]
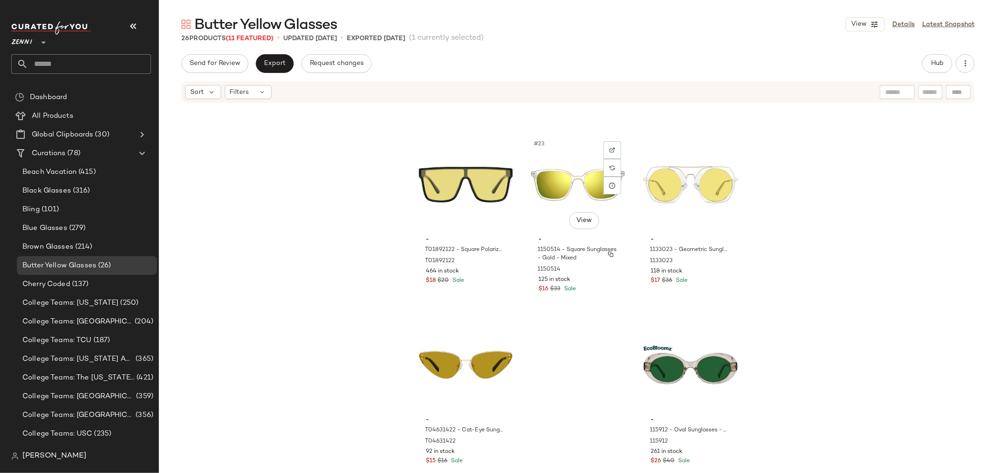
scroll to position [1259, 0]
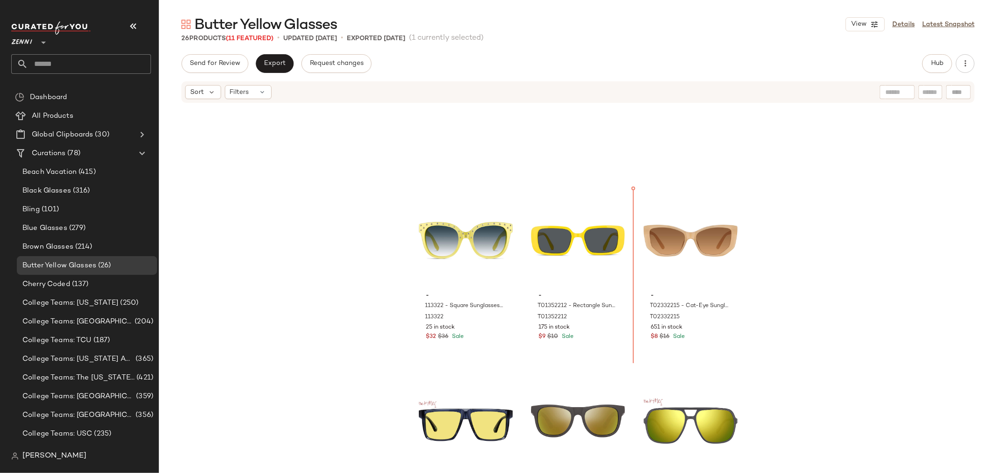
scroll to position [825, 0]
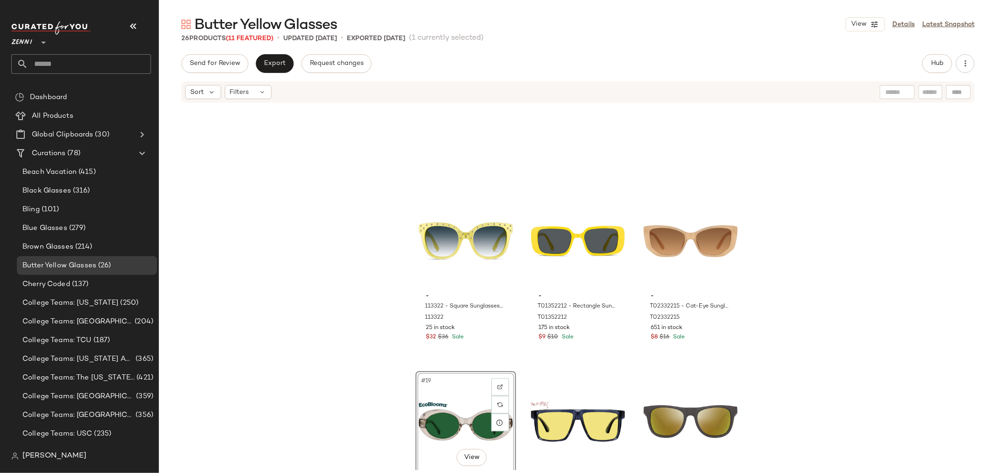
click at [518, 341] on div "- 113322 - Square Sunglasses - Yellow - Acetate 113322 25 in stock $32 $36 Sale…" at bounding box center [578, 287] width 838 height 366
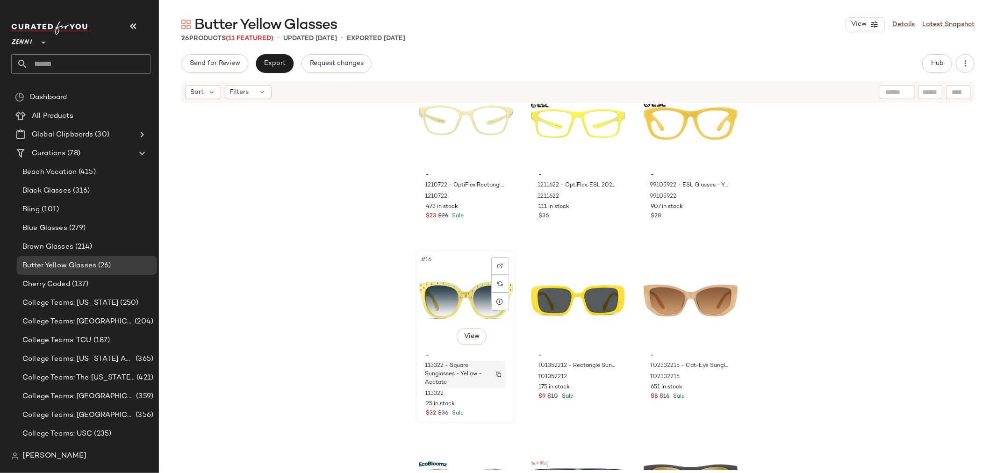
scroll to position [773, 0]
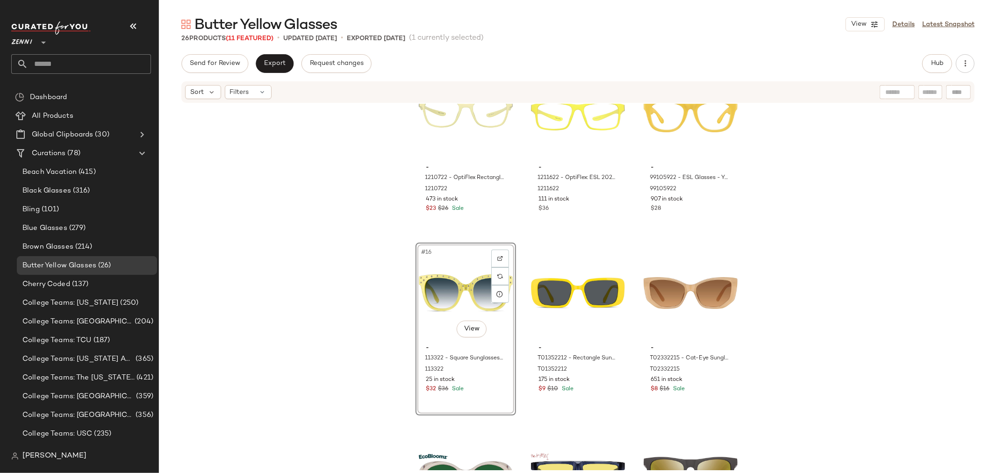
click at [517, 333] on div "- 124122 - Square Glasses - Yellow - Plastic 124122 915 in stock $7 - 1125521 -…" at bounding box center [578, 287] width 838 height 366
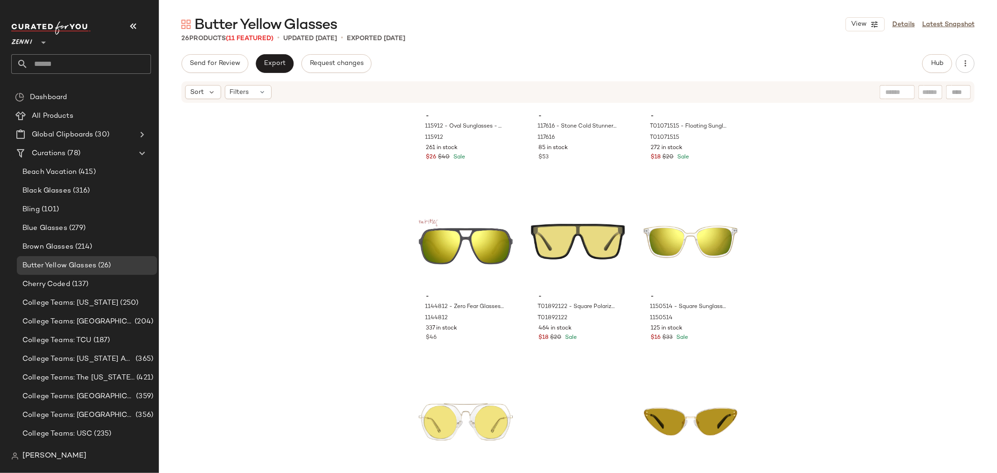
scroll to position [1259, 0]
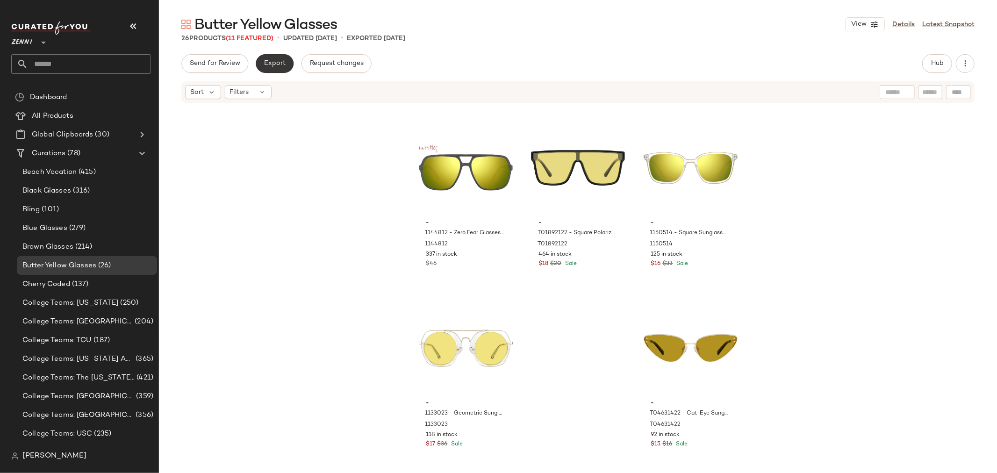
click at [276, 64] on span "Export" at bounding box center [275, 63] width 22 height 7
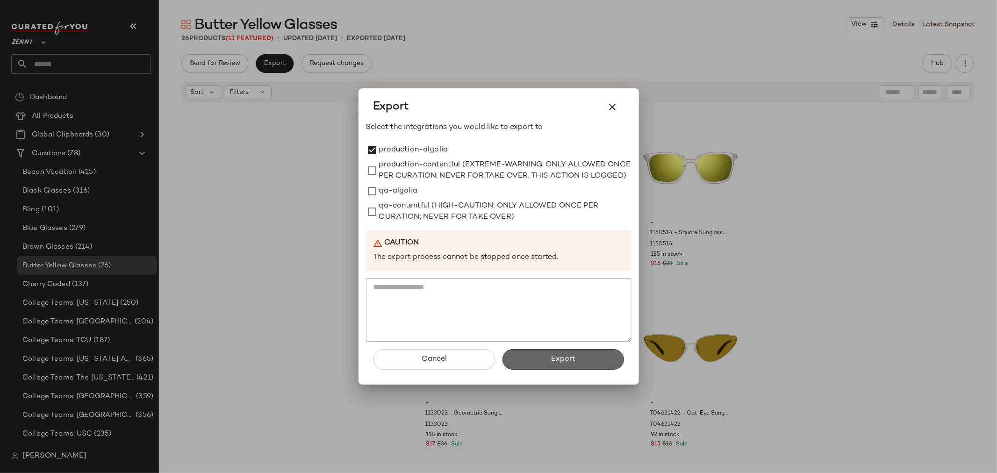
click at [583, 366] on button "Export" at bounding box center [564, 359] width 122 height 21
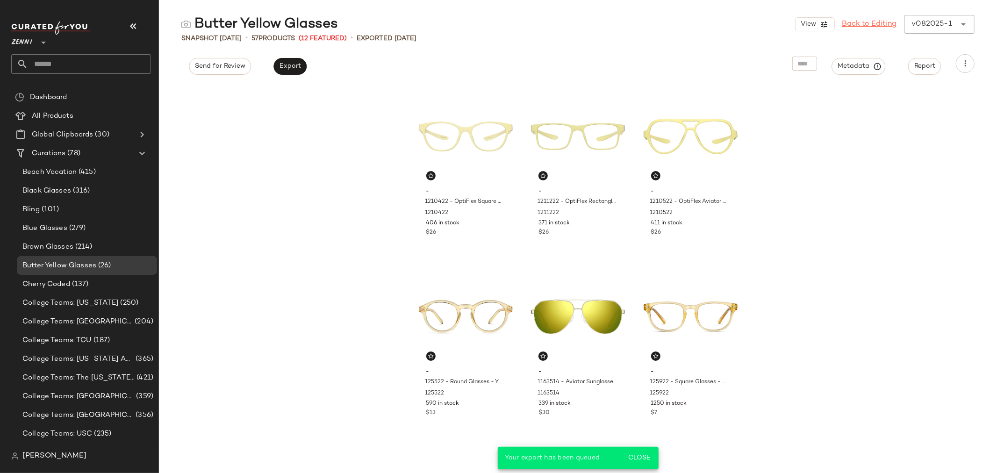
click at [857, 23] on link "Back to Editing" at bounding box center [869, 24] width 55 height 11
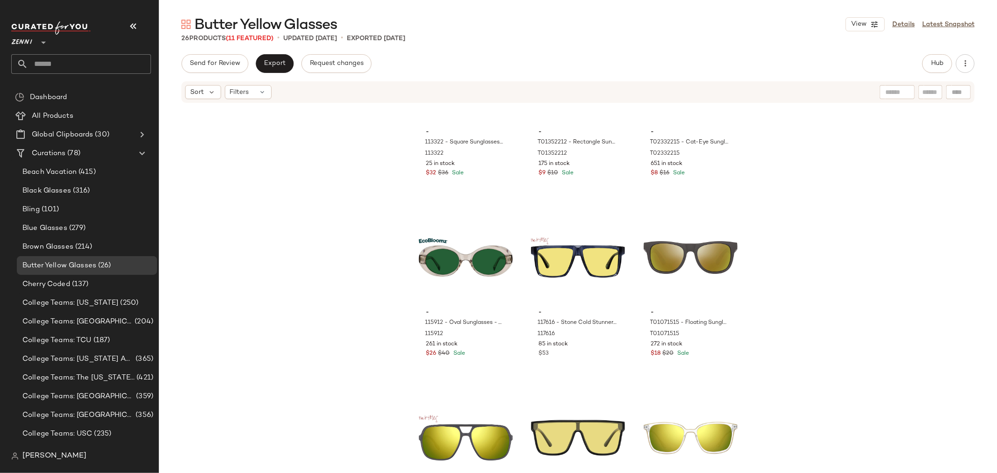
scroll to position [994, 0]
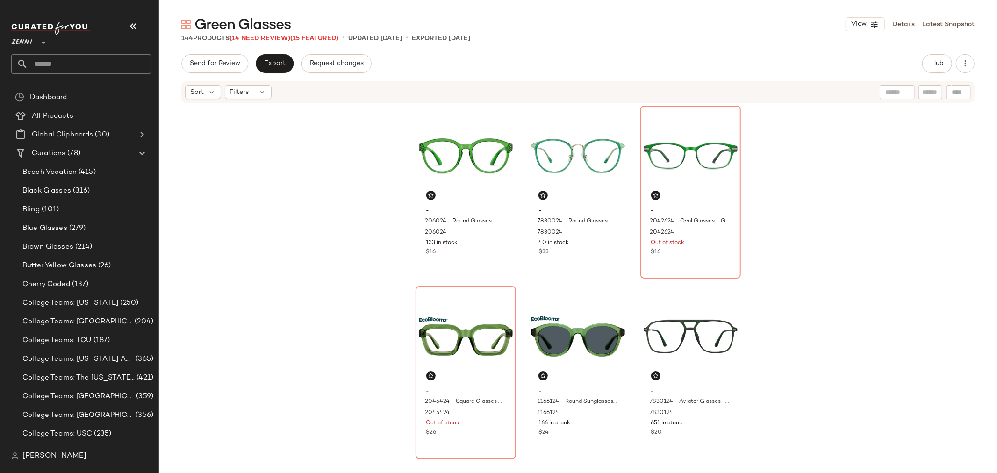
click at [828, 151] on div "- 206024 - Round Glasses - Green - Plastic 206024 133 in stock $16 - 7830024 - …" at bounding box center [578, 287] width 838 height 366
click at [933, 64] on span "Hub" at bounding box center [937, 63] width 13 height 7
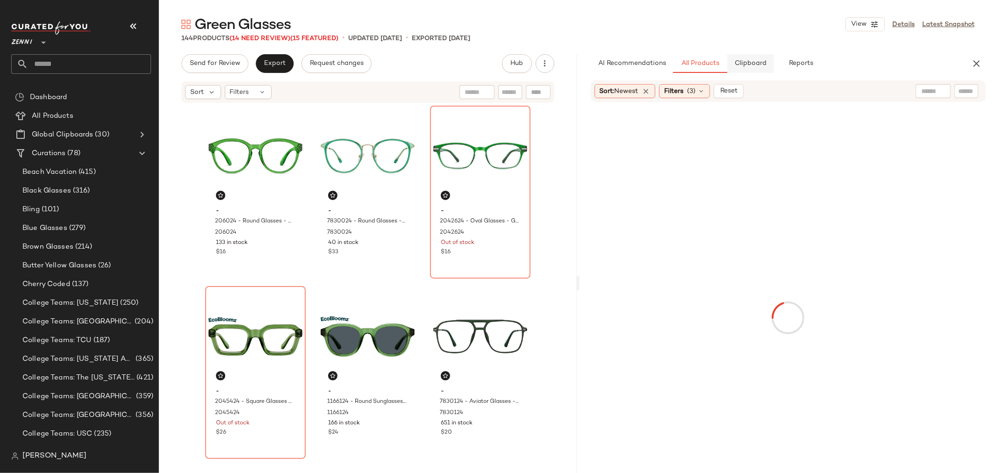
click at [750, 67] on button "Clipboard" at bounding box center [750, 63] width 47 height 19
click at [709, 66] on span "All Products" at bounding box center [700, 63] width 38 height 7
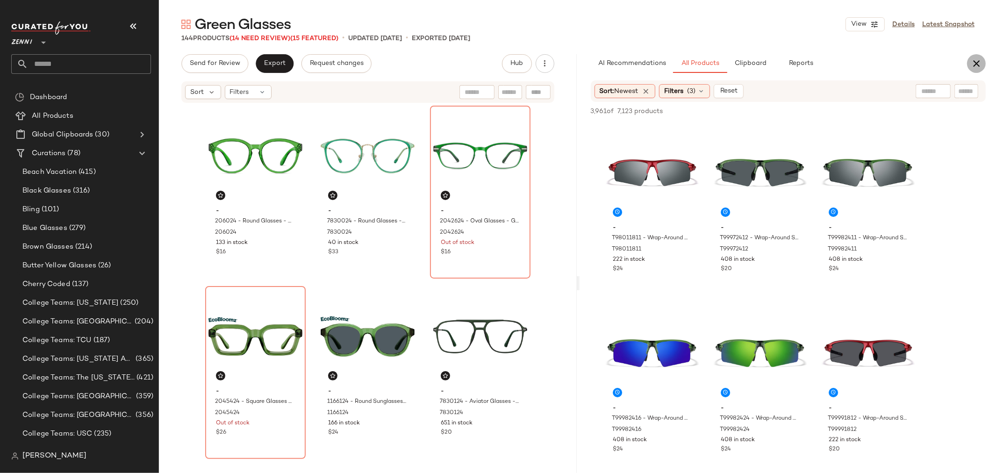
click at [979, 64] on icon "button" at bounding box center [976, 63] width 11 height 11
